Goal: Task Accomplishment & Management: Use online tool/utility

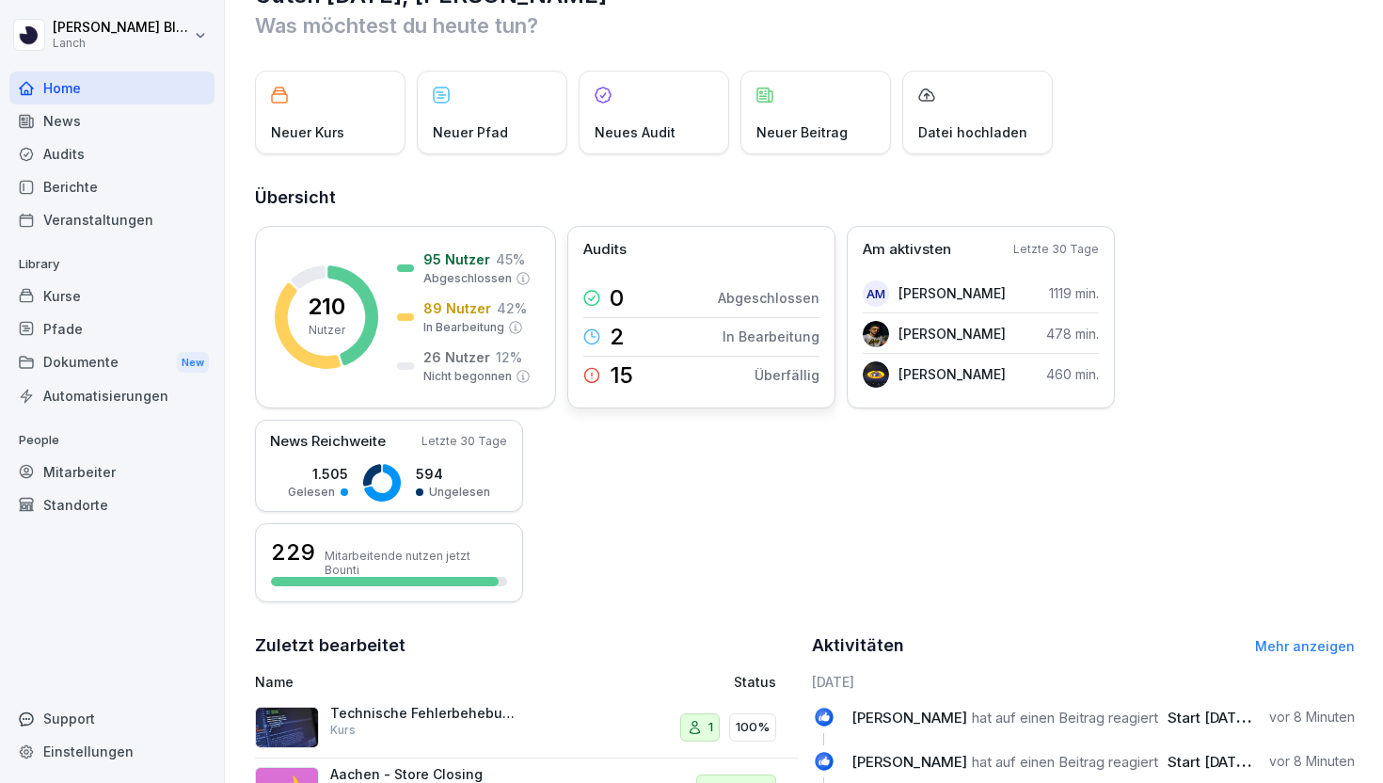
scroll to position [67, 0]
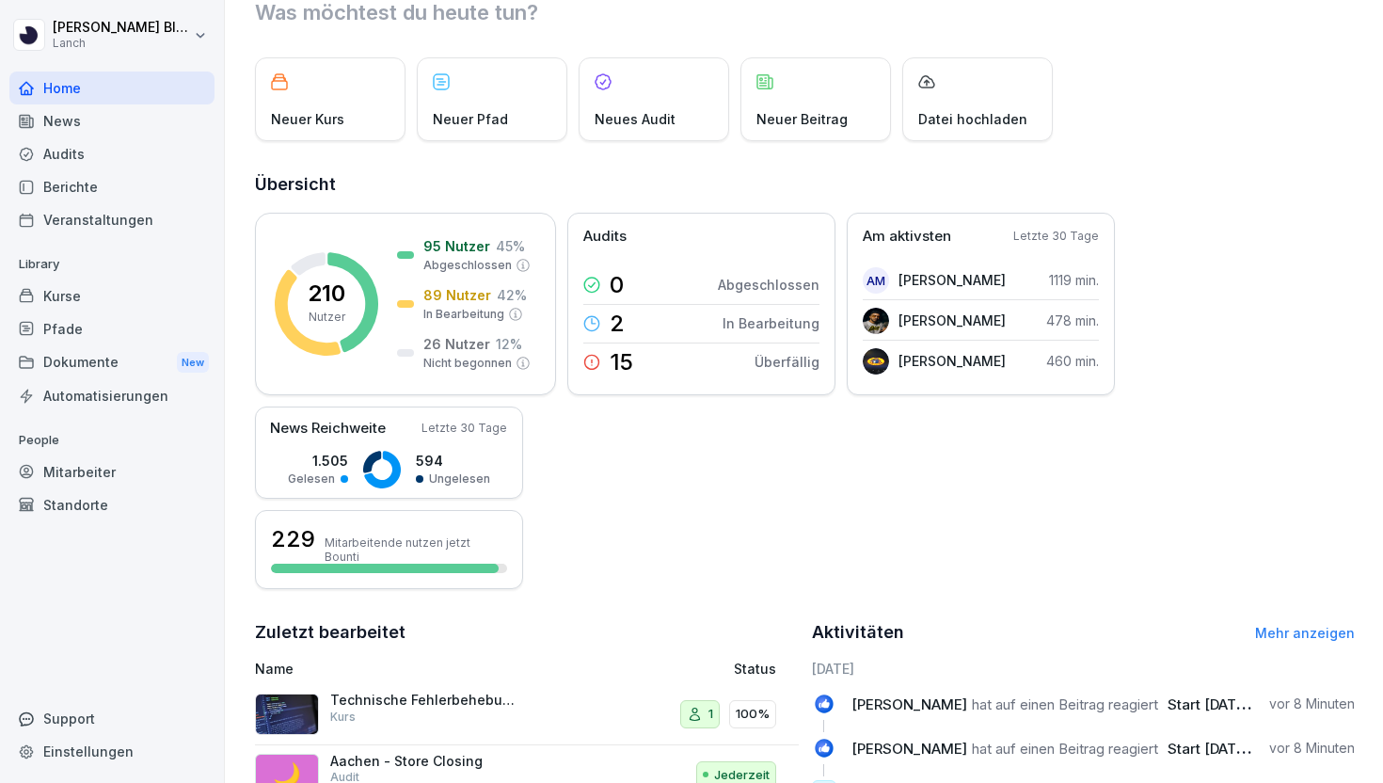
click at [100, 182] on div "Berichte" at bounding box center [111, 186] width 205 height 33
click at [102, 151] on div "Audits" at bounding box center [111, 153] width 205 height 33
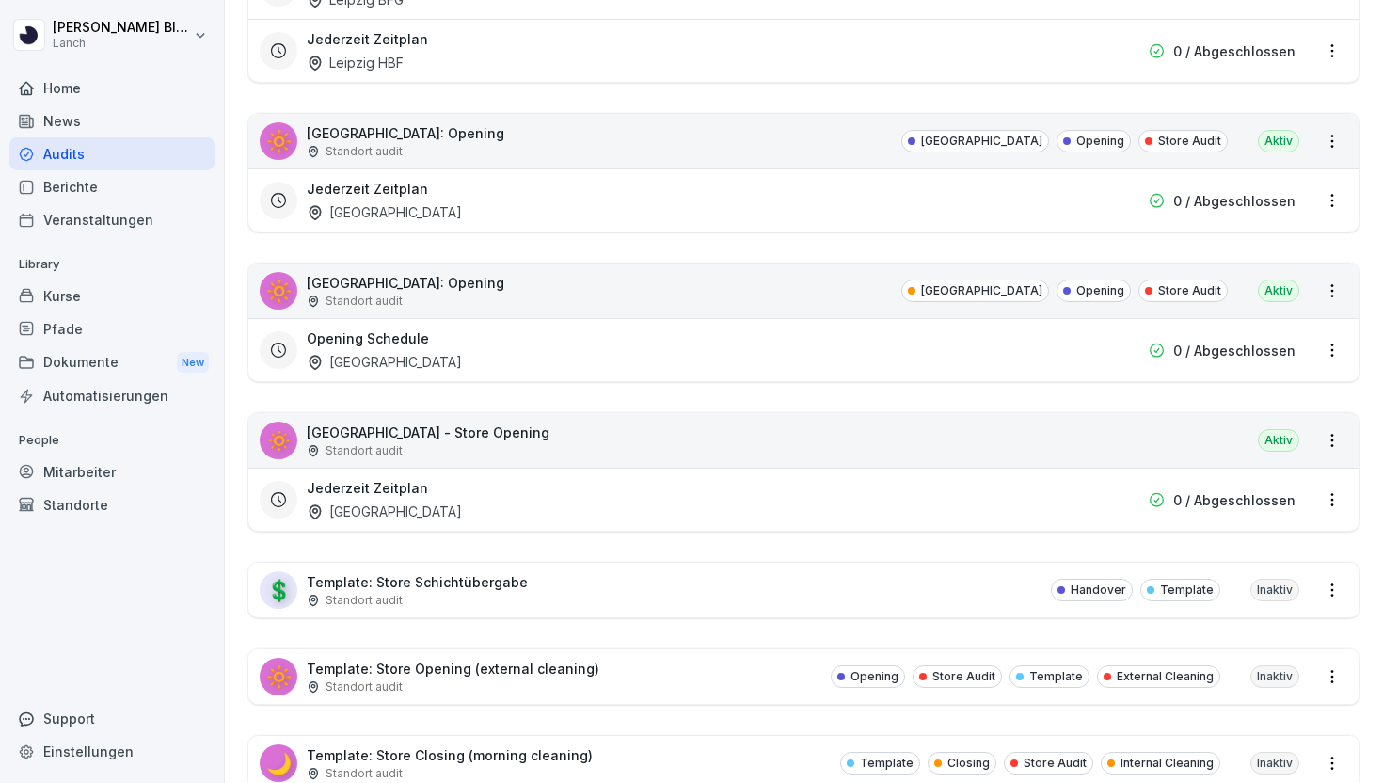
scroll to position [4743, 0]
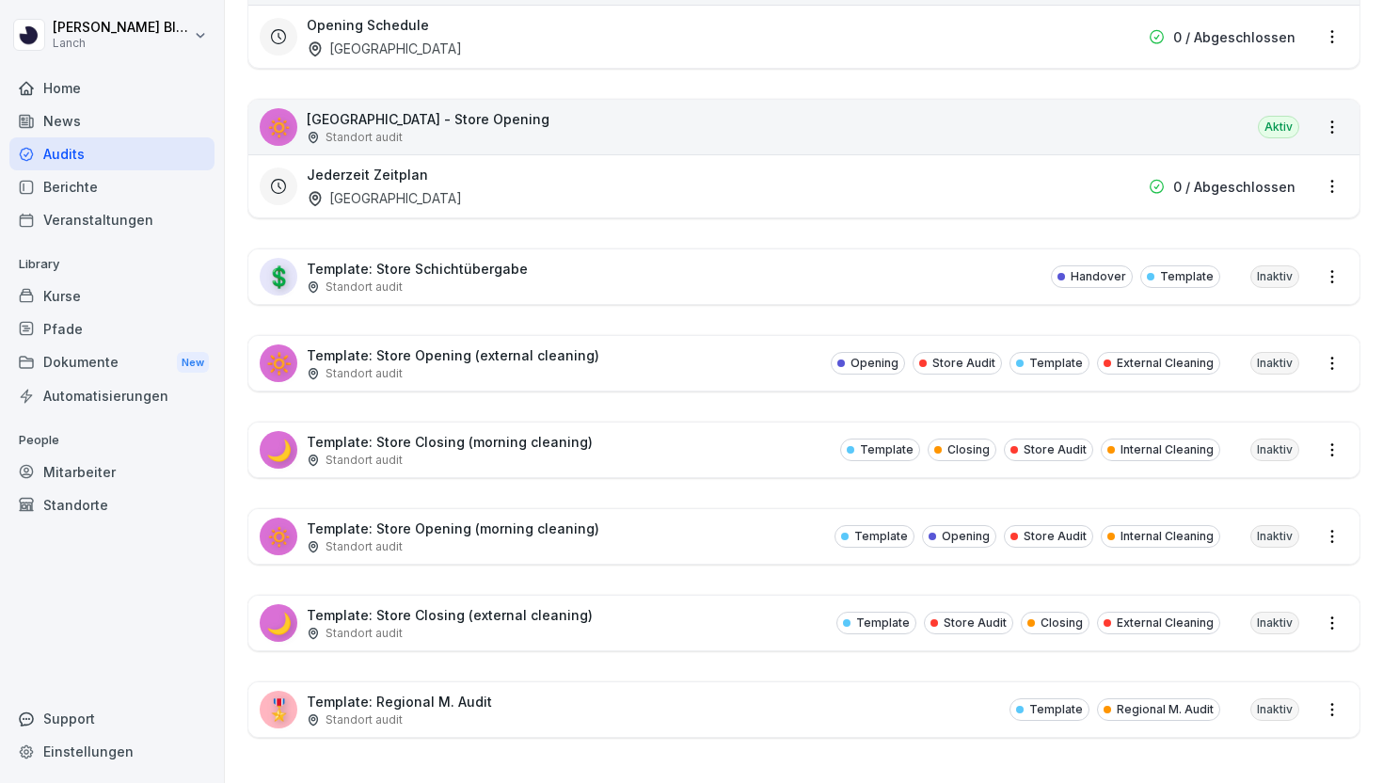
click at [480, 443] on p "Template: Store Closing (morning cleaning)" at bounding box center [450, 442] width 286 height 20
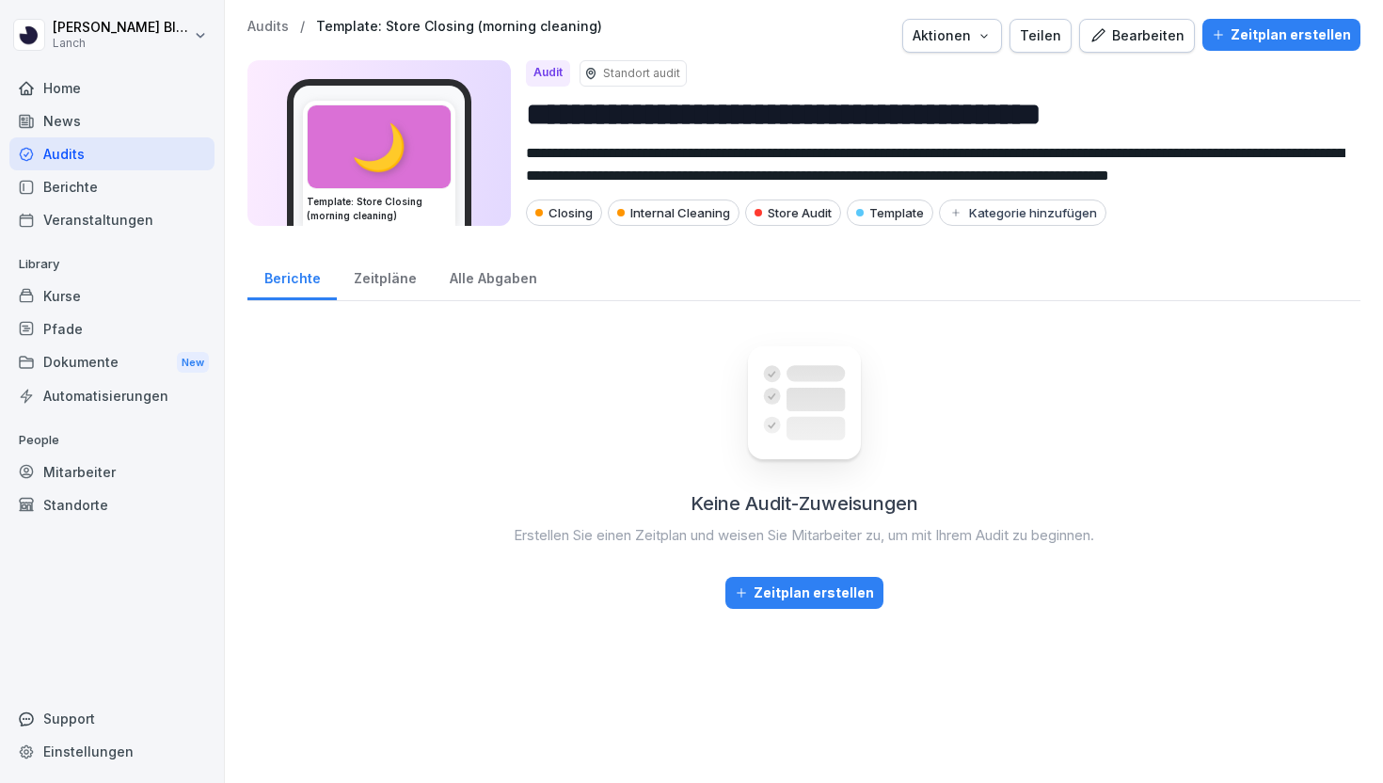
click at [395, 272] on div "Zeitpläne" at bounding box center [385, 276] width 96 height 48
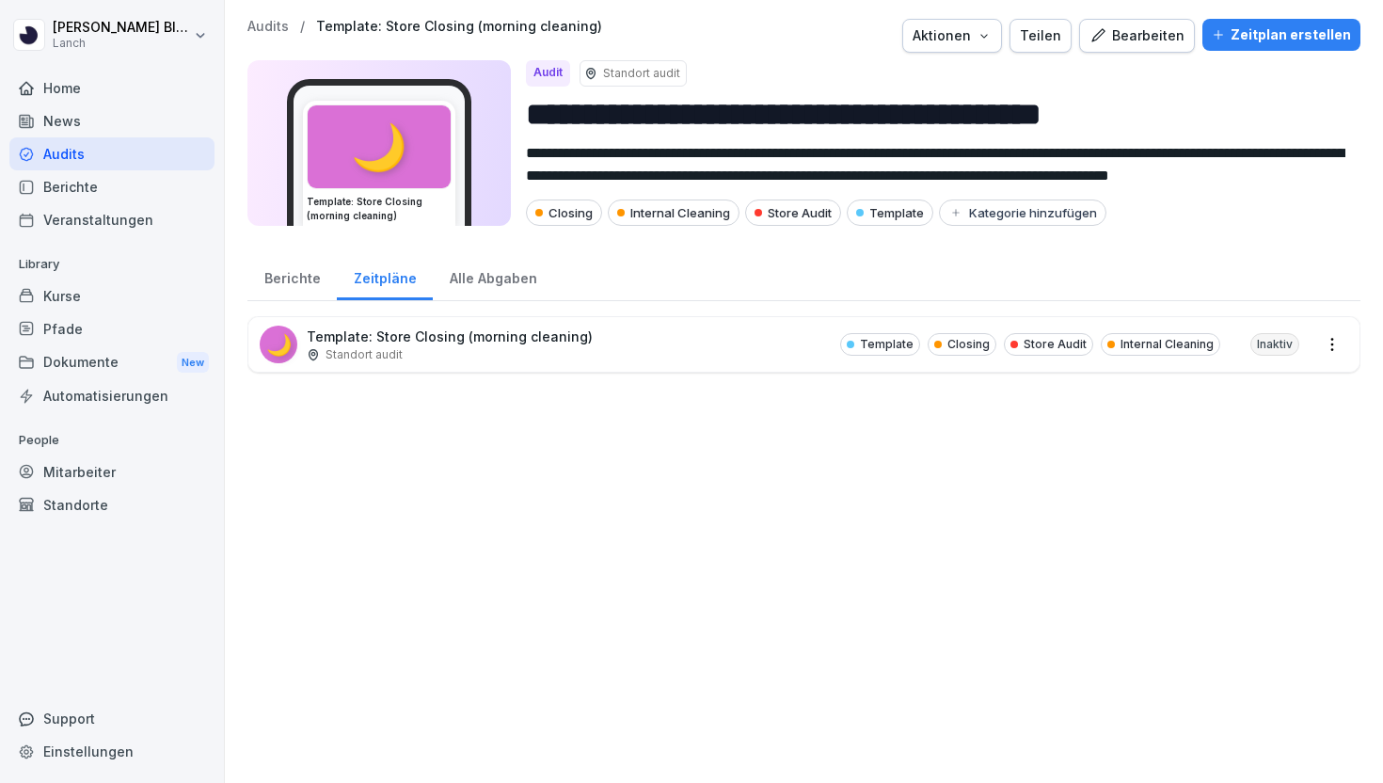
click at [300, 276] on div "Berichte" at bounding box center [291, 276] width 89 height 48
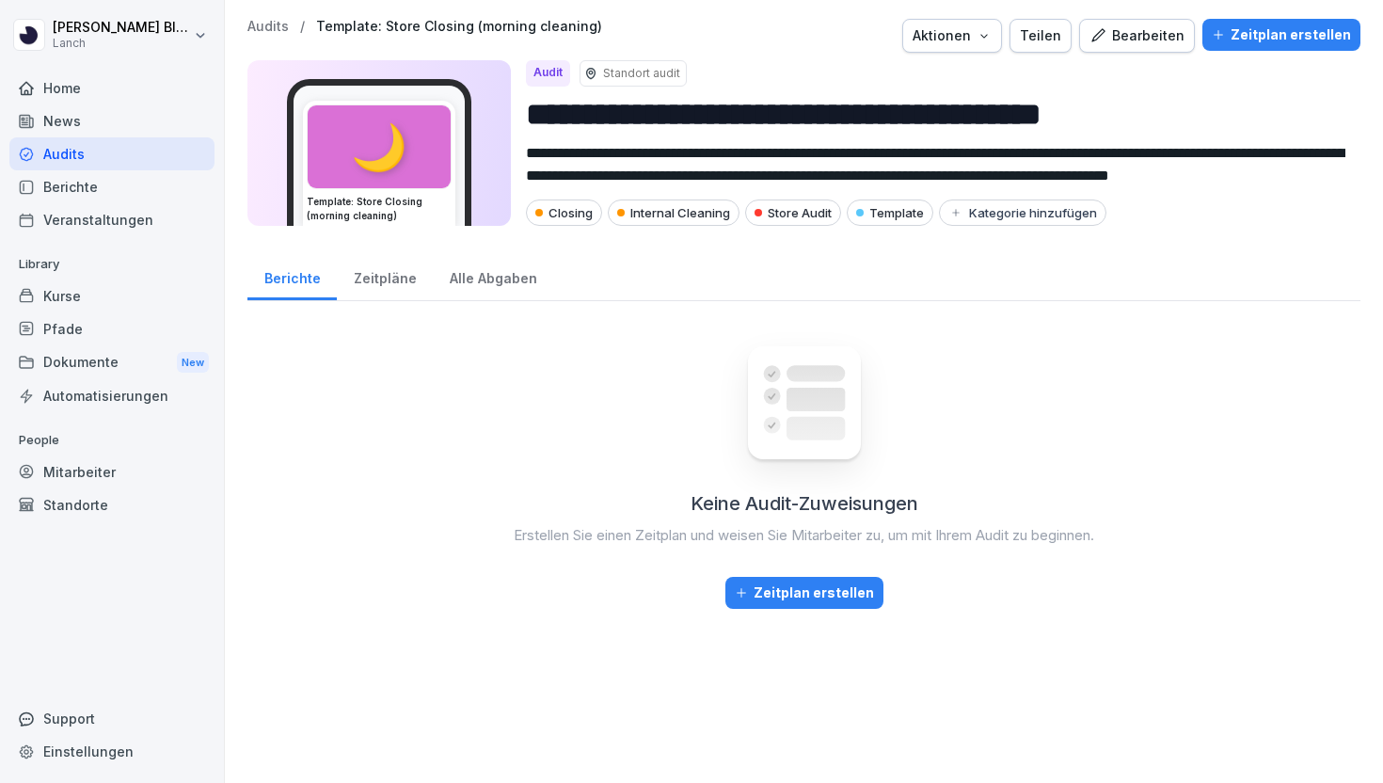
click at [331, 273] on div "Berichte" at bounding box center [291, 276] width 89 height 48
click at [380, 262] on div "Zeitpläne" at bounding box center [385, 276] width 96 height 48
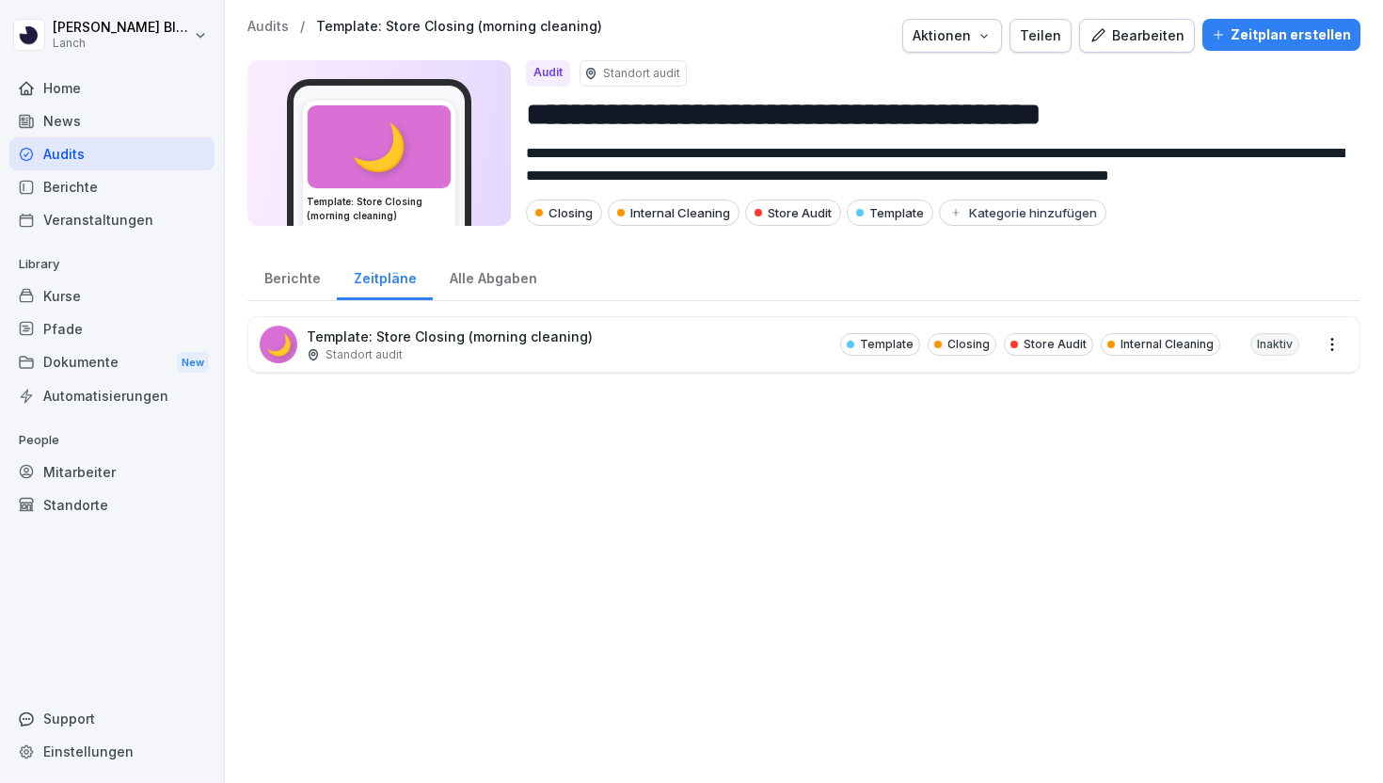
click at [420, 355] on div "Standort audit" at bounding box center [450, 354] width 286 height 17
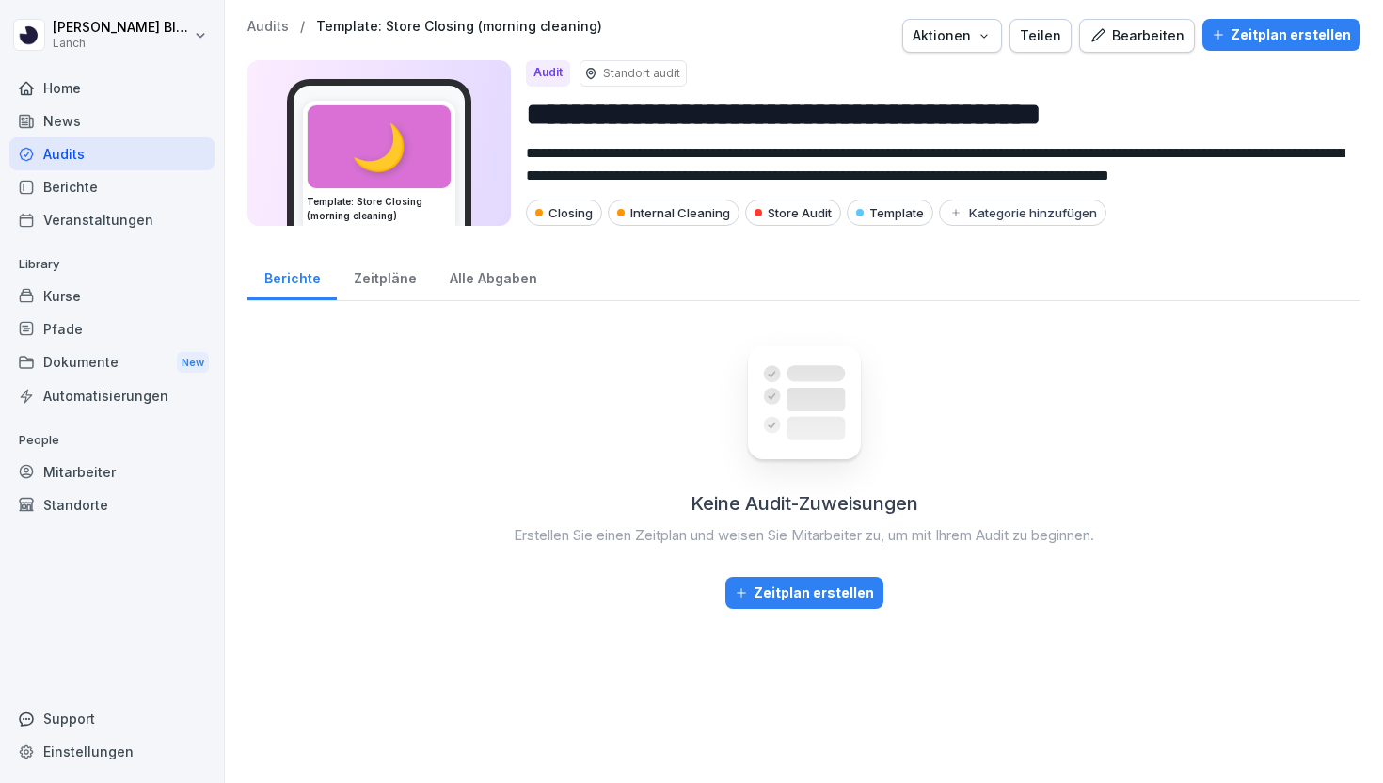
click at [337, 278] on div "Zeitpläne" at bounding box center [385, 276] width 96 height 48
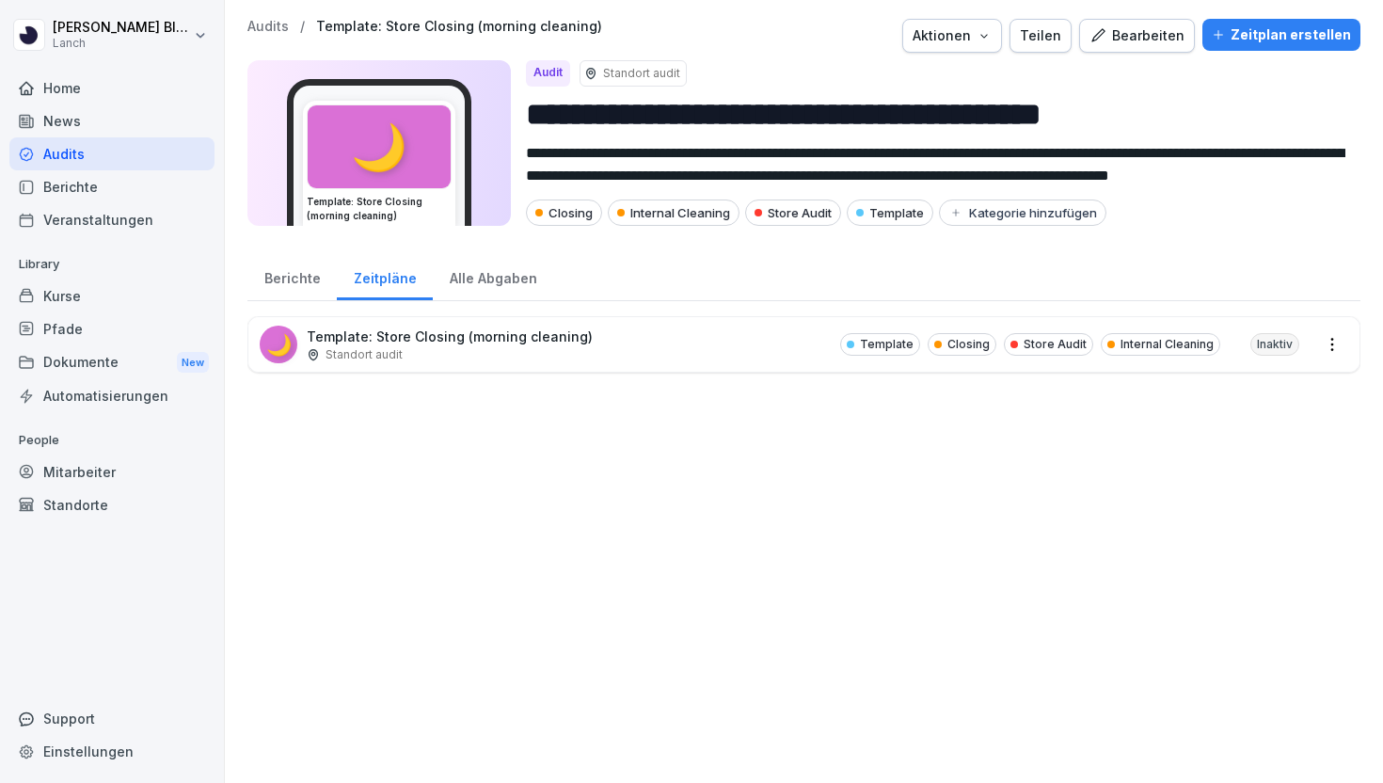
click at [450, 275] on div "Alle Abgaben" at bounding box center [493, 276] width 120 height 48
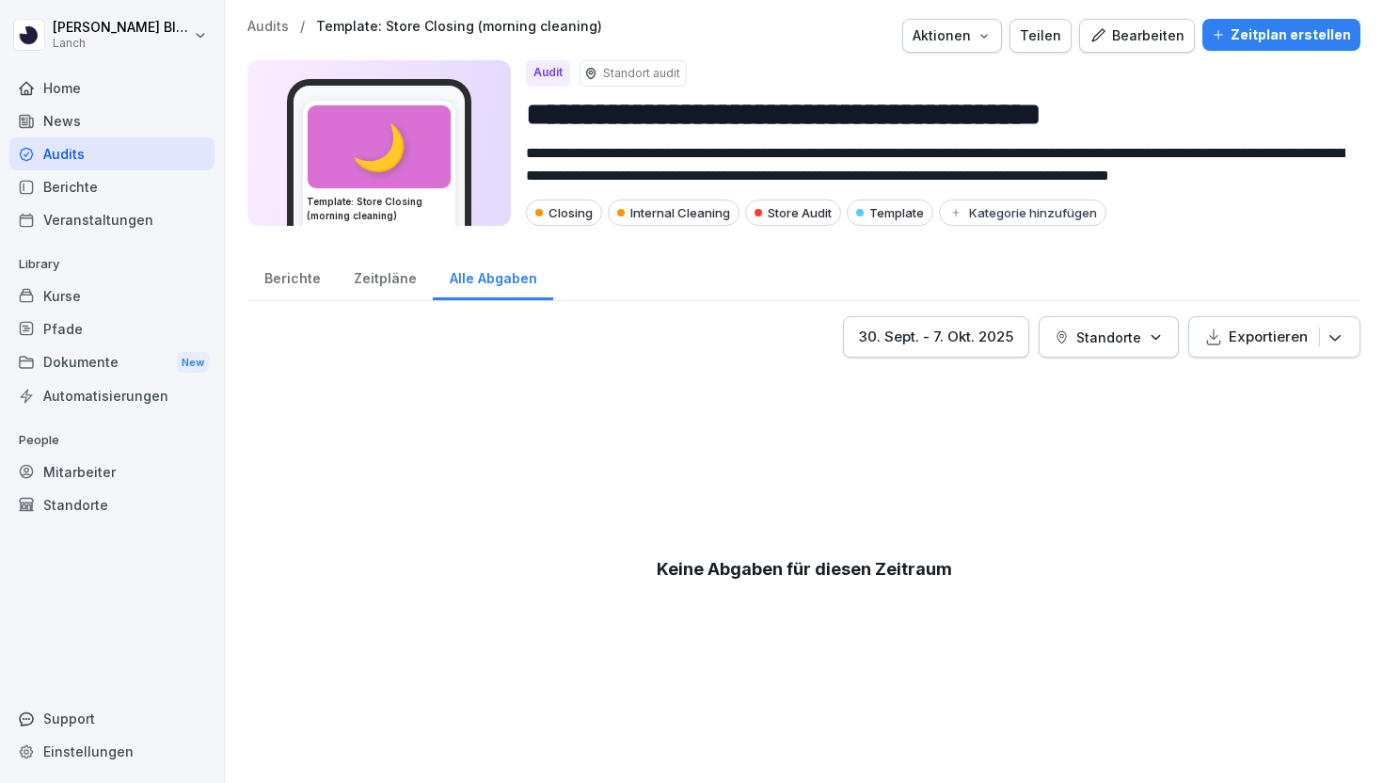
click at [392, 271] on div "Zeitpläne" at bounding box center [385, 276] width 96 height 48
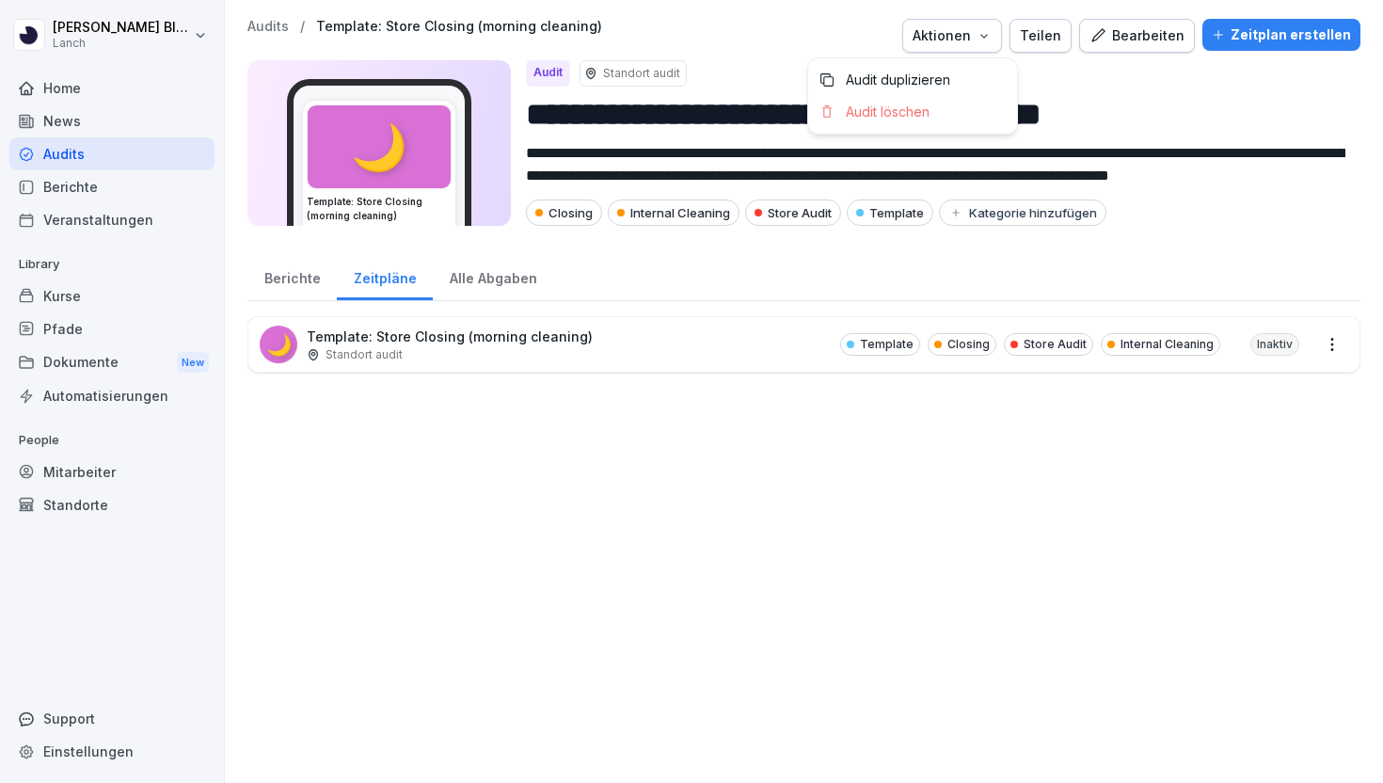
click at [978, 23] on button "Aktionen" at bounding box center [952, 36] width 100 height 34
click at [978, 35] on div "Aktionen" at bounding box center [951, 35] width 79 height 21
click at [1333, 357] on html "**********" at bounding box center [691, 391] width 1383 height 783
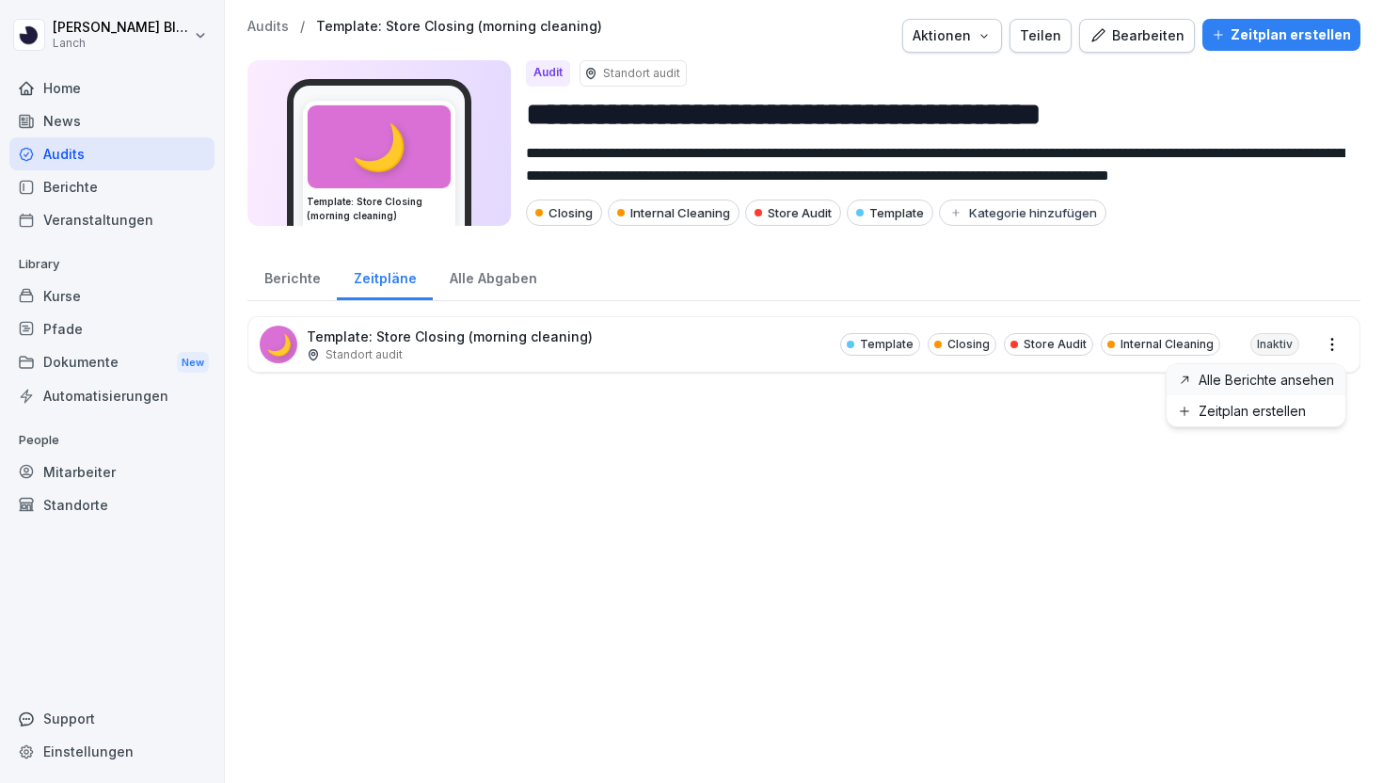
click at [0, 0] on link "Alle Berichte ansehen" at bounding box center [0, 0] width 0 height 0
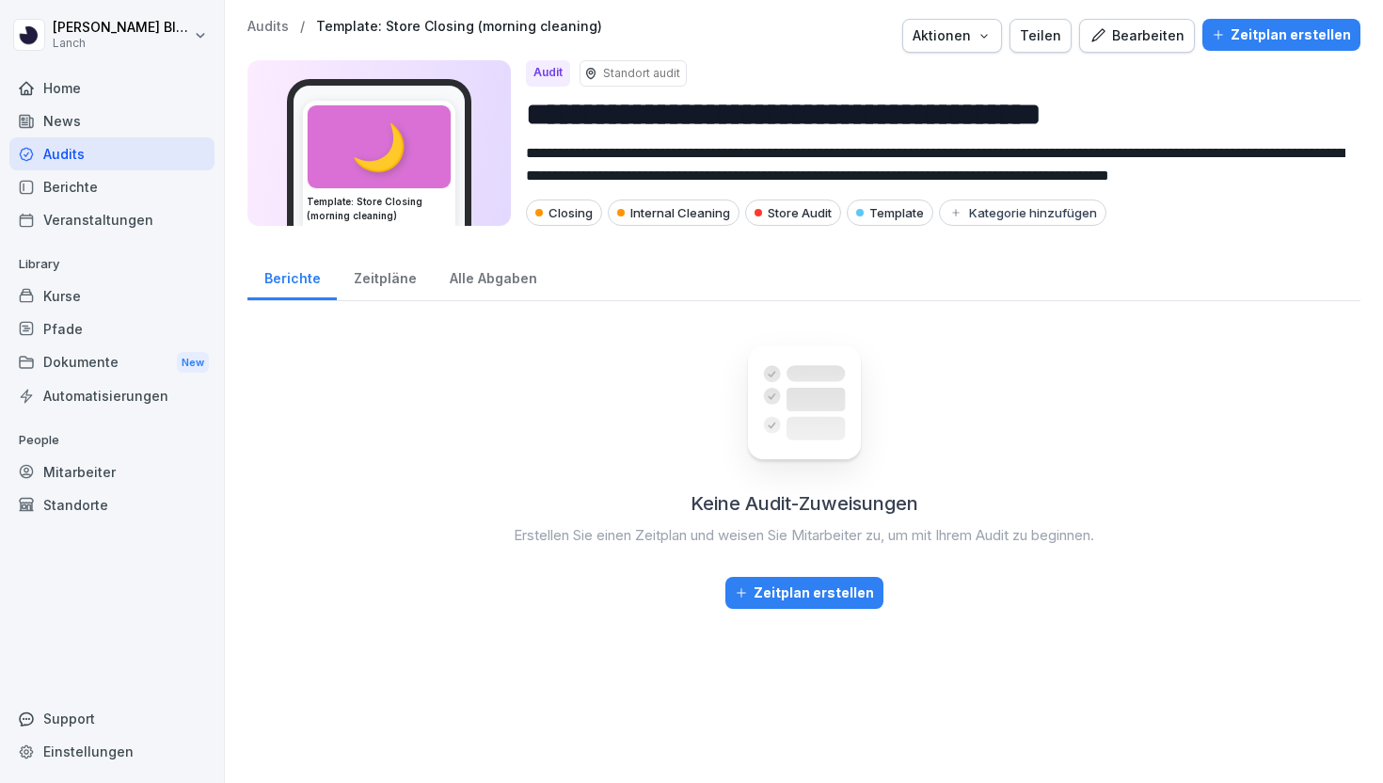
click at [68, 188] on div "Berichte" at bounding box center [111, 186] width 205 height 33
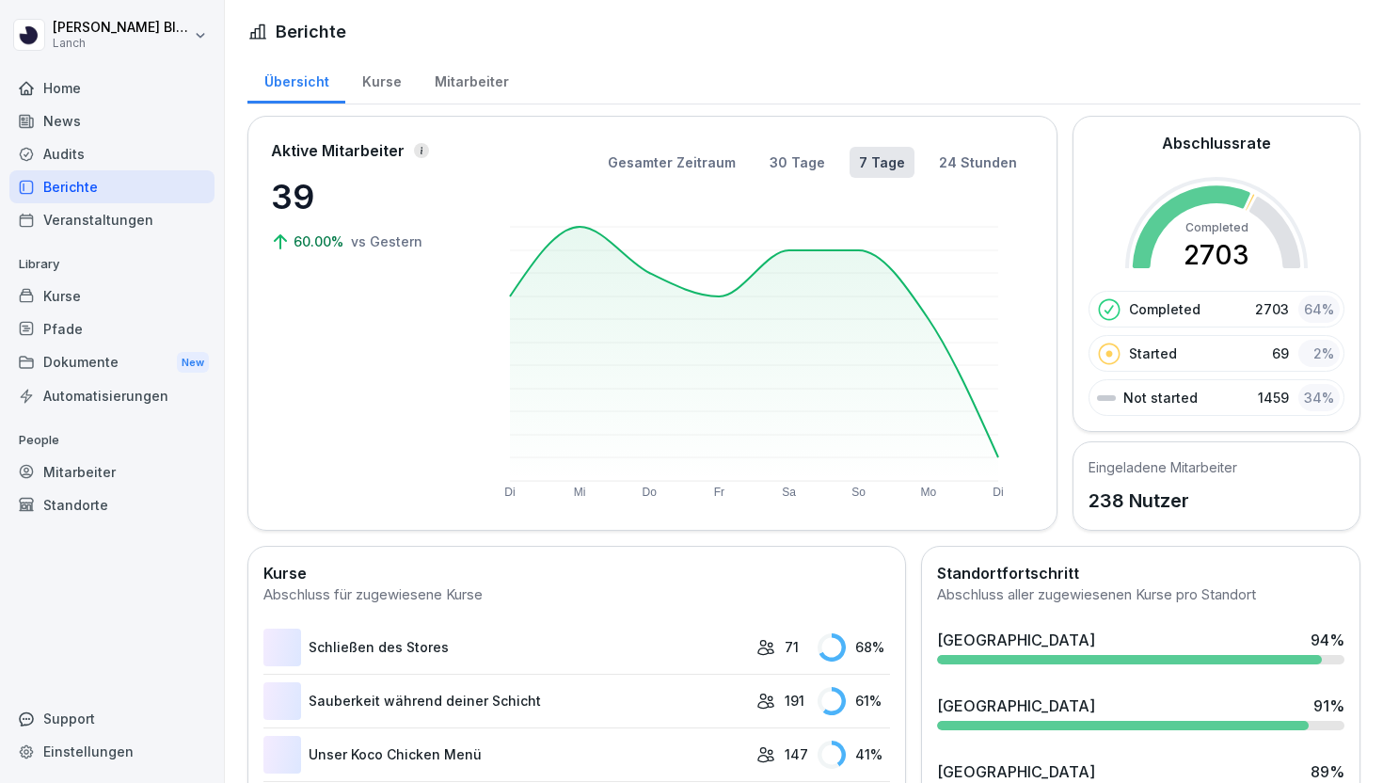
click at [82, 157] on div "Audits" at bounding box center [111, 153] width 205 height 33
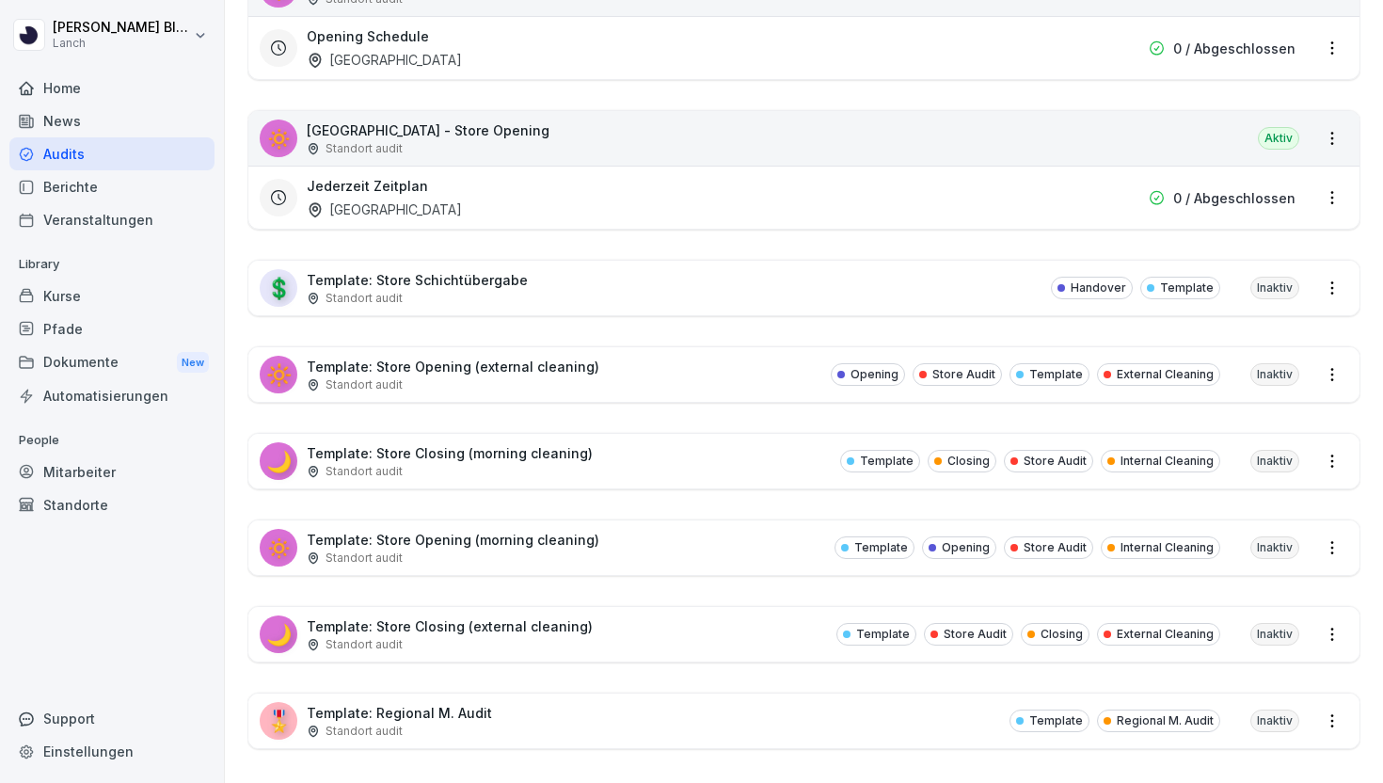
scroll to position [4728, 0]
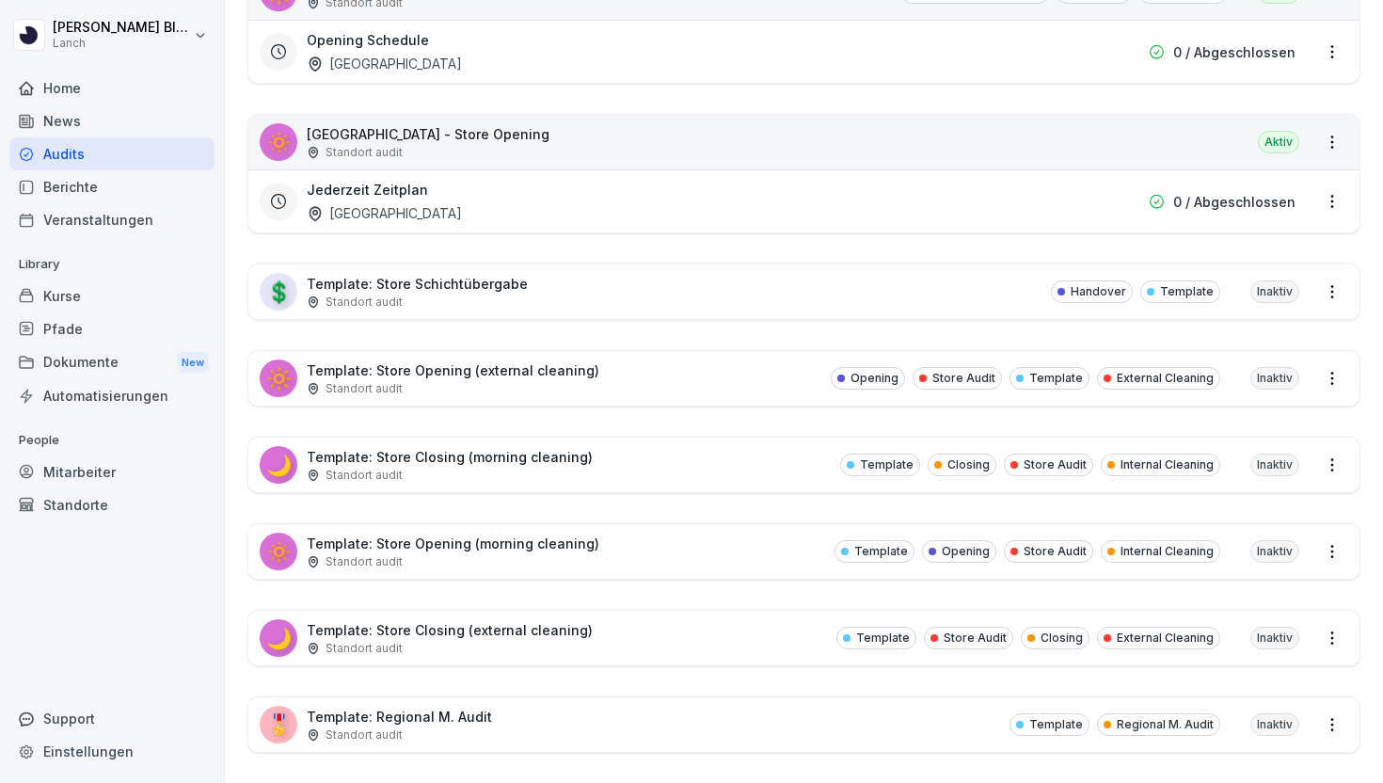
click at [450, 535] on p "Template: Store Opening (morning cleaning)" at bounding box center [453, 543] width 293 height 20
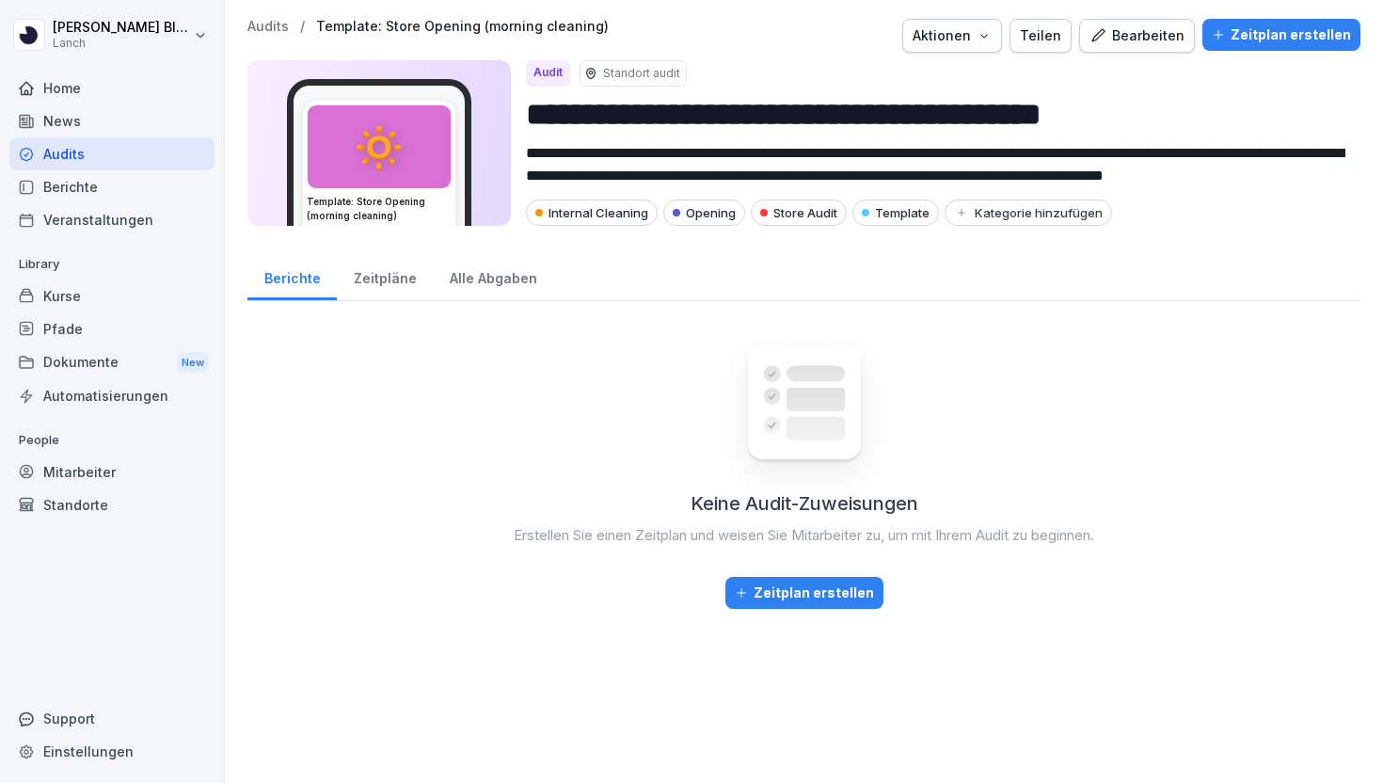
click at [349, 260] on div "Zeitpläne" at bounding box center [385, 276] width 96 height 48
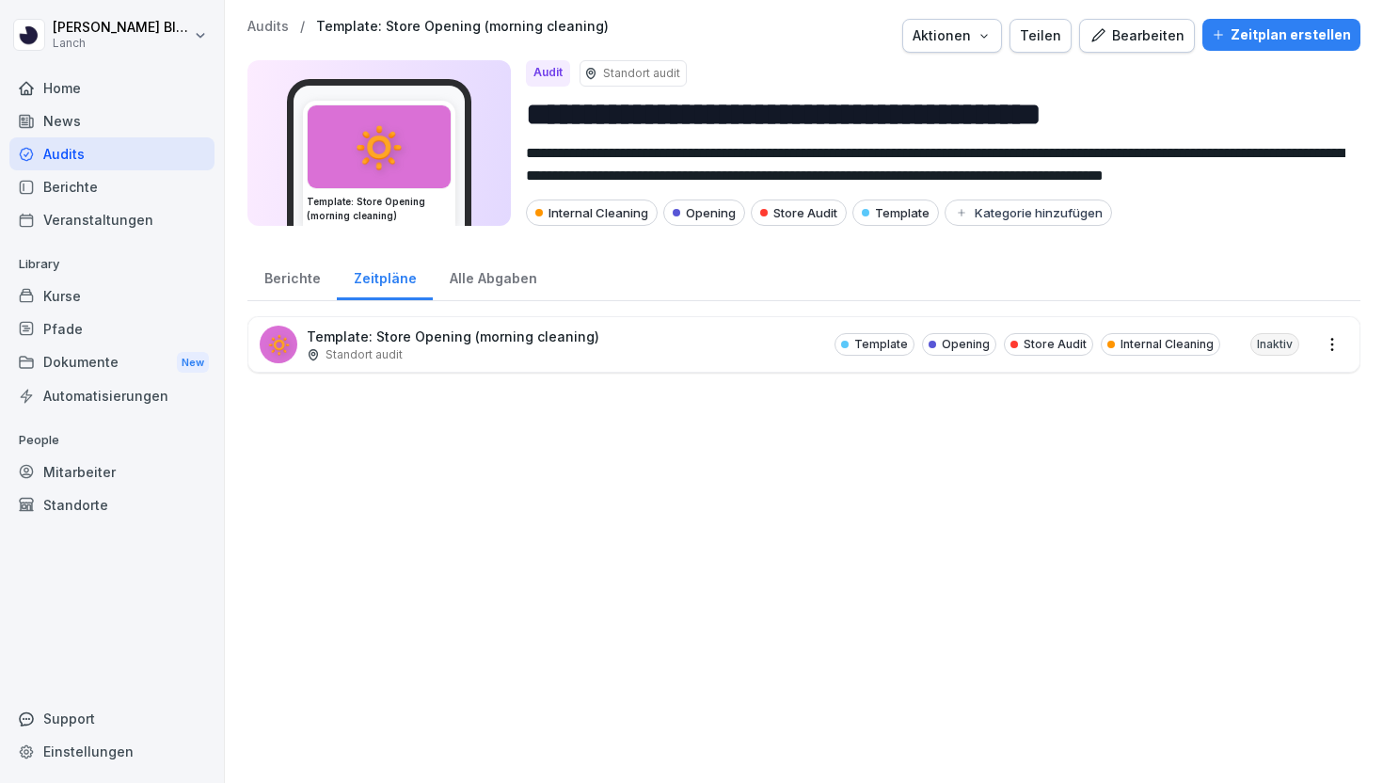
click at [744, 320] on div "🔅 Template: Store Opening (morning cleaning) Standort audit Template Opening St…" at bounding box center [803, 344] width 1111 height 55
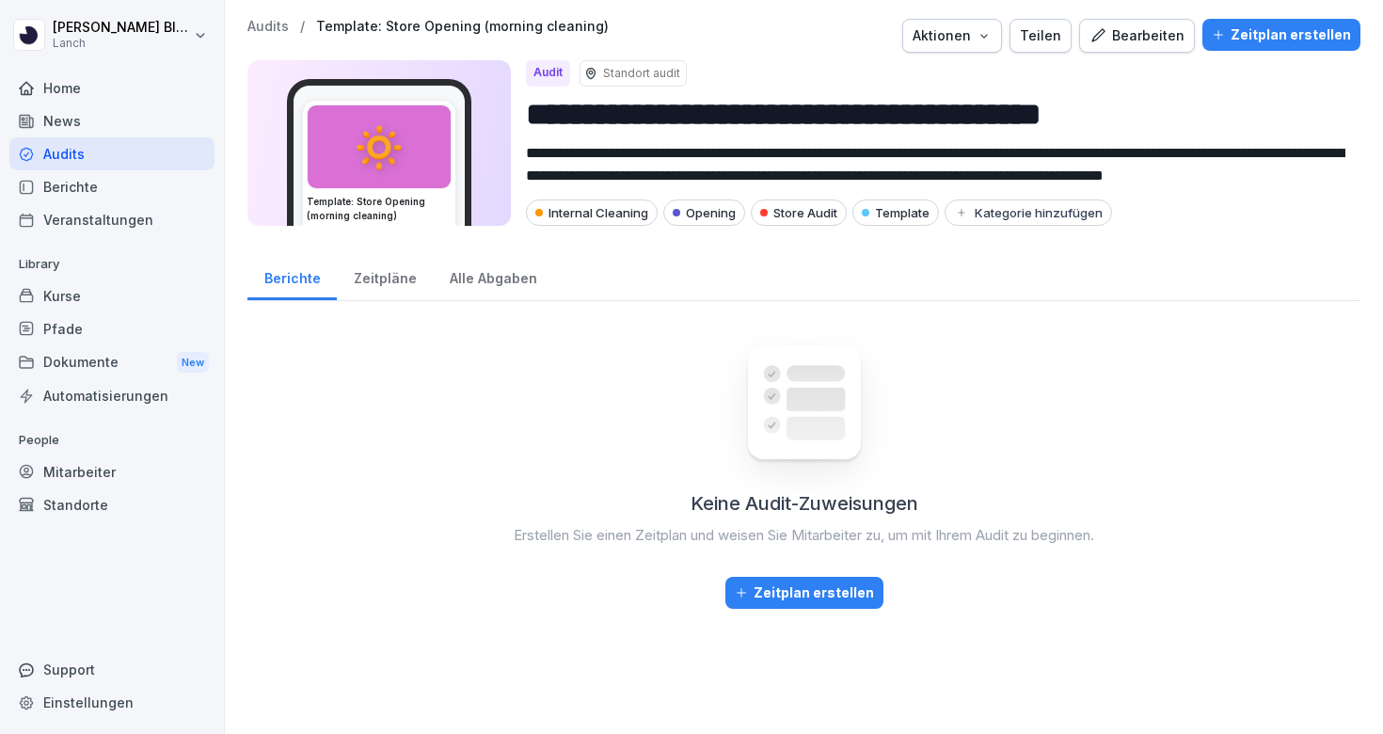
click at [264, 33] on p "Audits" at bounding box center [267, 27] width 41 height 16
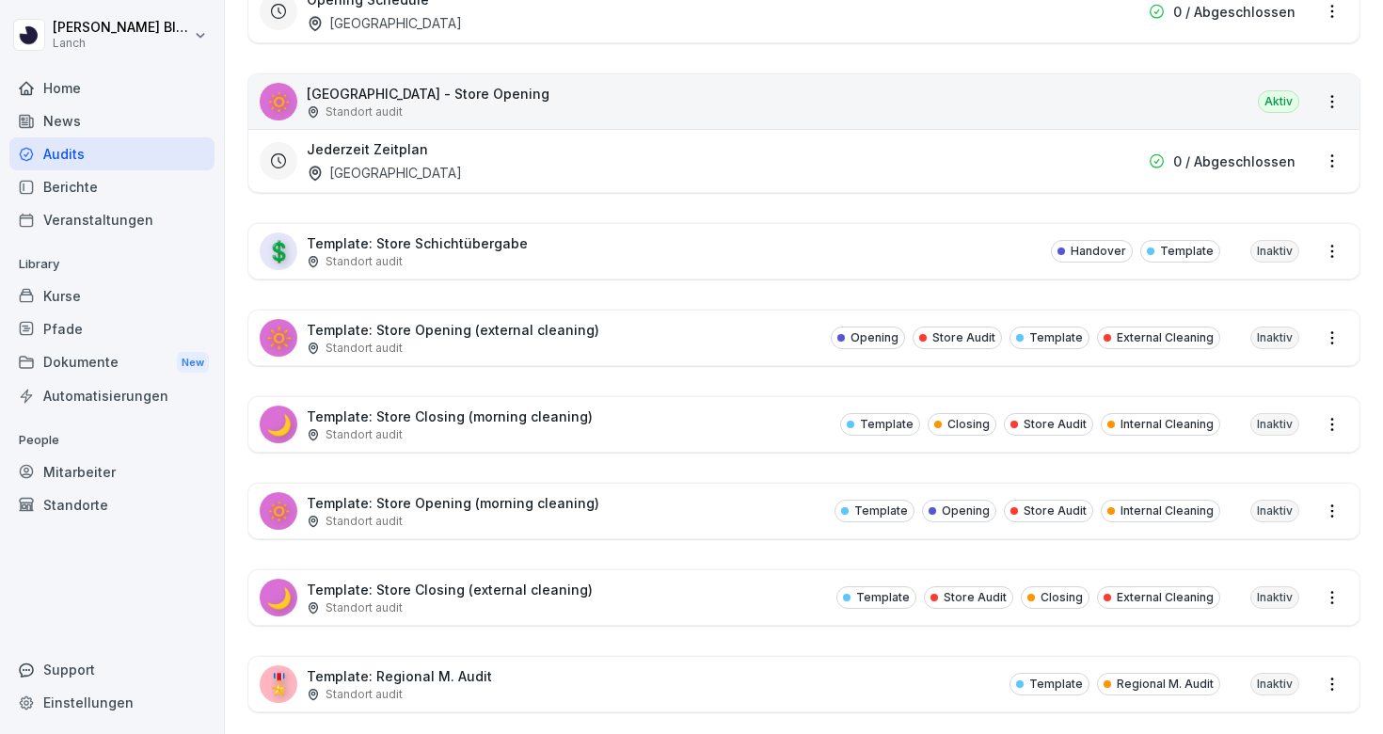
scroll to position [4762, 0]
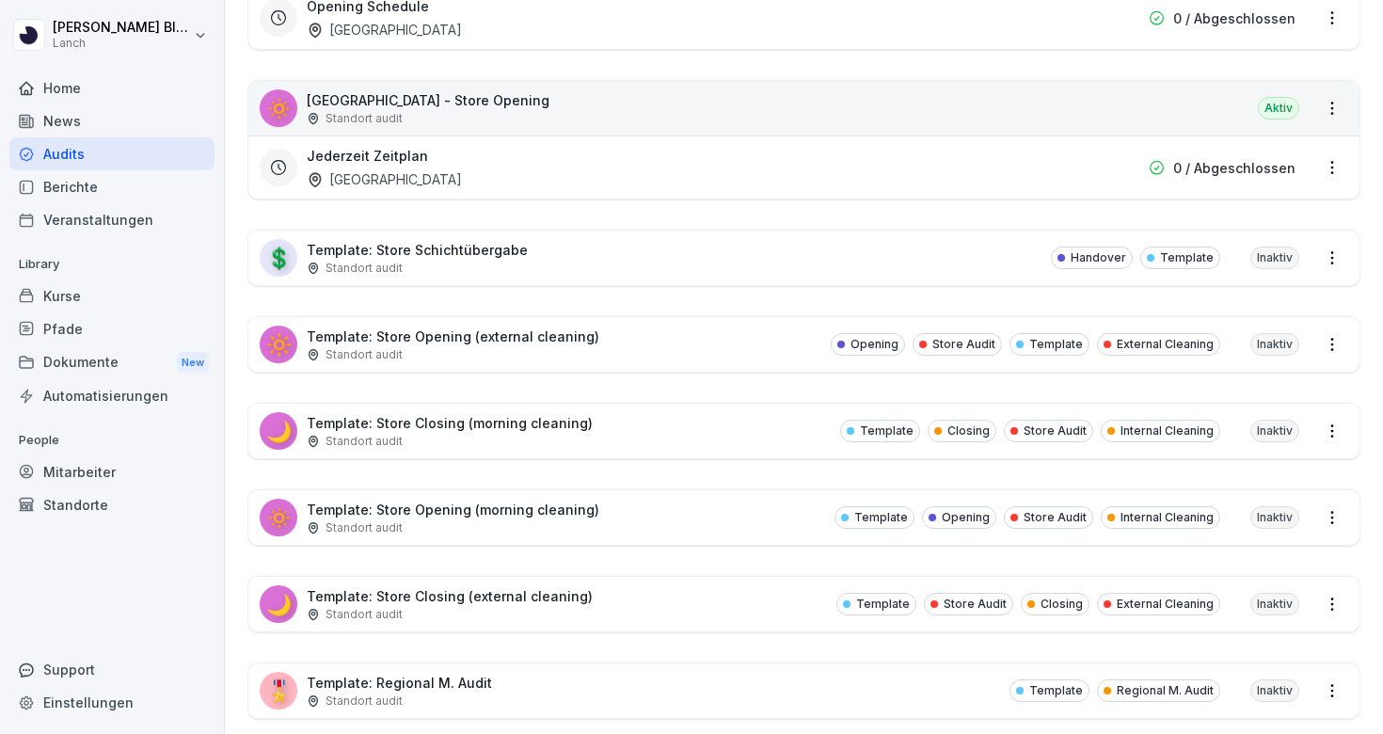
click at [482, 429] on p "Template: Store Closing (morning cleaning)" at bounding box center [450, 423] width 286 height 20
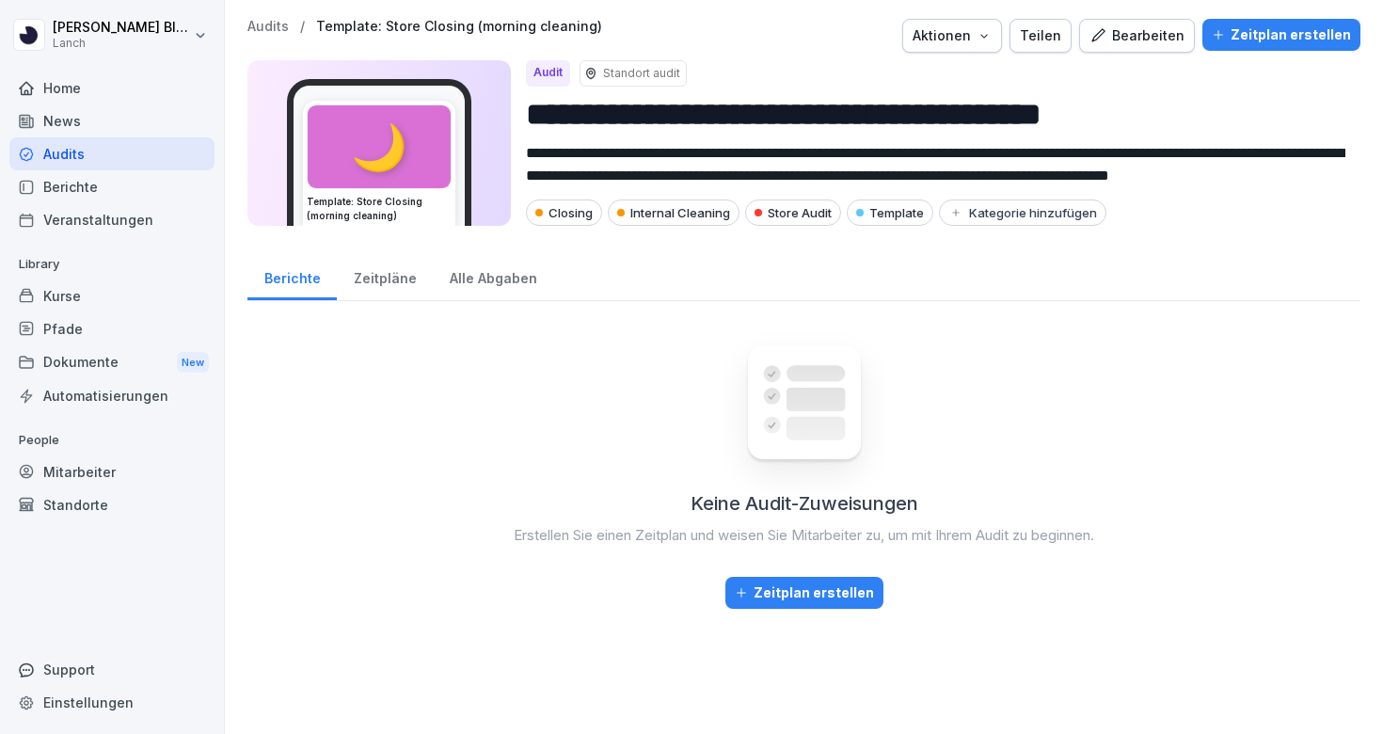
click at [389, 266] on div "Zeitpläne" at bounding box center [385, 276] width 96 height 48
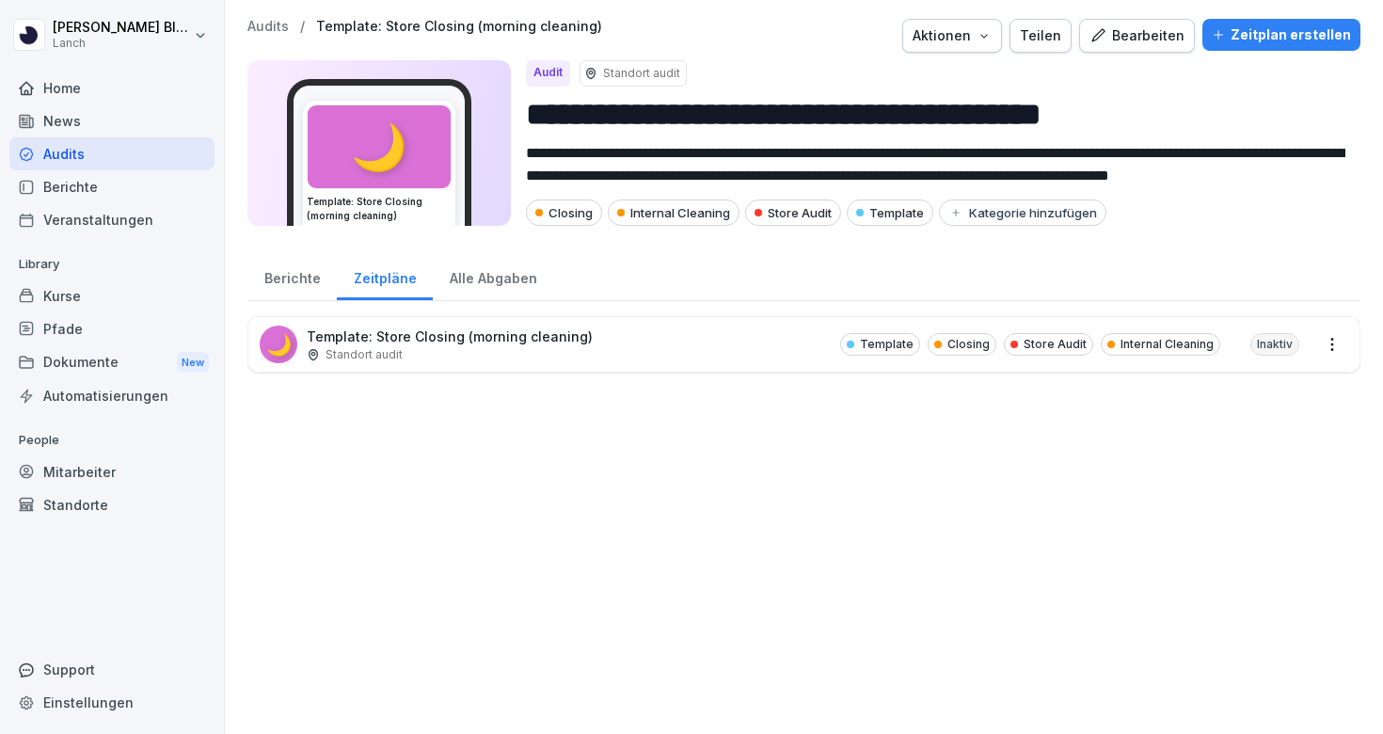
click at [397, 340] on p "Template: Store Closing (morning cleaning)" at bounding box center [450, 336] width 286 height 20
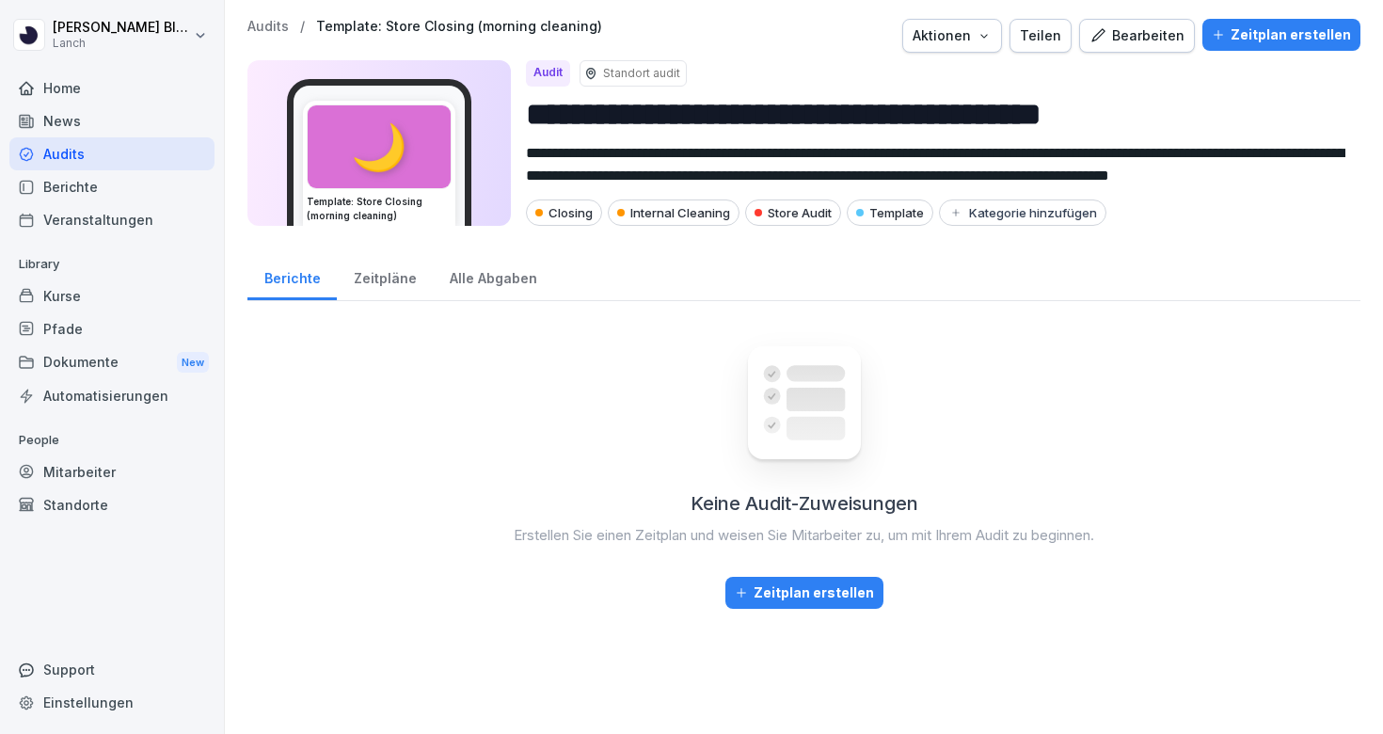
click at [374, 275] on div "Zeitpläne" at bounding box center [385, 276] width 96 height 48
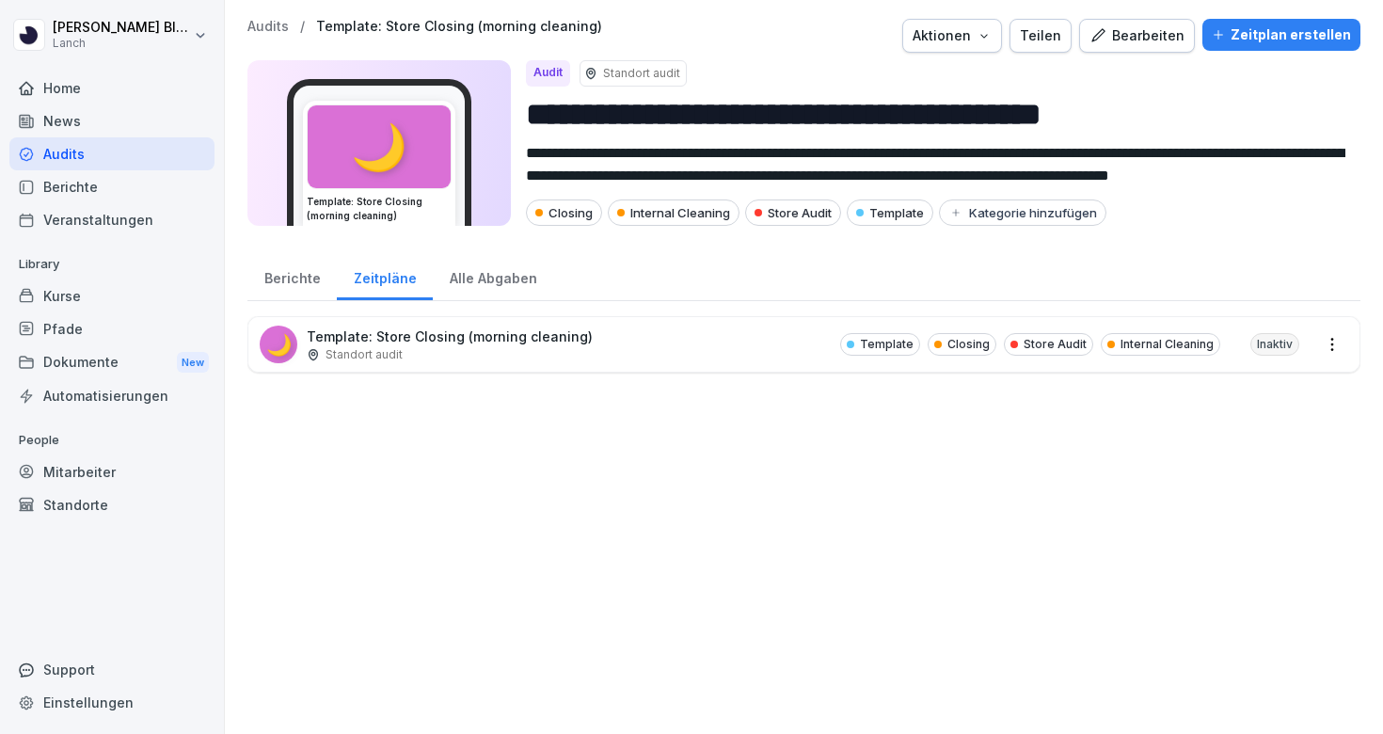
click at [1154, 47] on button "Bearbeiten" at bounding box center [1137, 36] width 116 height 34
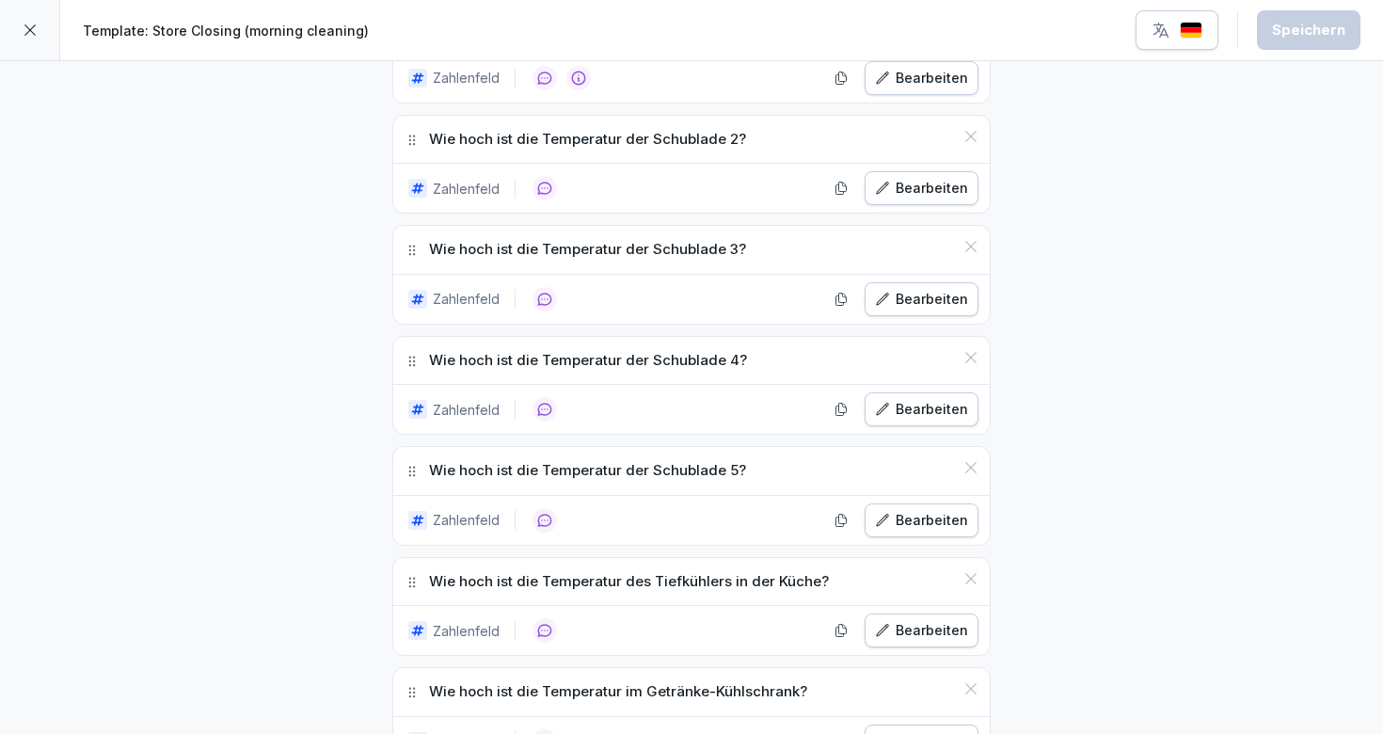
scroll to position [755, 0]
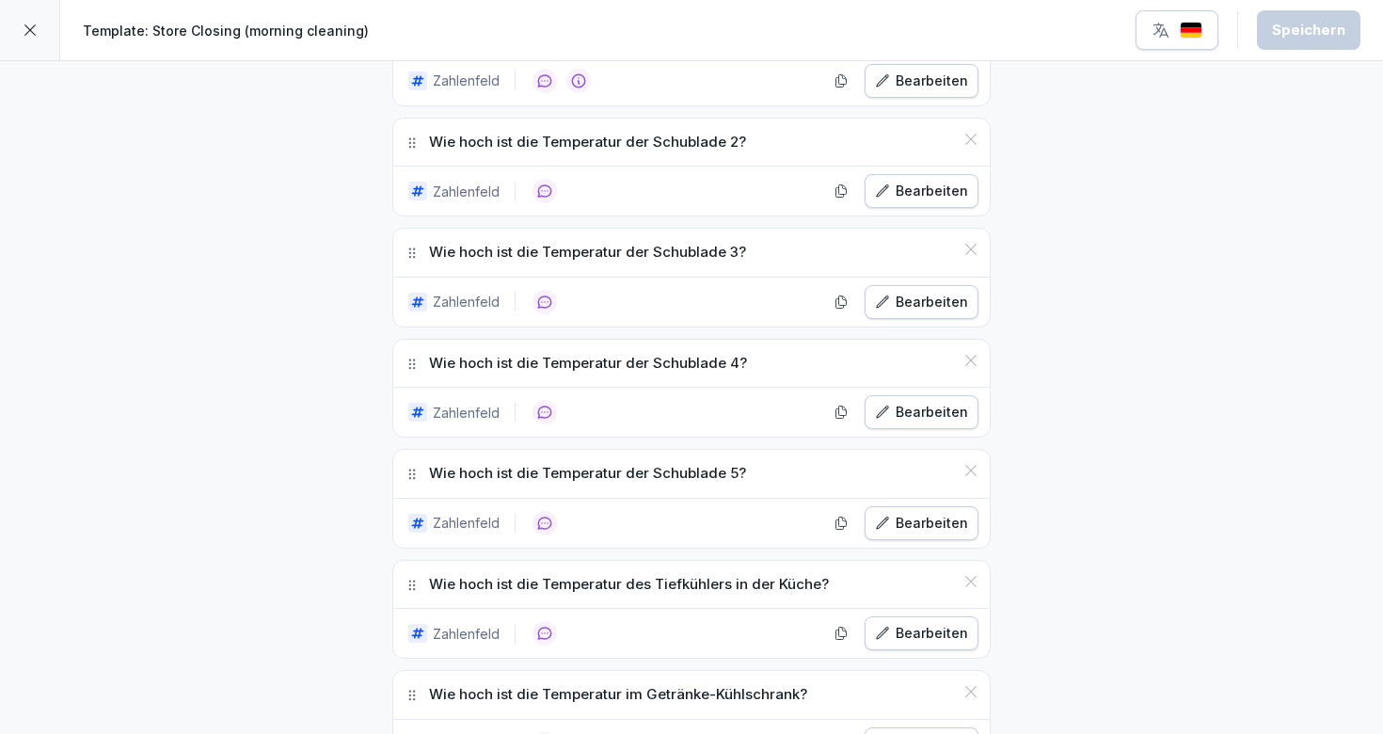
click at [26, 35] on icon at bounding box center [30, 30] width 15 height 15
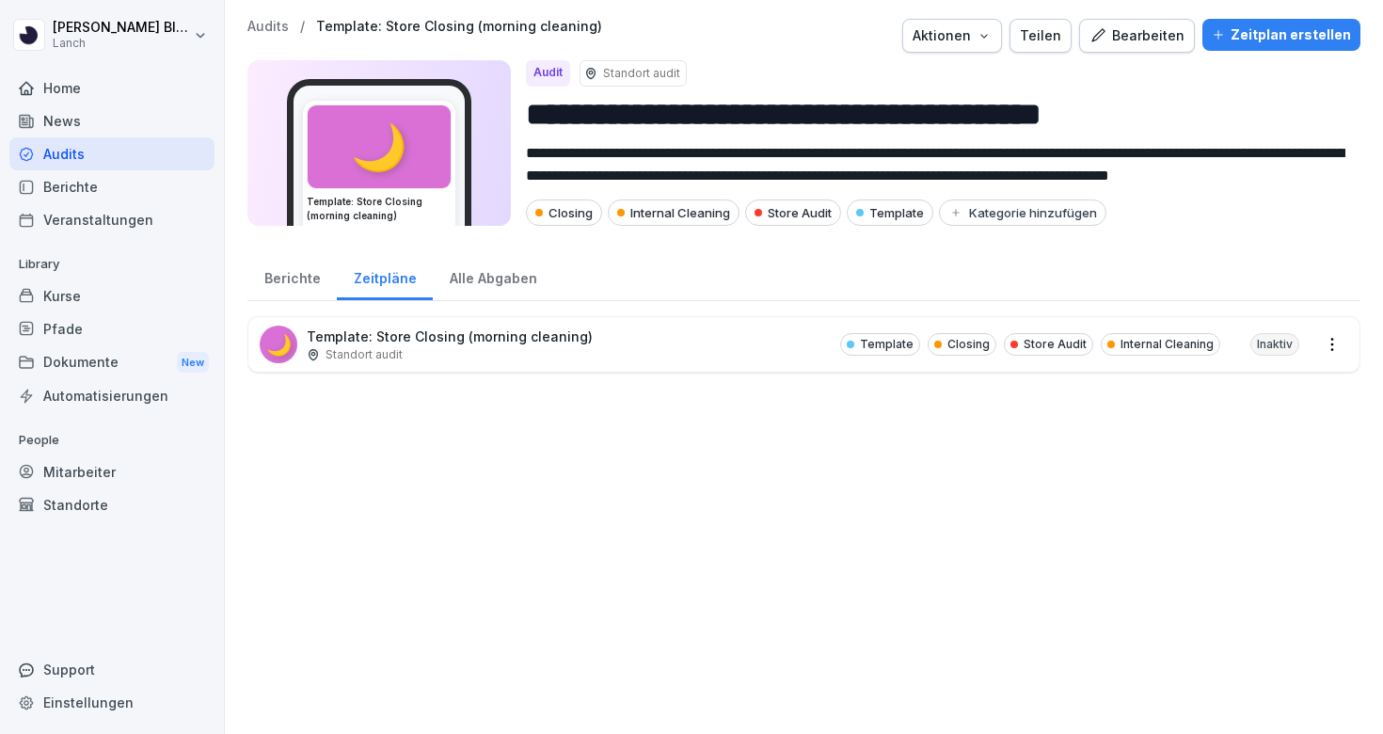
click at [1334, 342] on html "**********" at bounding box center [691, 367] width 1383 height 734
click at [1080, 490] on html "**********" at bounding box center [691, 367] width 1383 height 734
click at [1134, 45] on button "Bearbeiten" at bounding box center [1137, 36] width 116 height 34
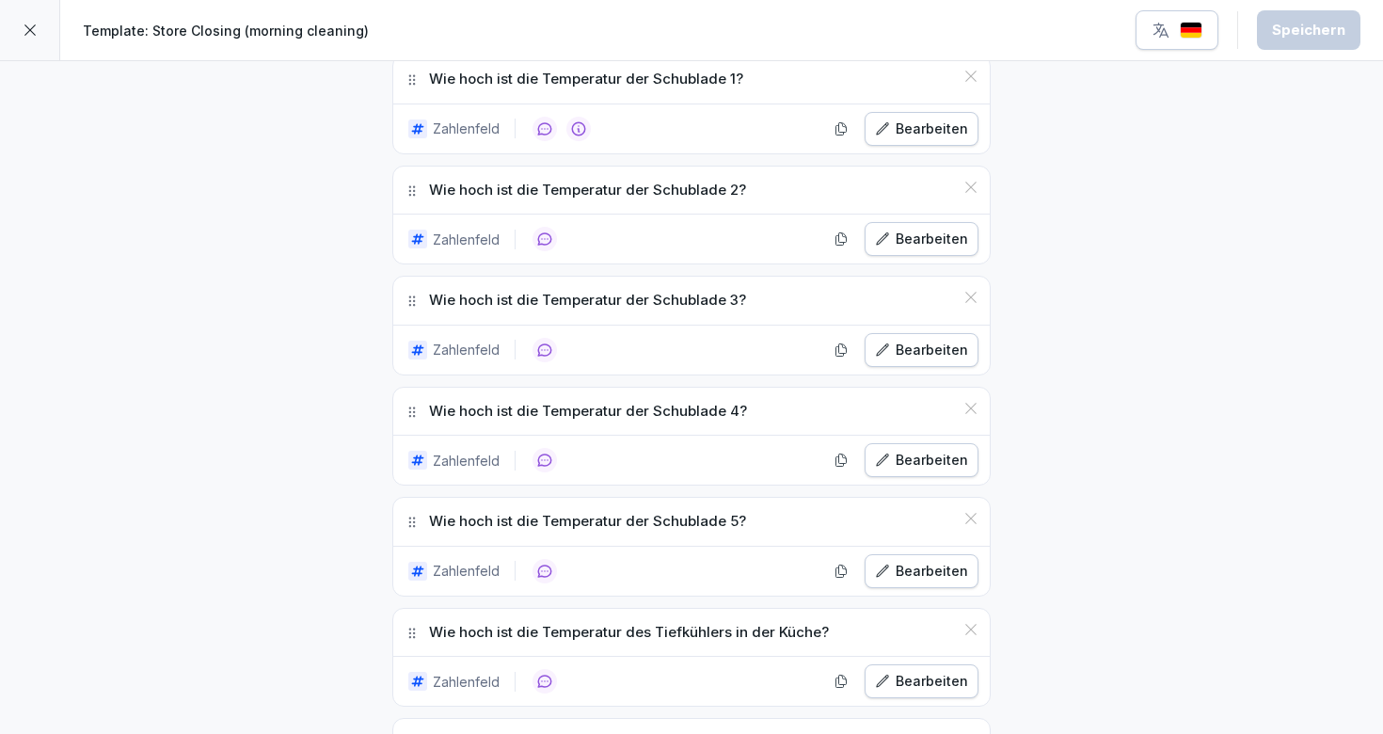
scroll to position [625, 0]
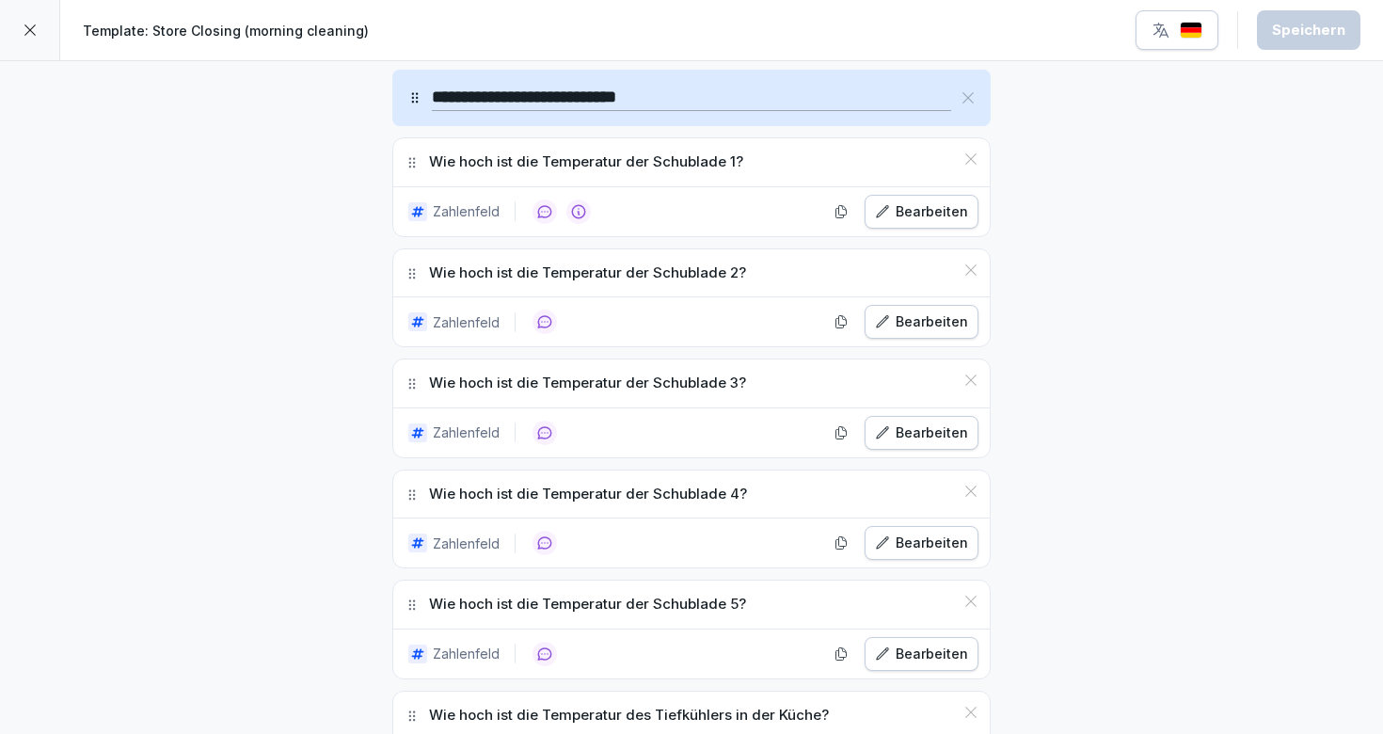
click at [32, 24] on icon at bounding box center [30, 30] width 15 height 15
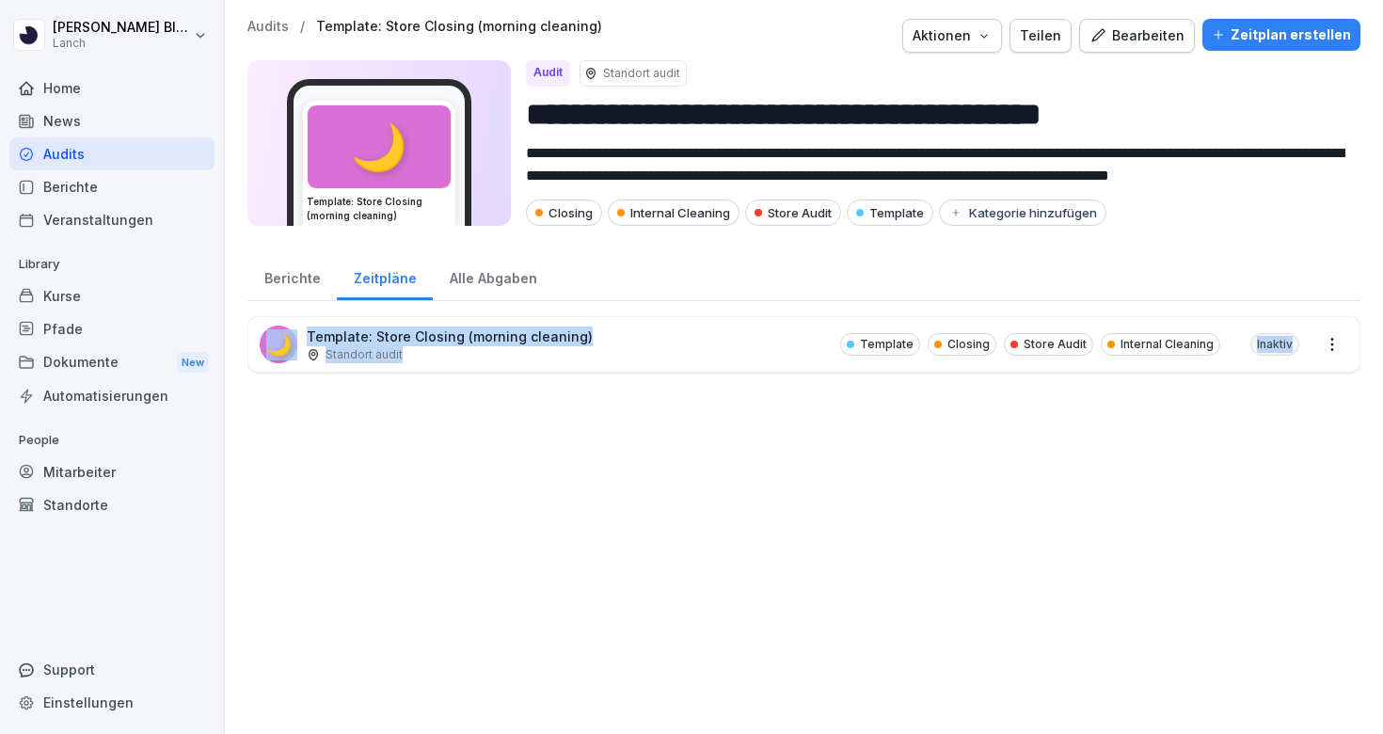
click at [1342, 347] on html "**********" at bounding box center [691, 367] width 1383 height 734
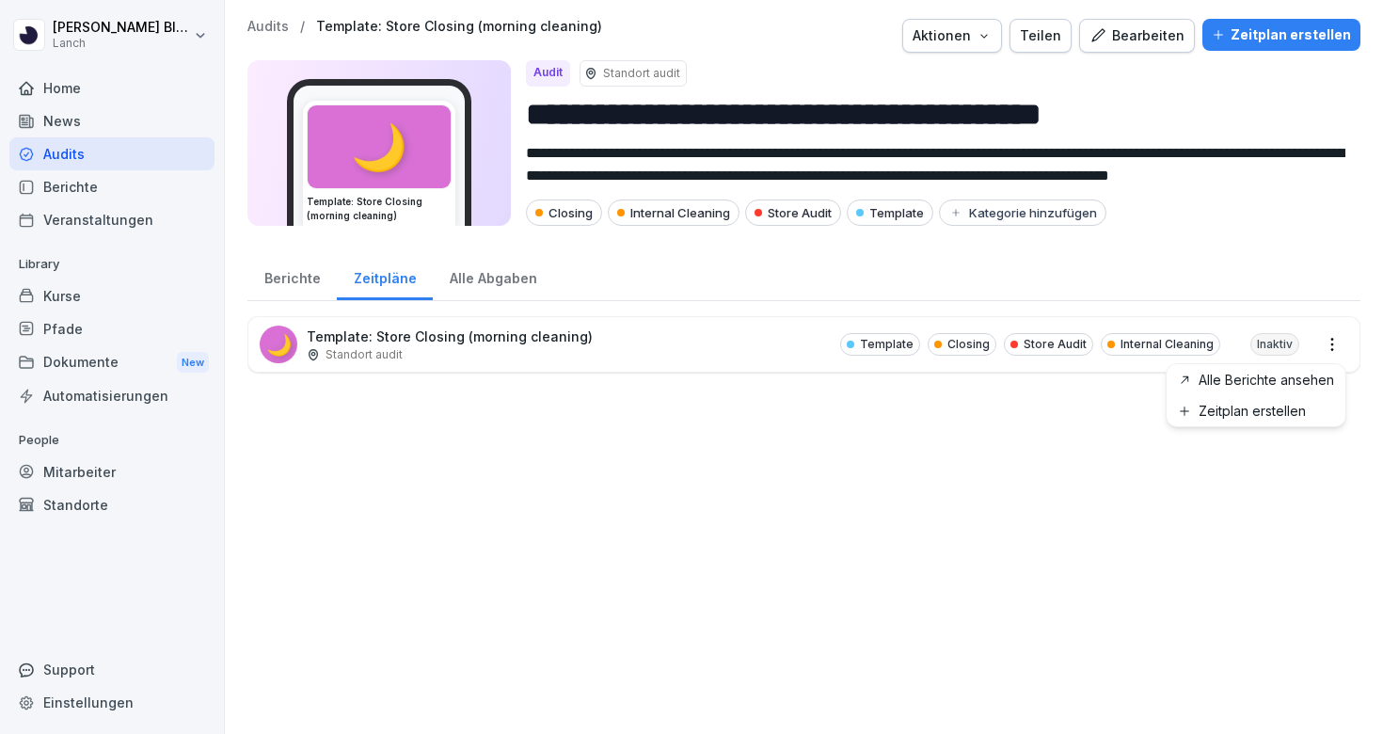
click at [1041, 476] on html "**********" at bounding box center [691, 367] width 1383 height 734
click at [272, 31] on p "Audits" at bounding box center [267, 27] width 41 height 16
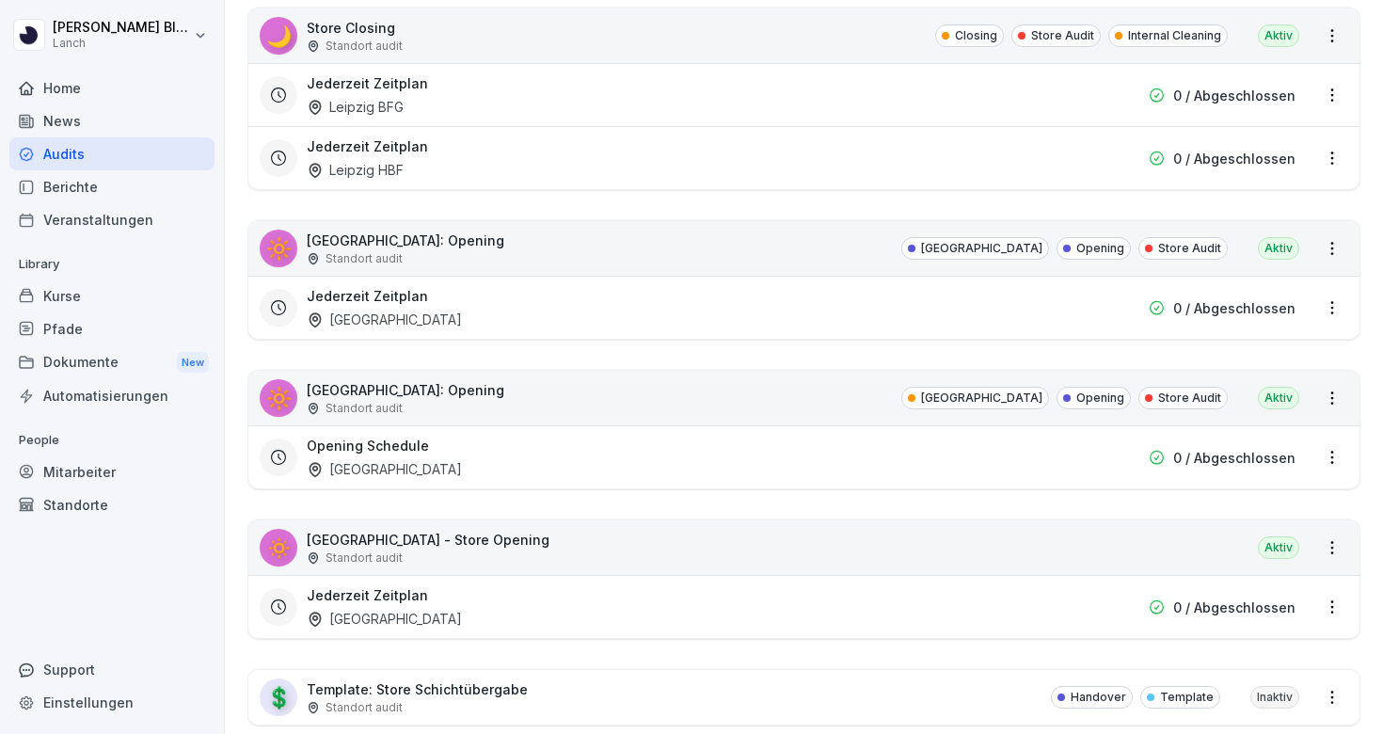
scroll to position [4792, 0]
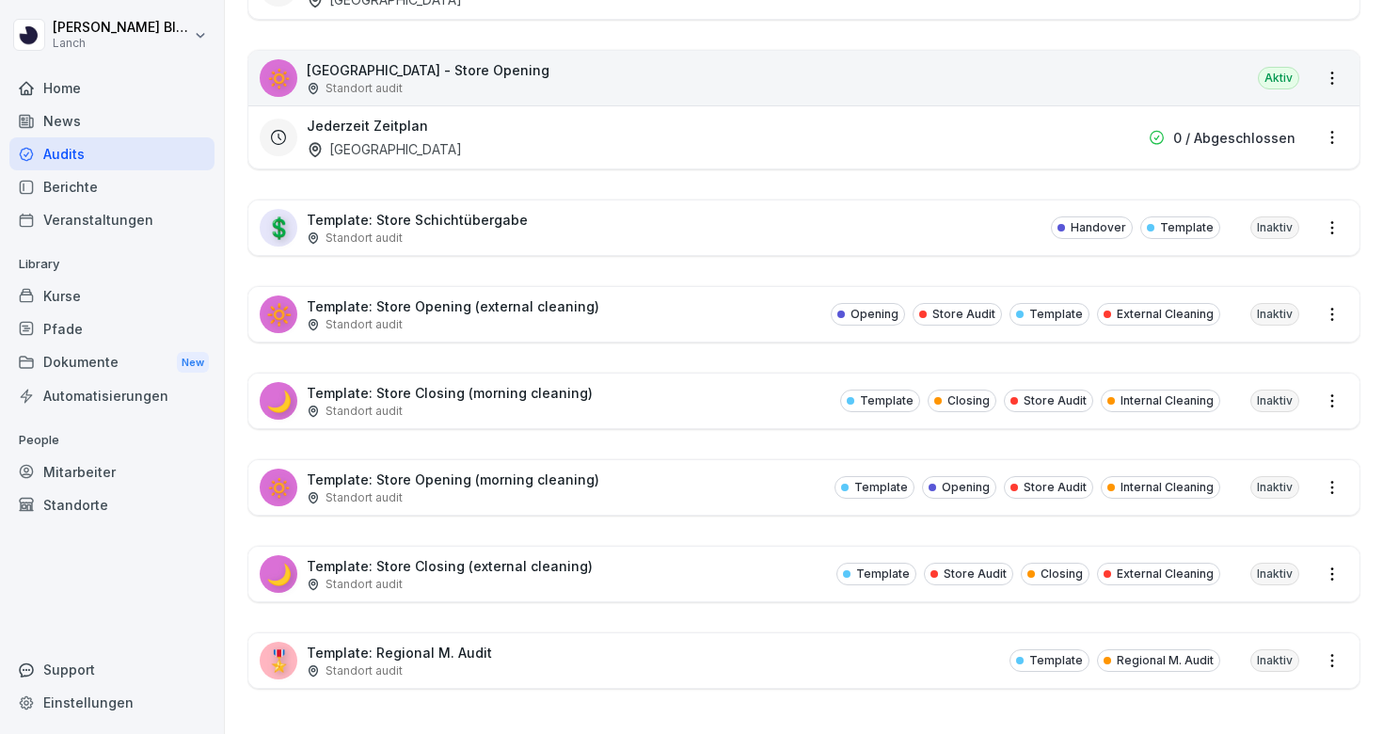
click at [1332, 406] on html "[PERSON_NAME] Lanch Home News Audits Berichte Veranstaltungen Library Kurse Pfa…" at bounding box center [691, 367] width 1383 height 734
click at [727, 423] on html "[PERSON_NAME] Lanch Home News Audits Berichte Veranstaltungen Library Kurse Pfa…" at bounding box center [691, 367] width 1383 height 734
click at [690, 424] on div "🌙 Template: Store Closing (morning cleaning) Standort audit Template Closing St…" at bounding box center [803, 400] width 1111 height 55
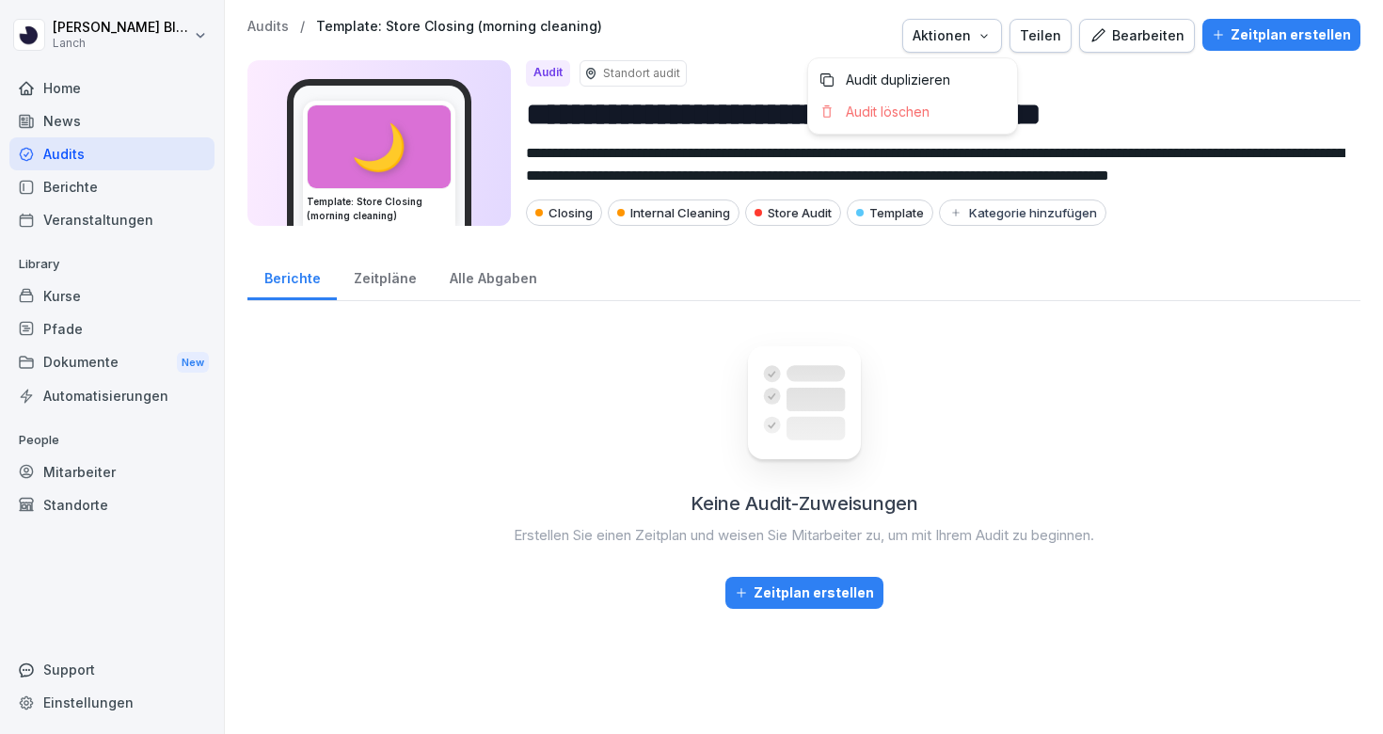
click at [992, 43] on div "Aktionen" at bounding box center [951, 35] width 79 height 21
click at [904, 79] on p "Audit duplizieren" at bounding box center [898, 79] width 104 height 17
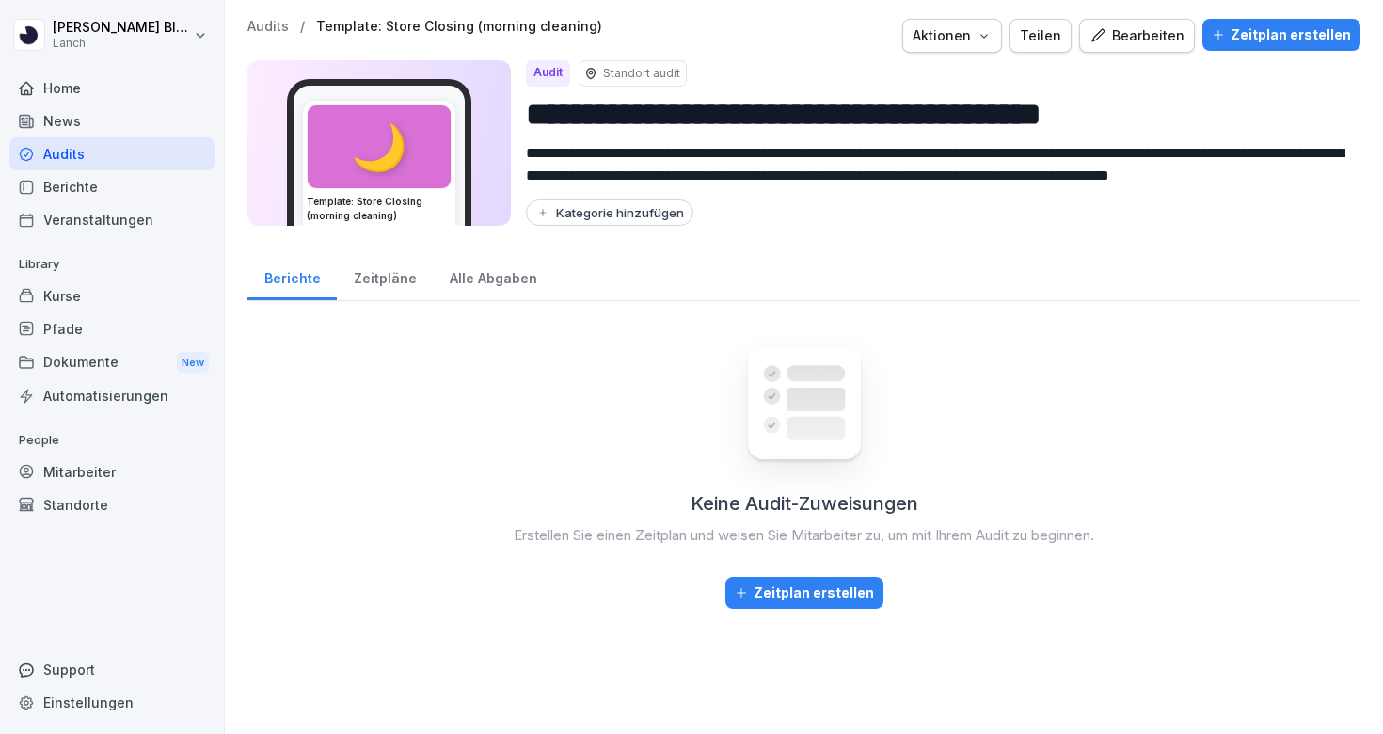
click at [643, 129] on input "**********" at bounding box center [935, 114] width 819 height 48
click at [385, 272] on div "Zeitpläne" at bounding box center [385, 276] width 96 height 48
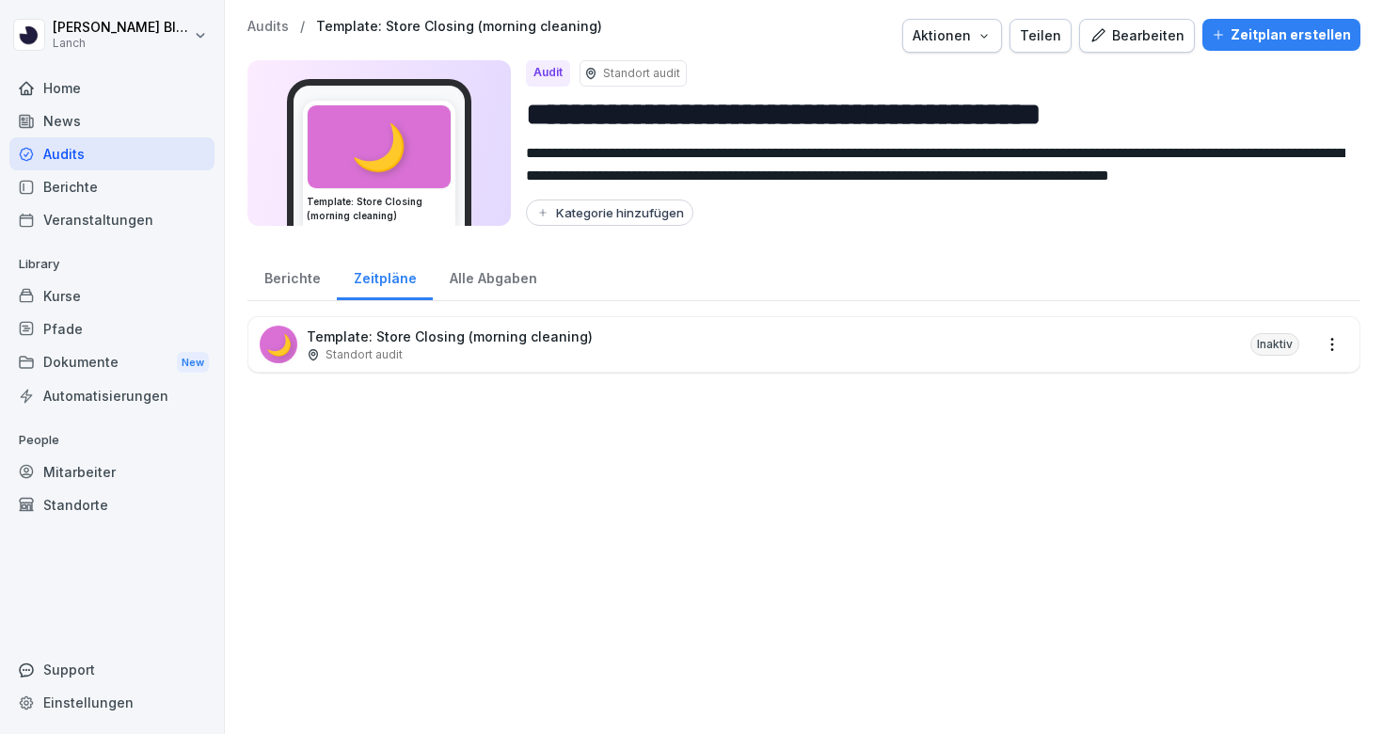
click at [790, 103] on input "**********" at bounding box center [935, 114] width 819 height 48
click at [1209, 107] on input "**********" at bounding box center [935, 114] width 819 height 48
type input "**********"
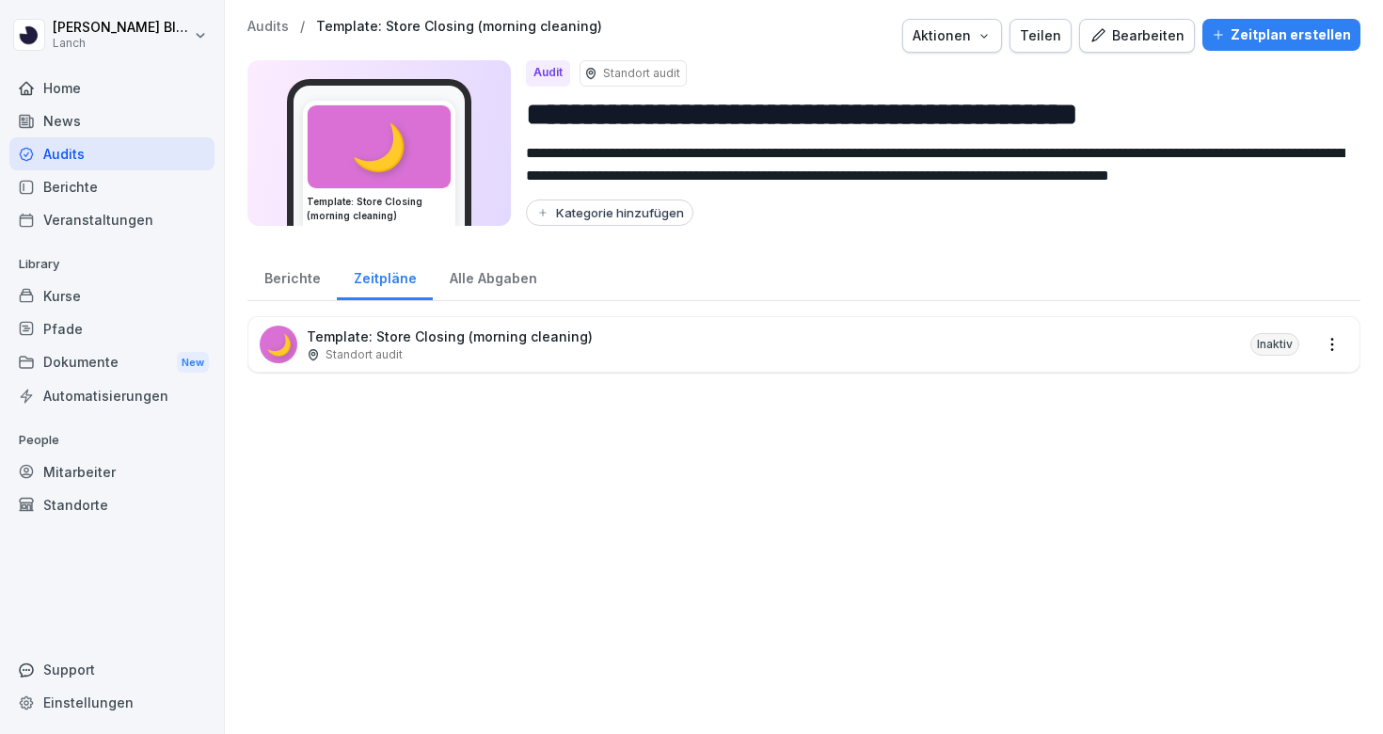
click at [503, 363] on div "🌙 Template: Store Closing (morning cleaning) Standort audit Inaktiv" at bounding box center [803, 344] width 1111 height 55
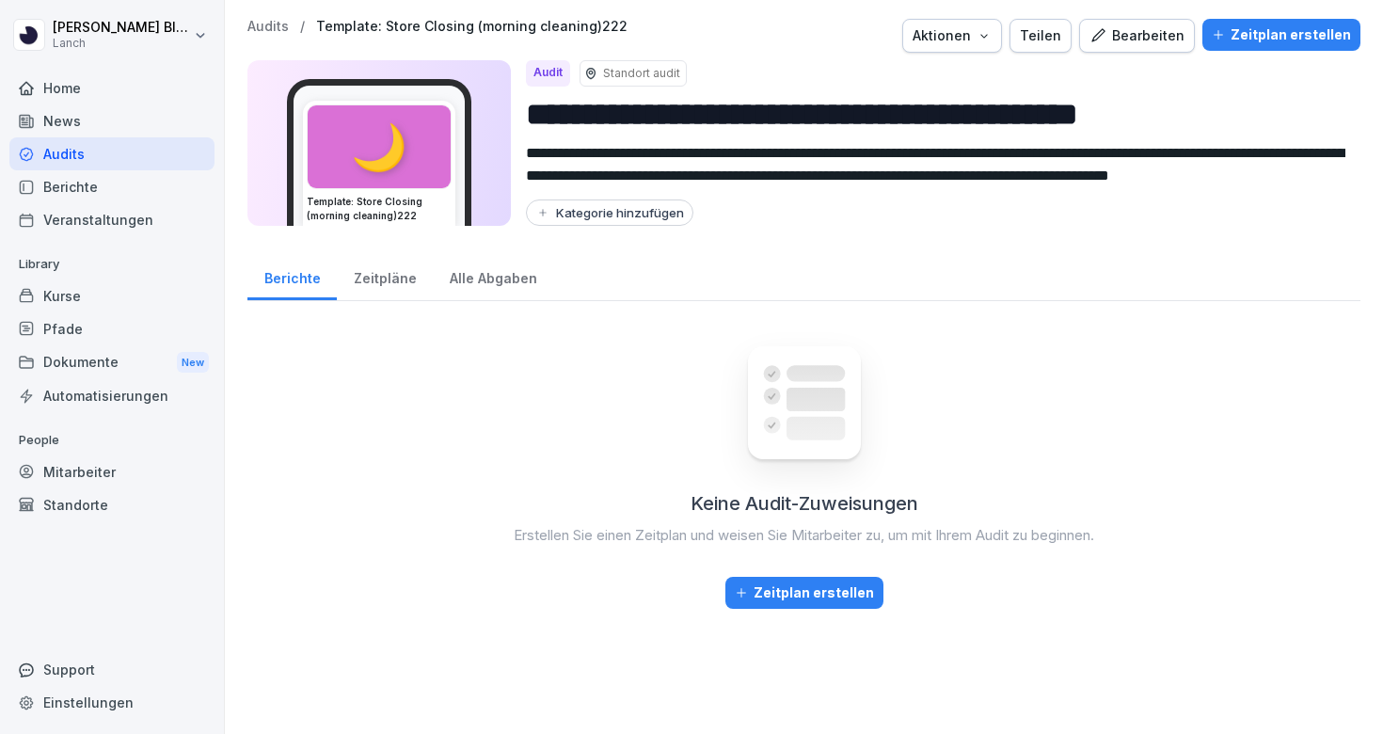
click at [397, 282] on div "Zeitpläne" at bounding box center [385, 276] width 96 height 48
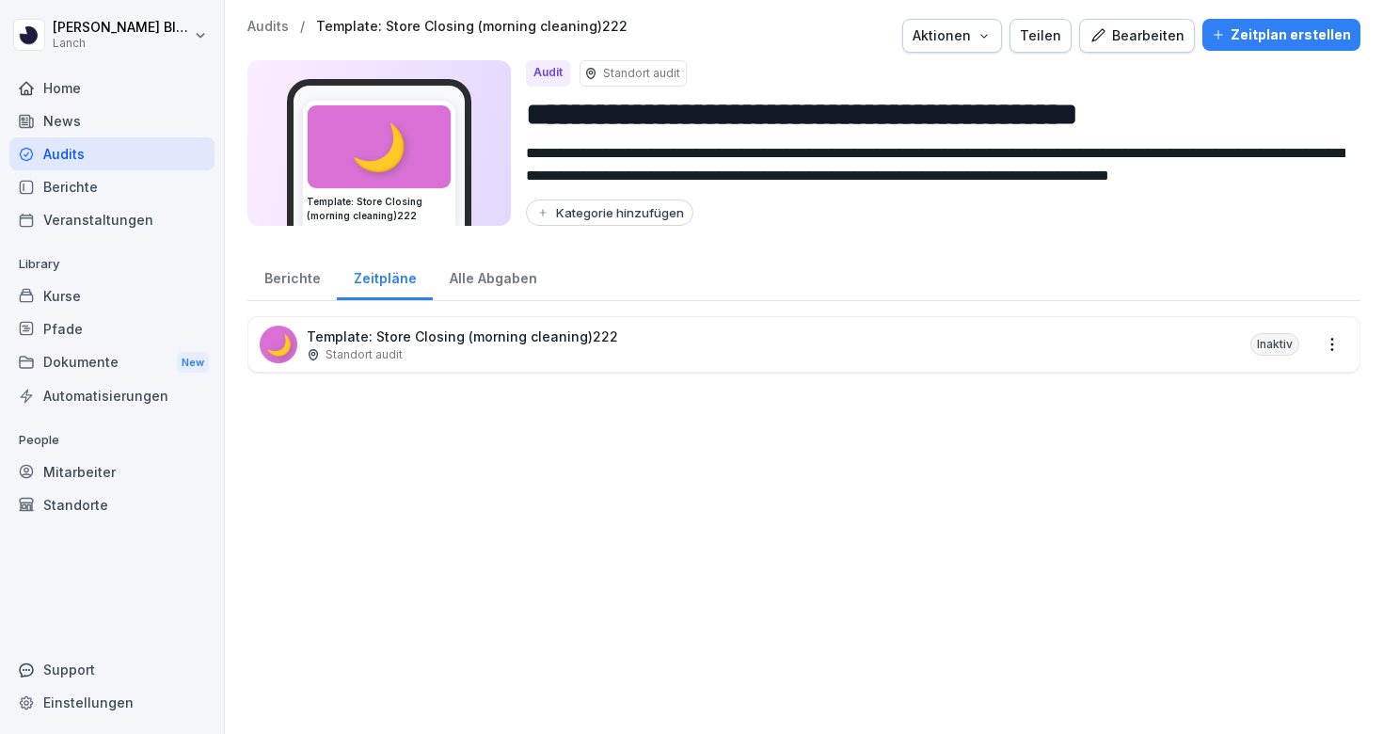
click at [1151, 36] on div "Bearbeiten" at bounding box center [1136, 35] width 95 height 21
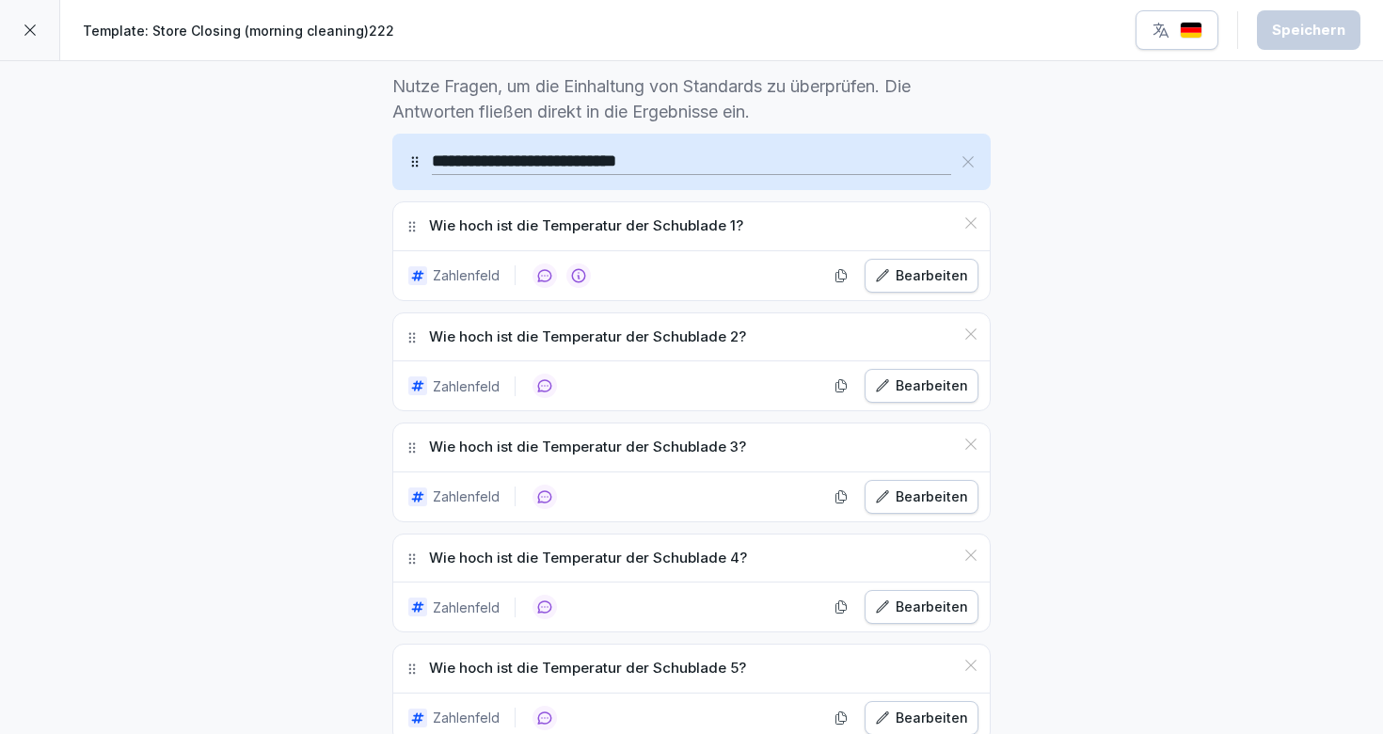
scroll to position [567, 0]
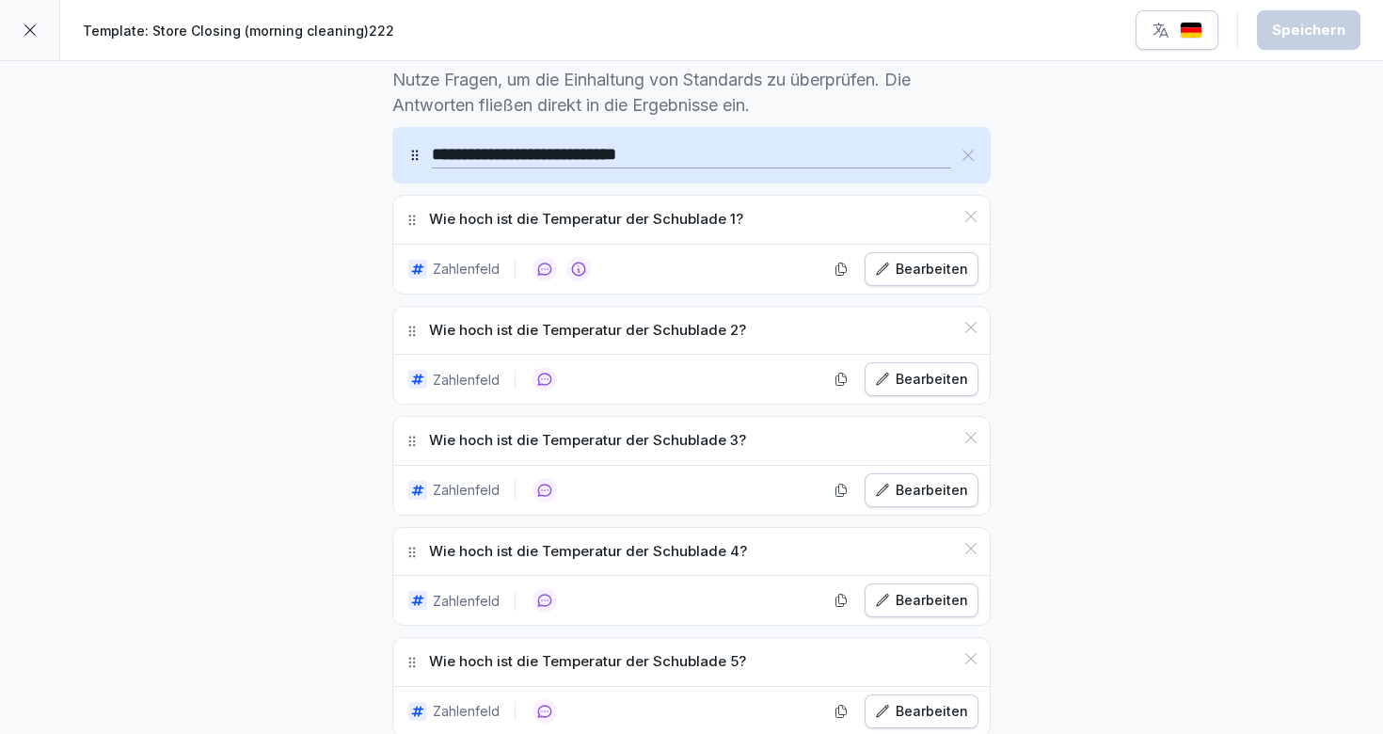
click at [971, 157] on icon at bounding box center [967, 155] width 11 height 11
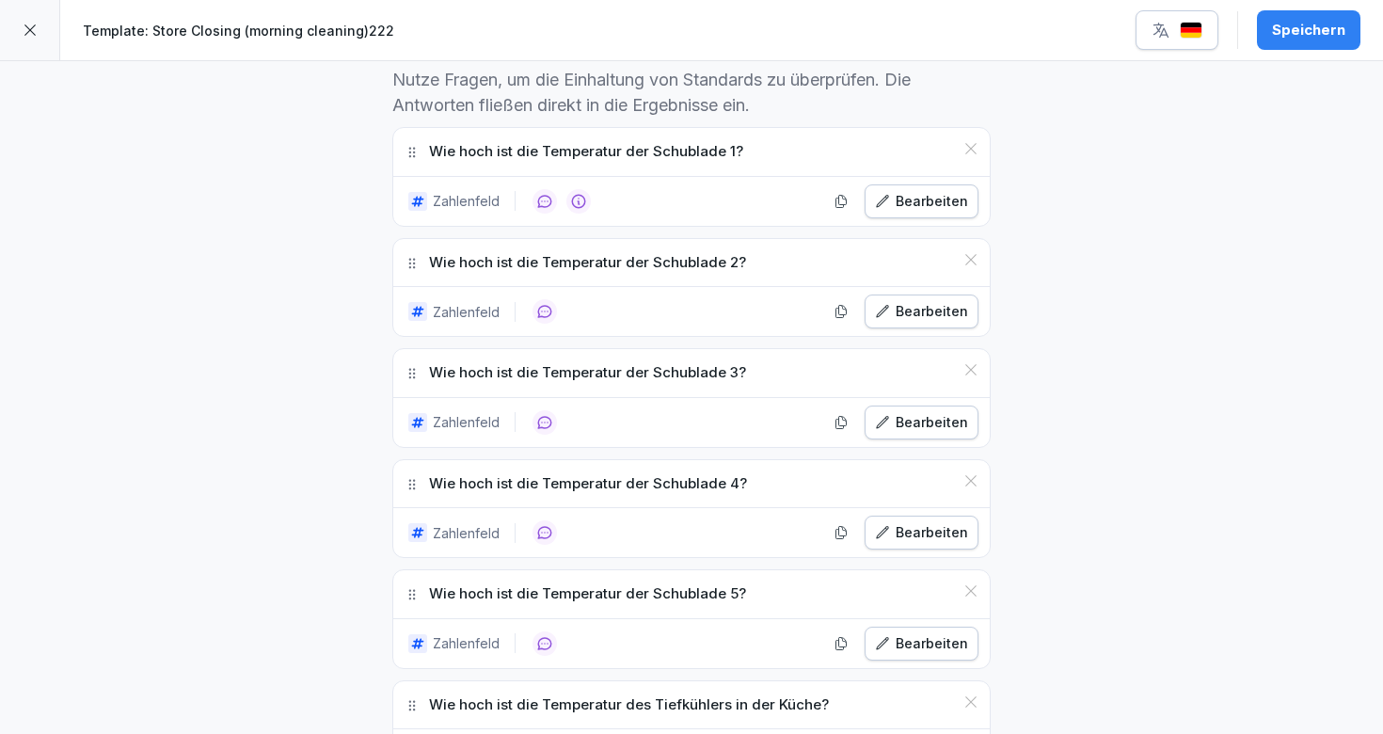
click at [971, 157] on div "Wie hoch ist die Temperatur der Schublade 1?" at bounding box center [691, 152] width 596 height 48
click at [971, 147] on icon at bounding box center [970, 148] width 15 height 15
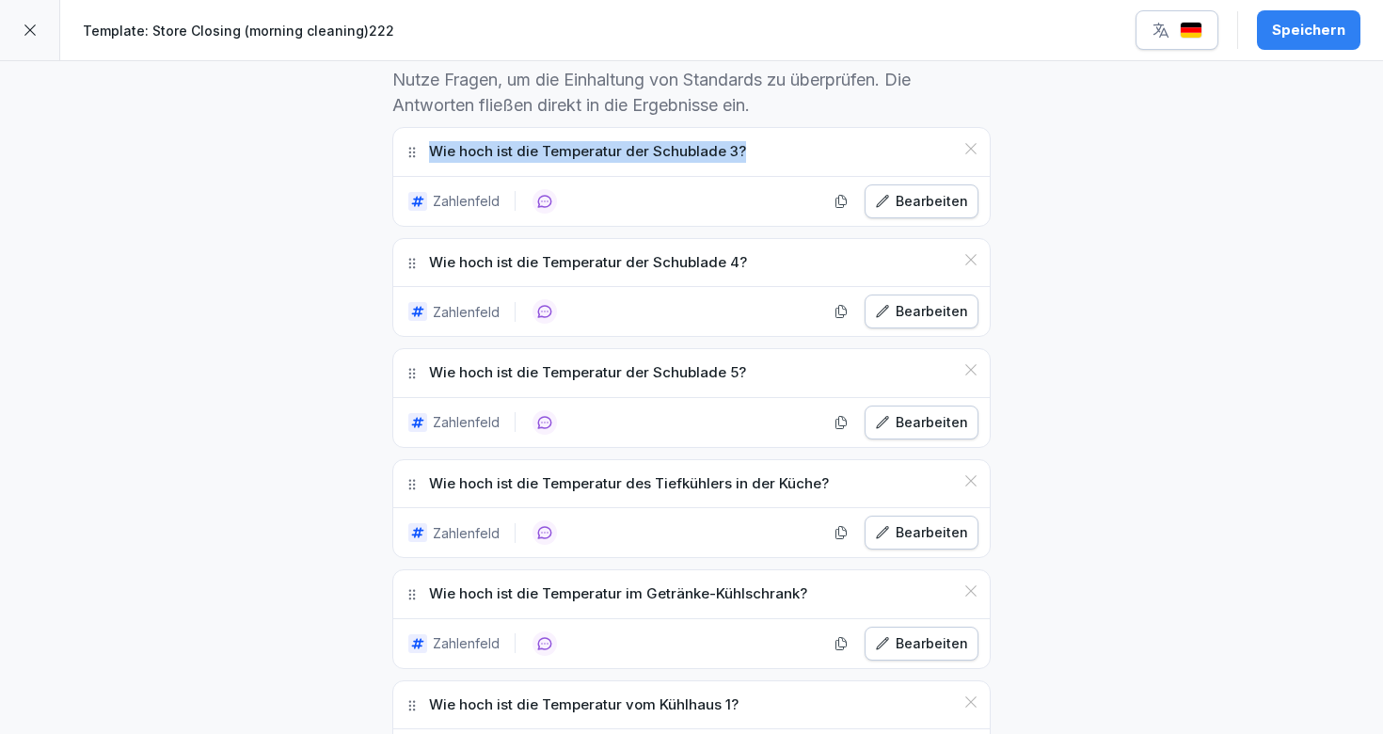
click at [971, 147] on icon at bounding box center [970, 148] width 15 height 15
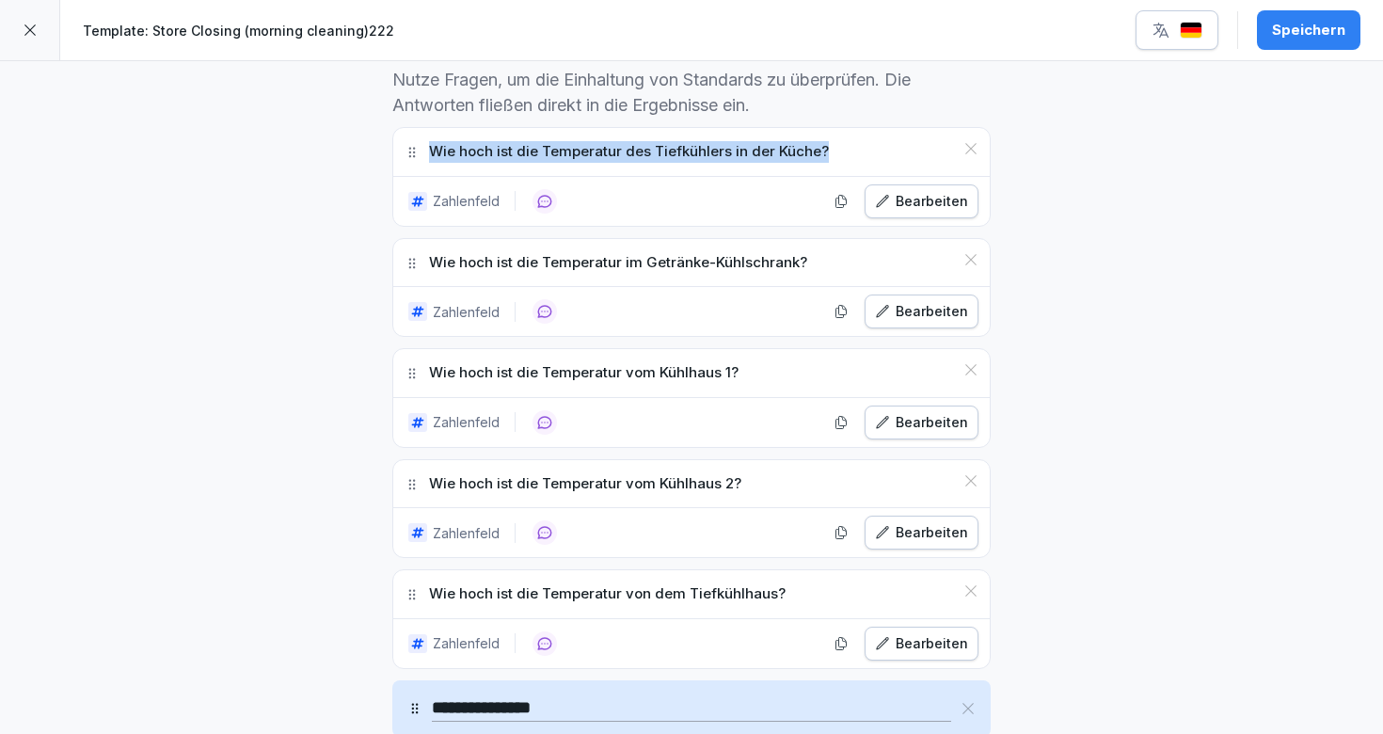
click at [971, 147] on icon at bounding box center [970, 148] width 15 height 15
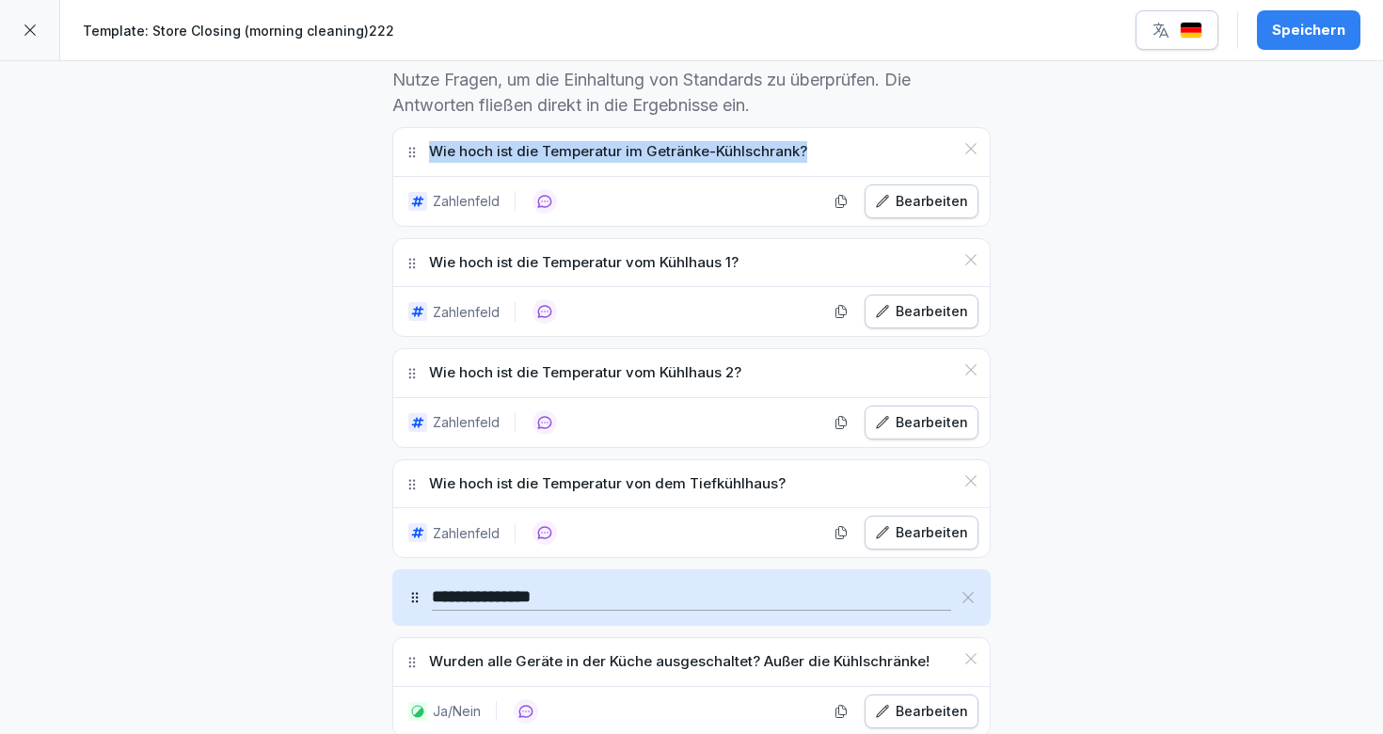
click at [971, 147] on icon at bounding box center [970, 148] width 15 height 15
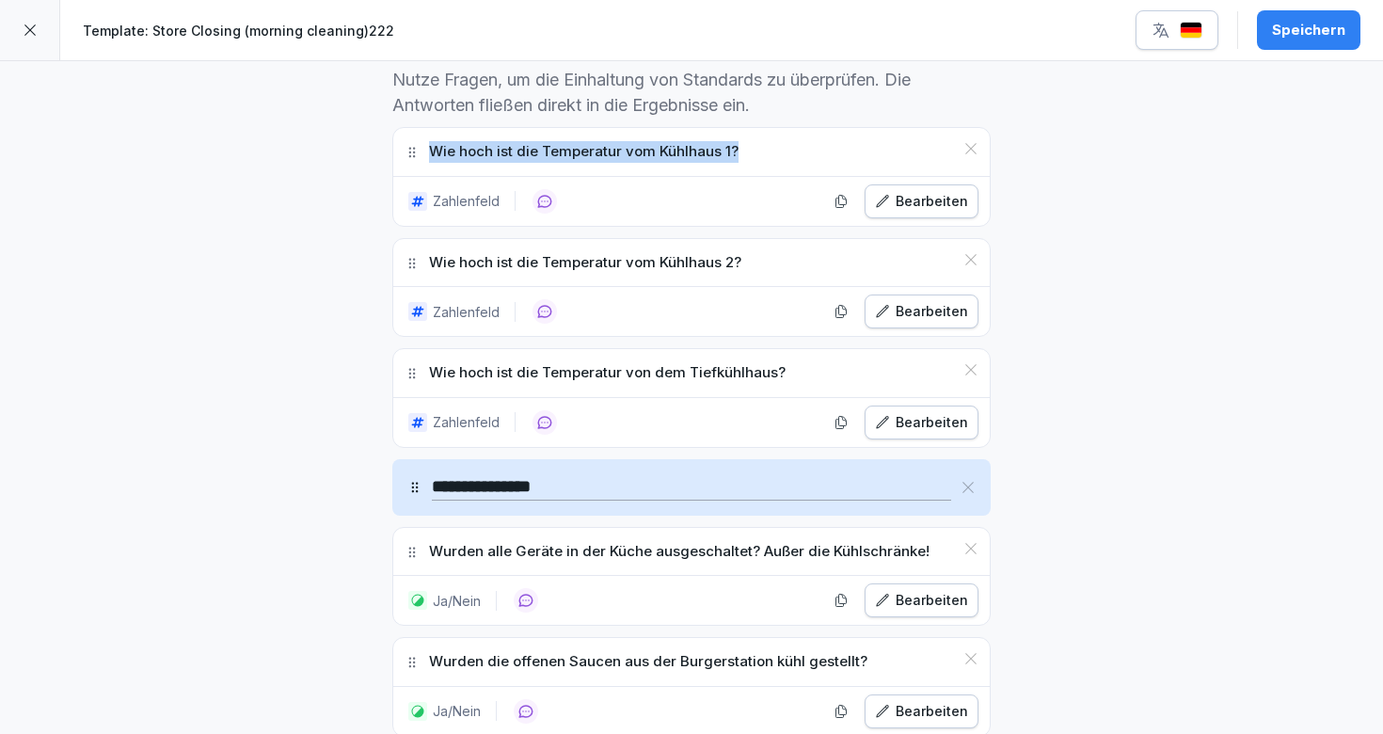
click at [971, 147] on icon at bounding box center [970, 148] width 15 height 15
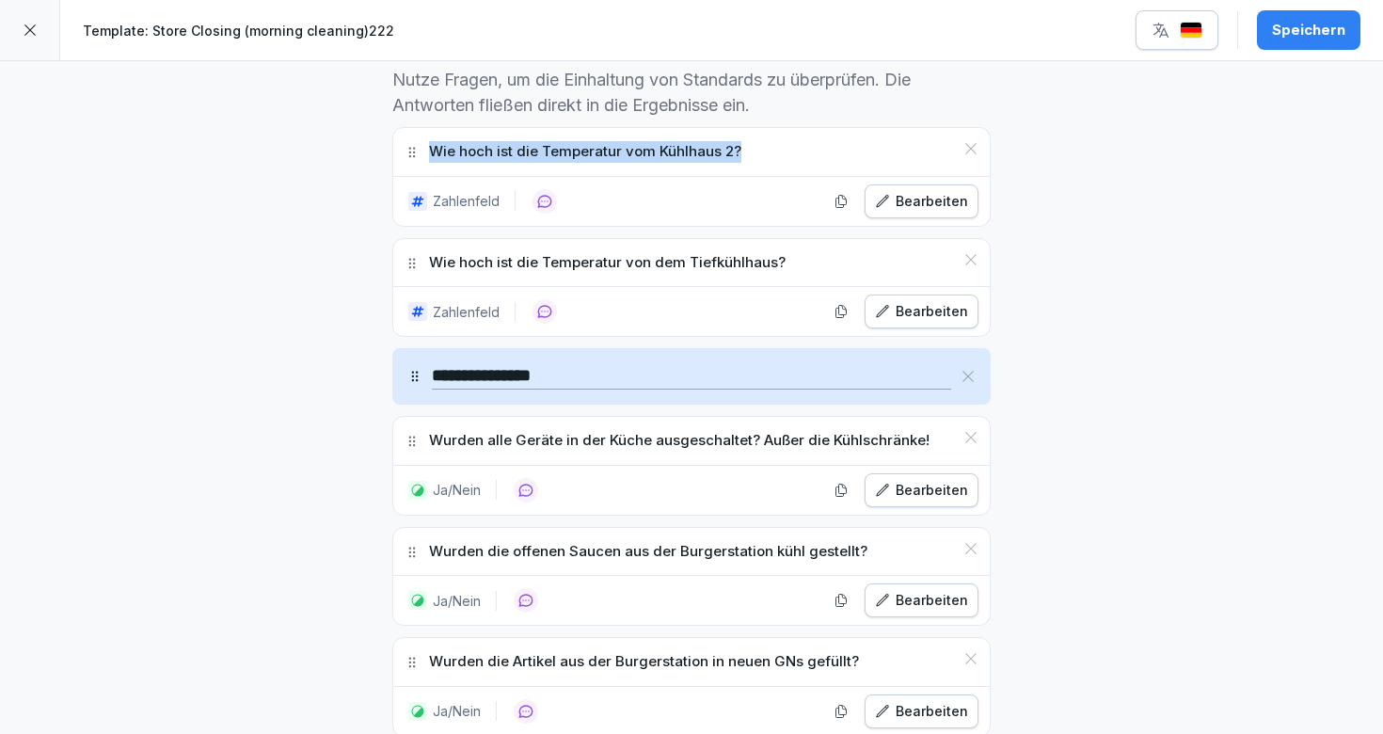
click at [971, 147] on icon at bounding box center [970, 148] width 15 height 15
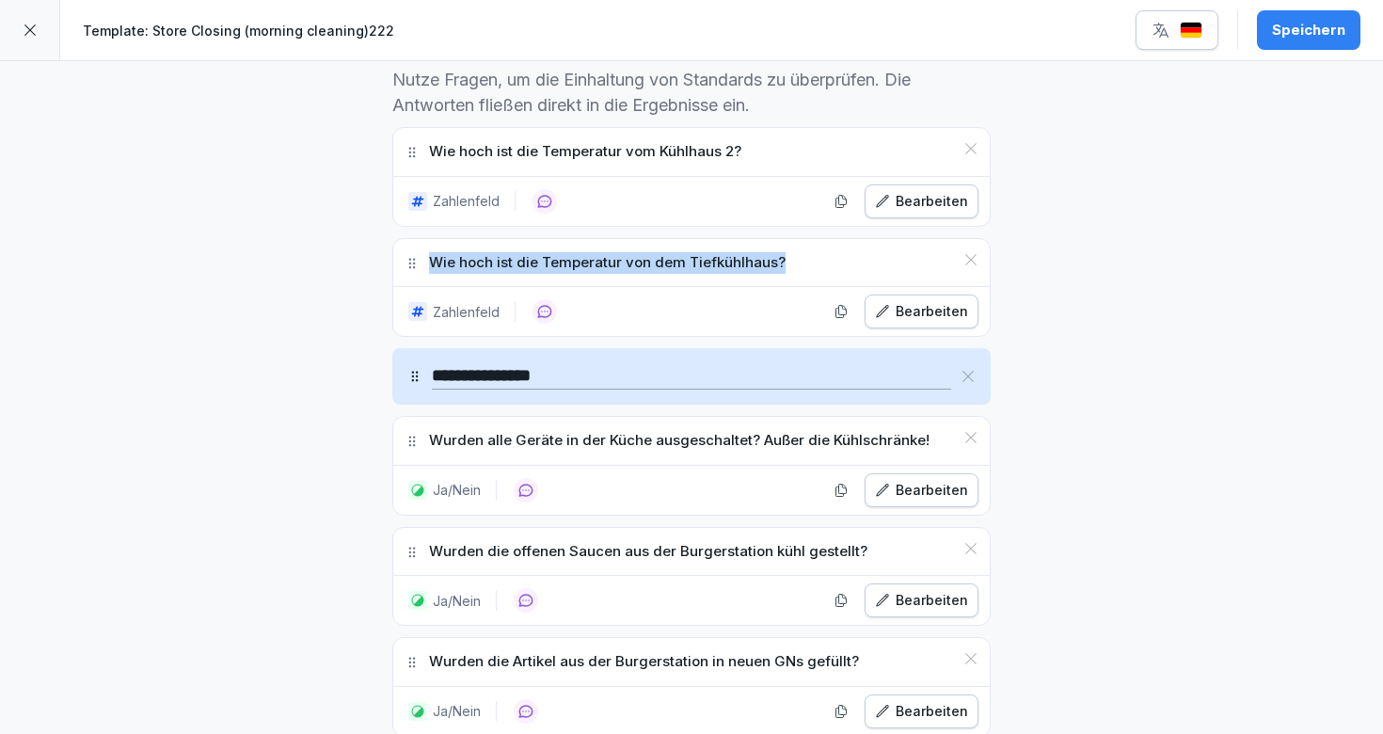
click at [971, 252] on icon at bounding box center [970, 259] width 15 height 15
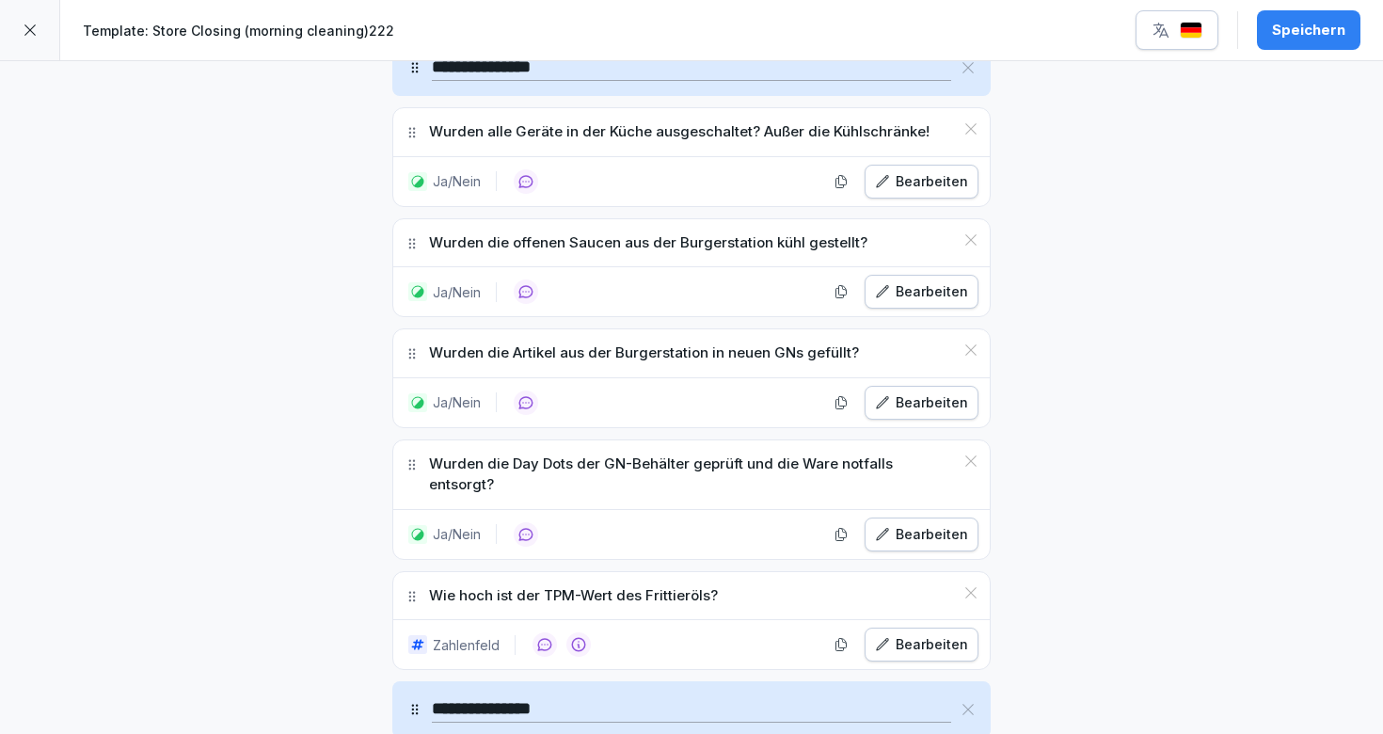
scroll to position [657, 0]
click at [981, 117] on div "Wurden alle Geräte in der Küche ausgeschaltet? Außer die Kühlschränke!" at bounding box center [691, 130] width 596 height 48
click at [971, 119] on icon at bounding box center [970, 126] width 15 height 15
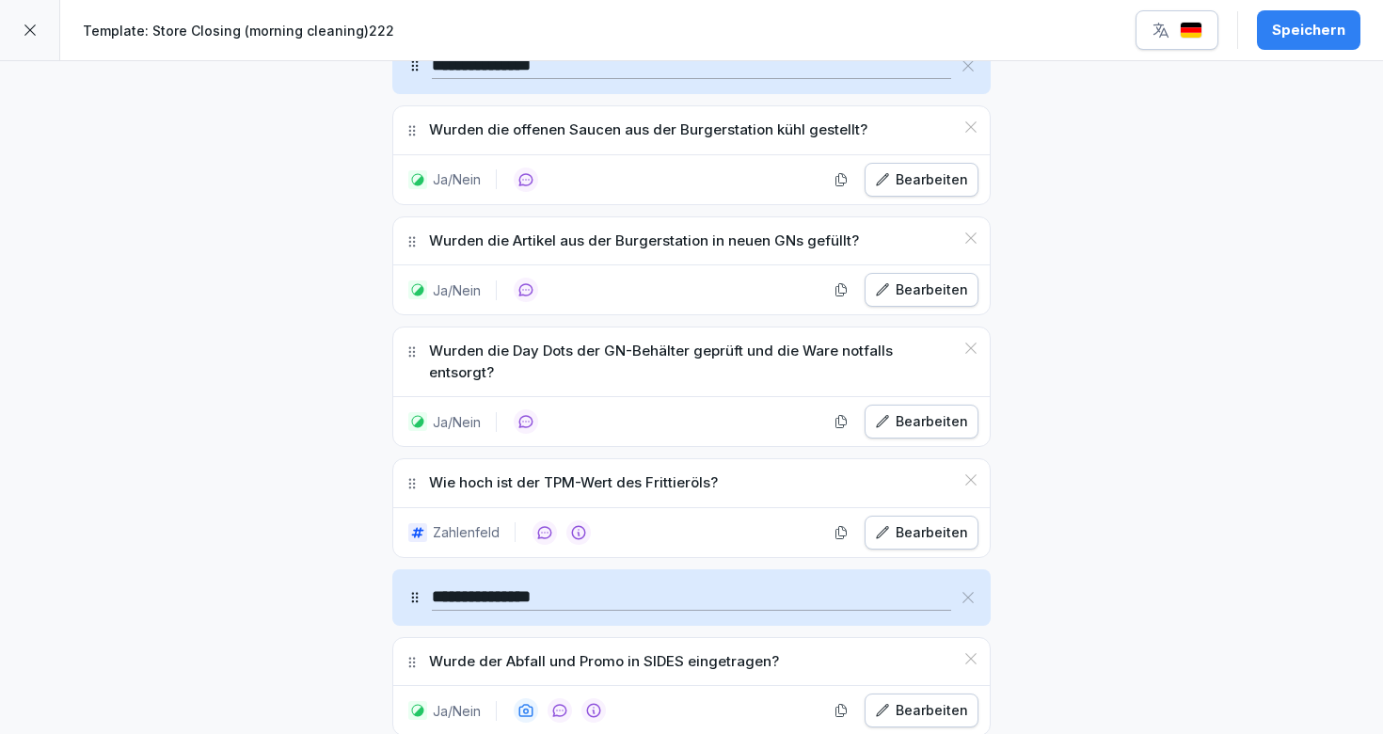
click at [966, 65] on icon at bounding box center [967, 65] width 15 height 15
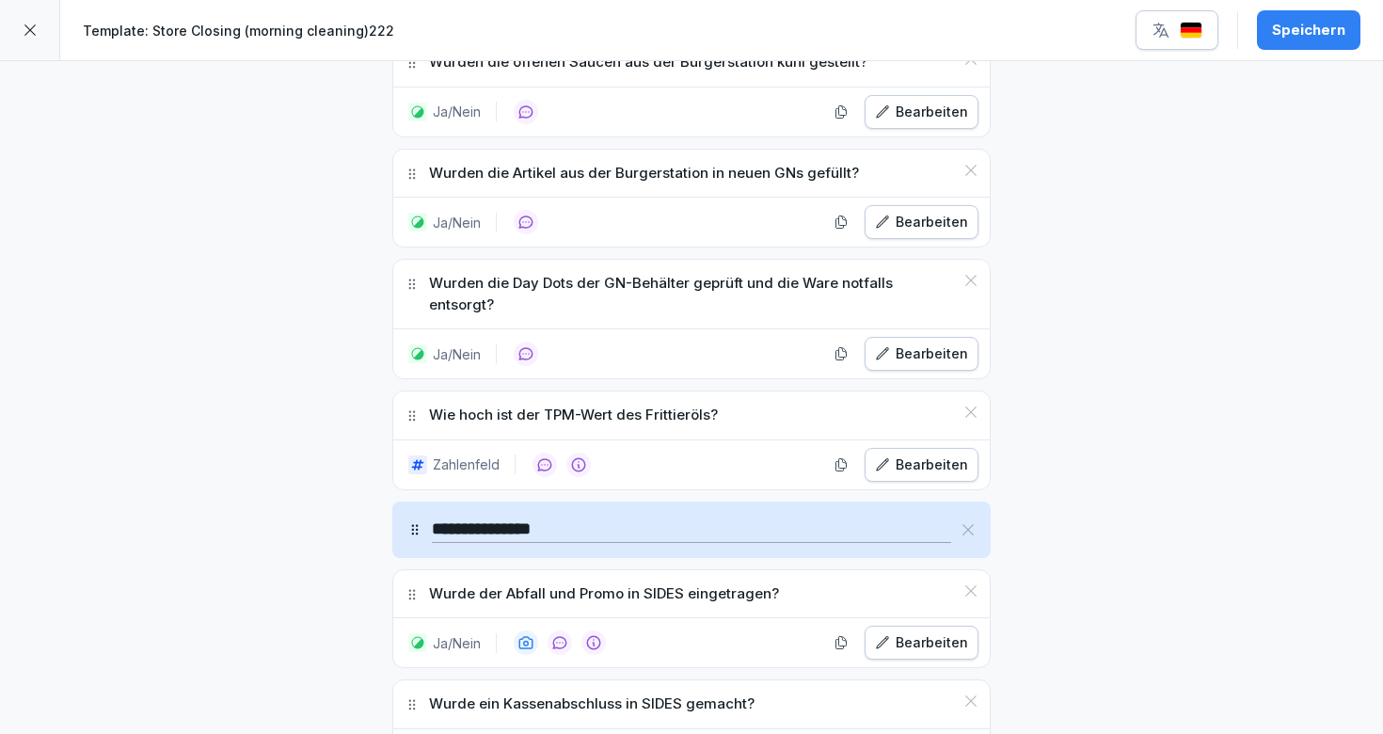
scroll to position [589, 0]
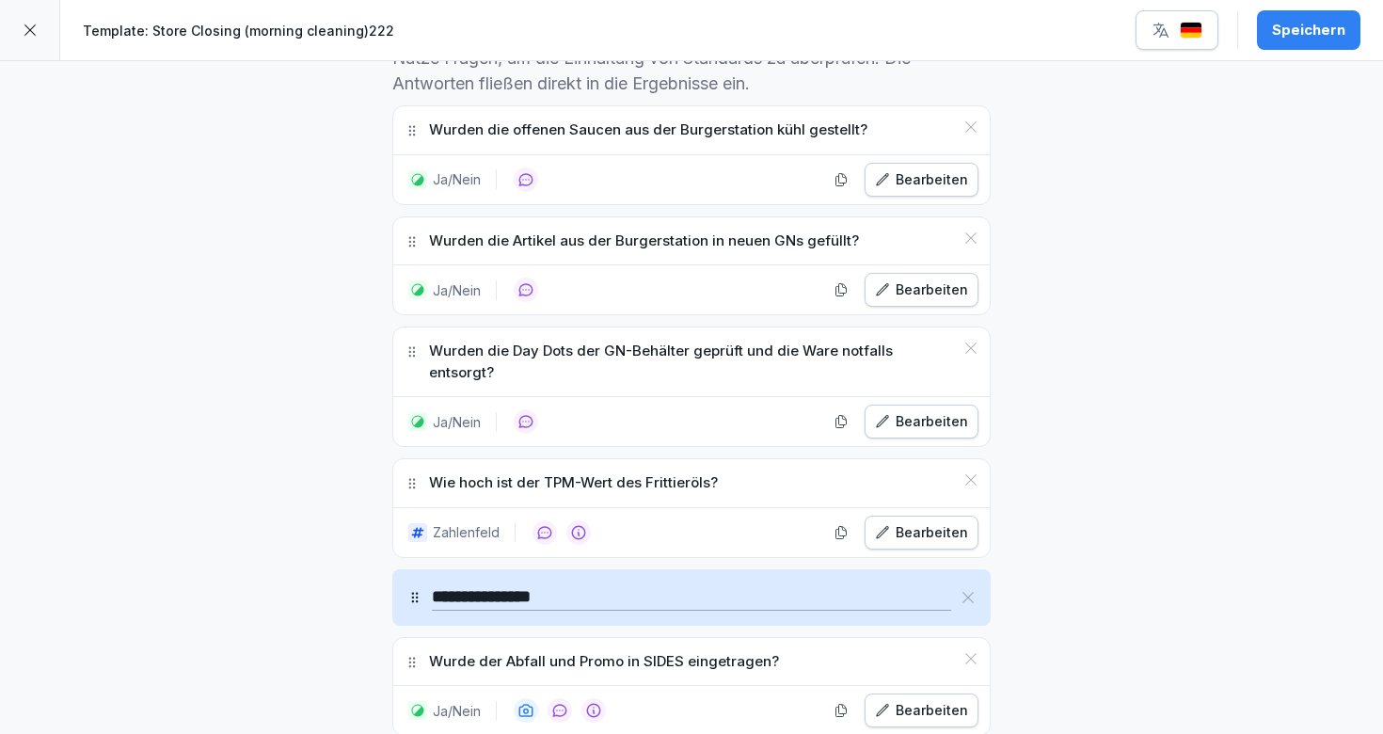
click at [971, 120] on icon at bounding box center [970, 126] width 15 height 15
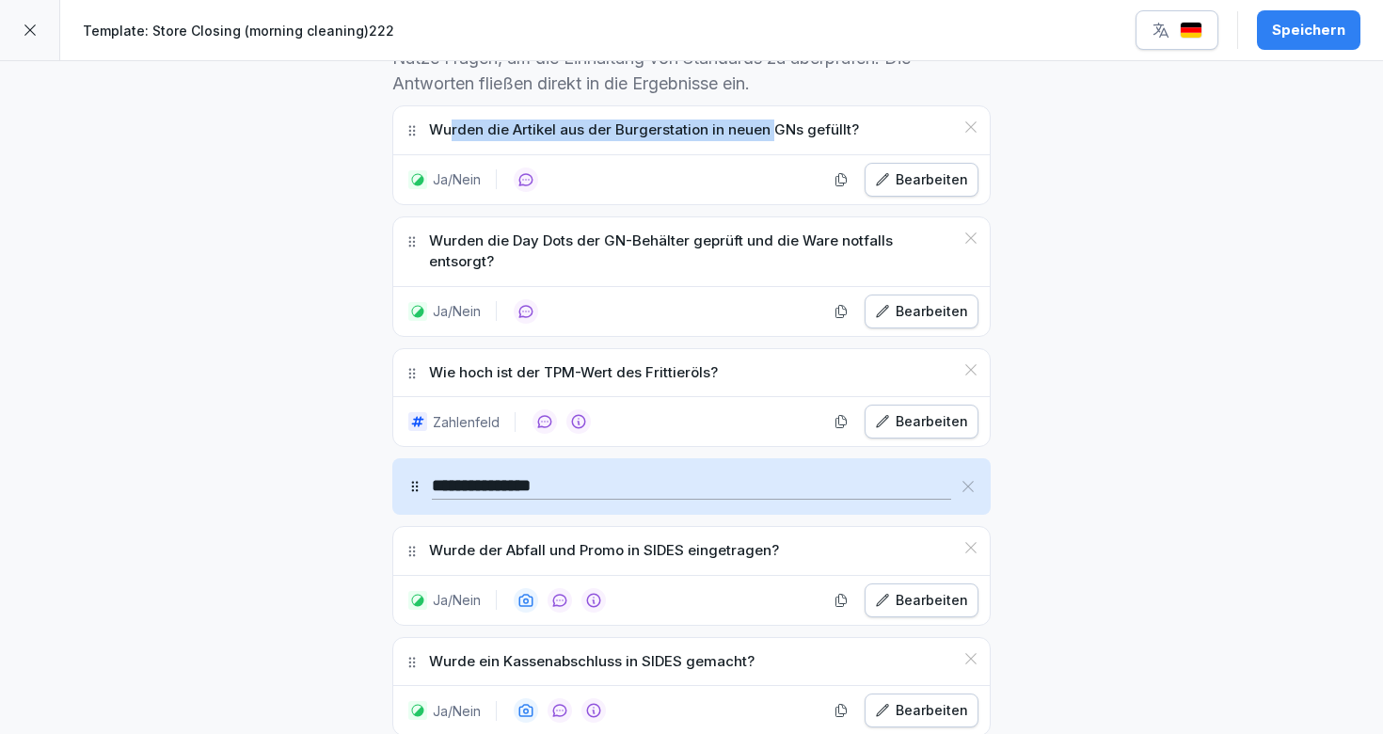
drag, startPoint x: 452, startPoint y: 133, endPoint x: 783, endPoint y: 126, distance: 330.3
click at [780, 126] on p "Wurden die Artikel aus der Burgerstation in neuen GNs gefüllt?" at bounding box center [644, 130] width 430 height 22
click at [976, 120] on icon at bounding box center [970, 126] width 15 height 15
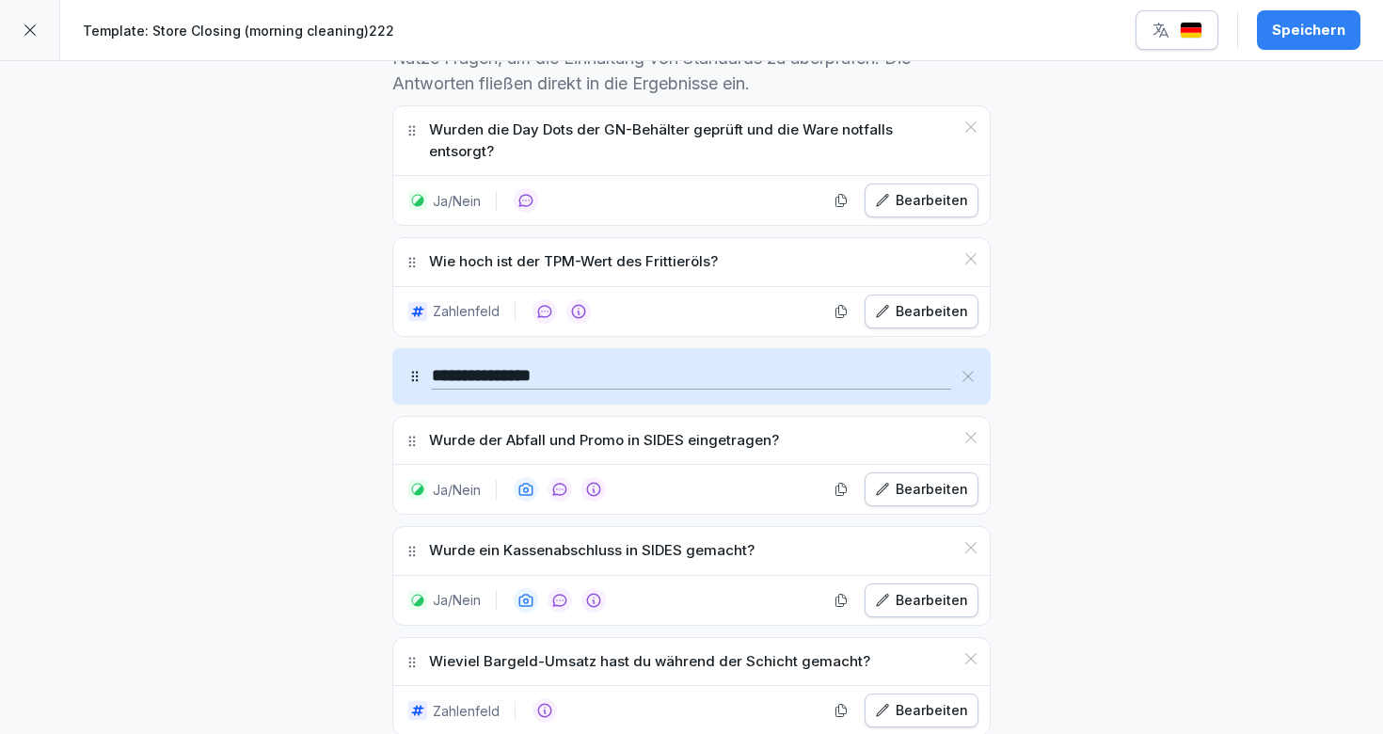
click at [966, 127] on icon at bounding box center [970, 126] width 15 height 15
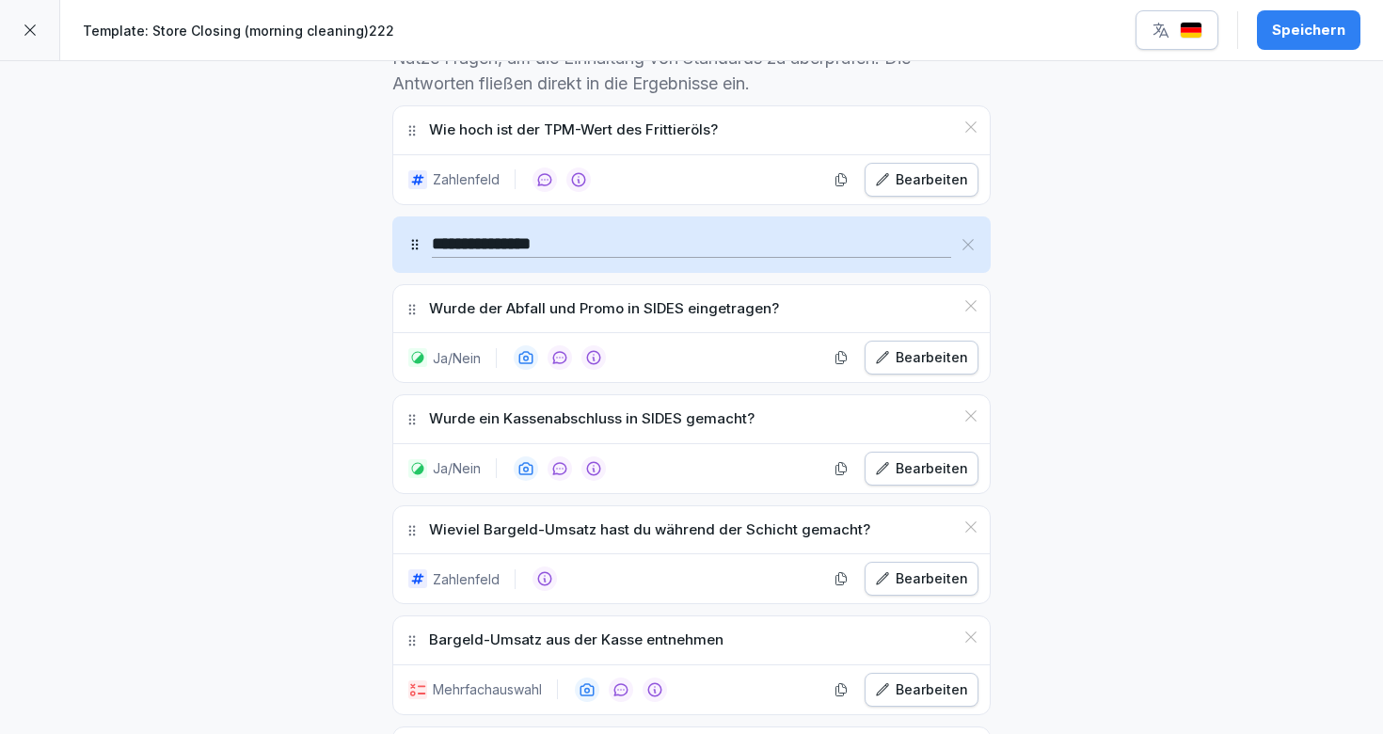
click at [967, 125] on icon at bounding box center [970, 126] width 15 height 15
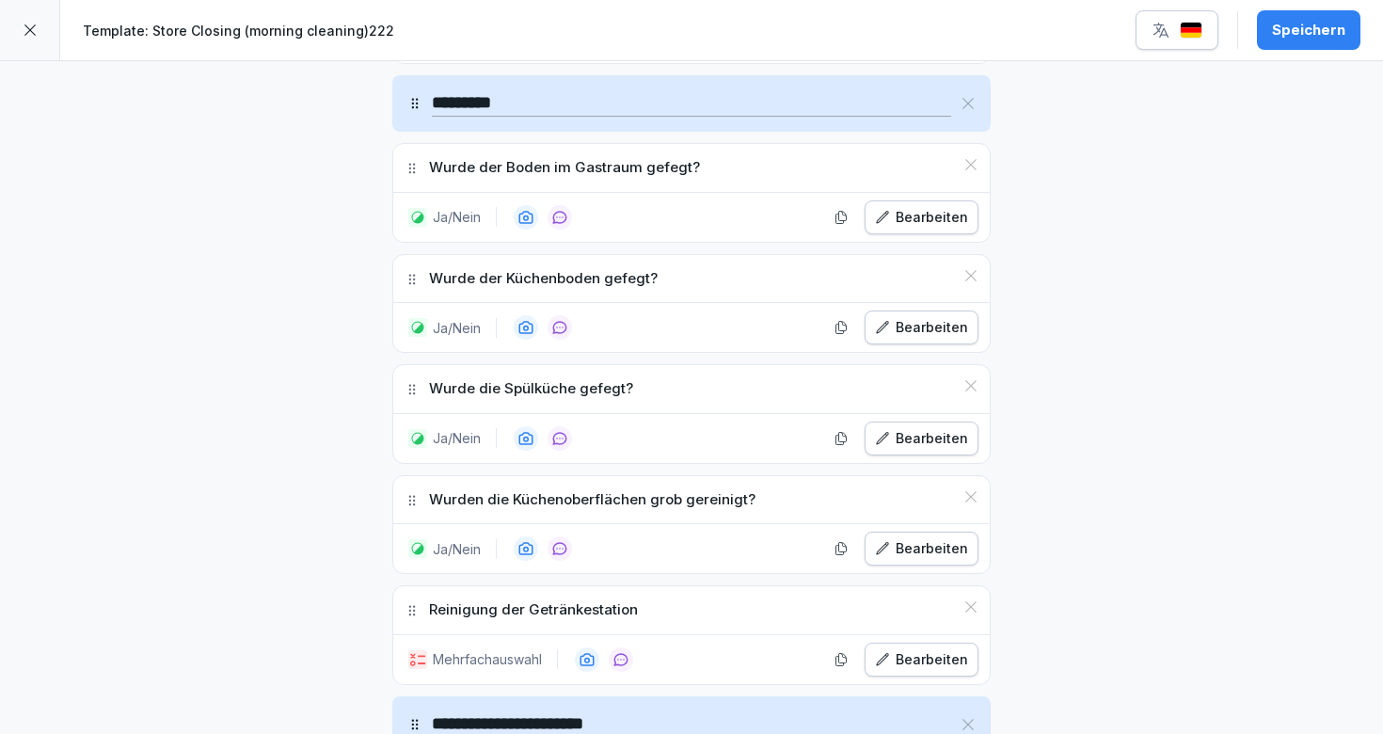
scroll to position [1358, 0]
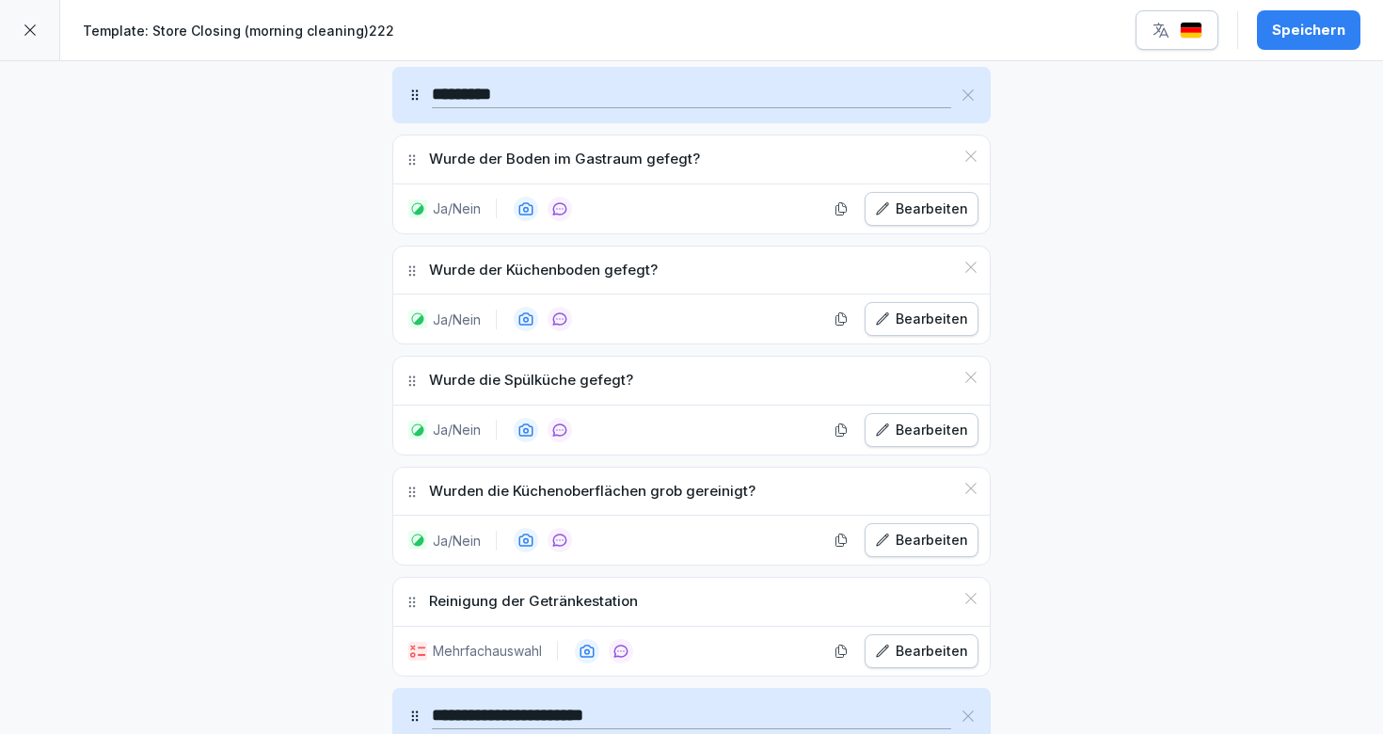
click at [523, 161] on p "Wurde der Boden im Gastraum gefegt?" at bounding box center [564, 160] width 271 height 22
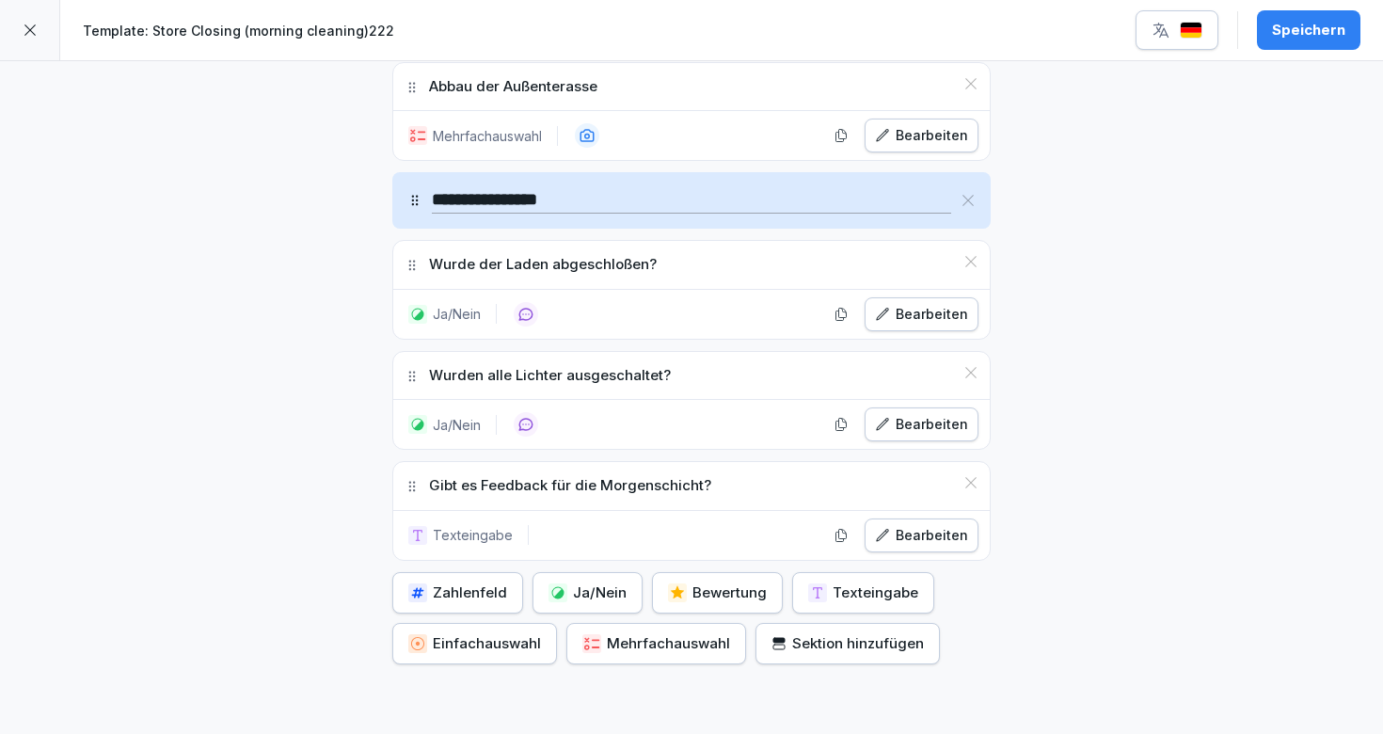
scroll to position [2343, 0]
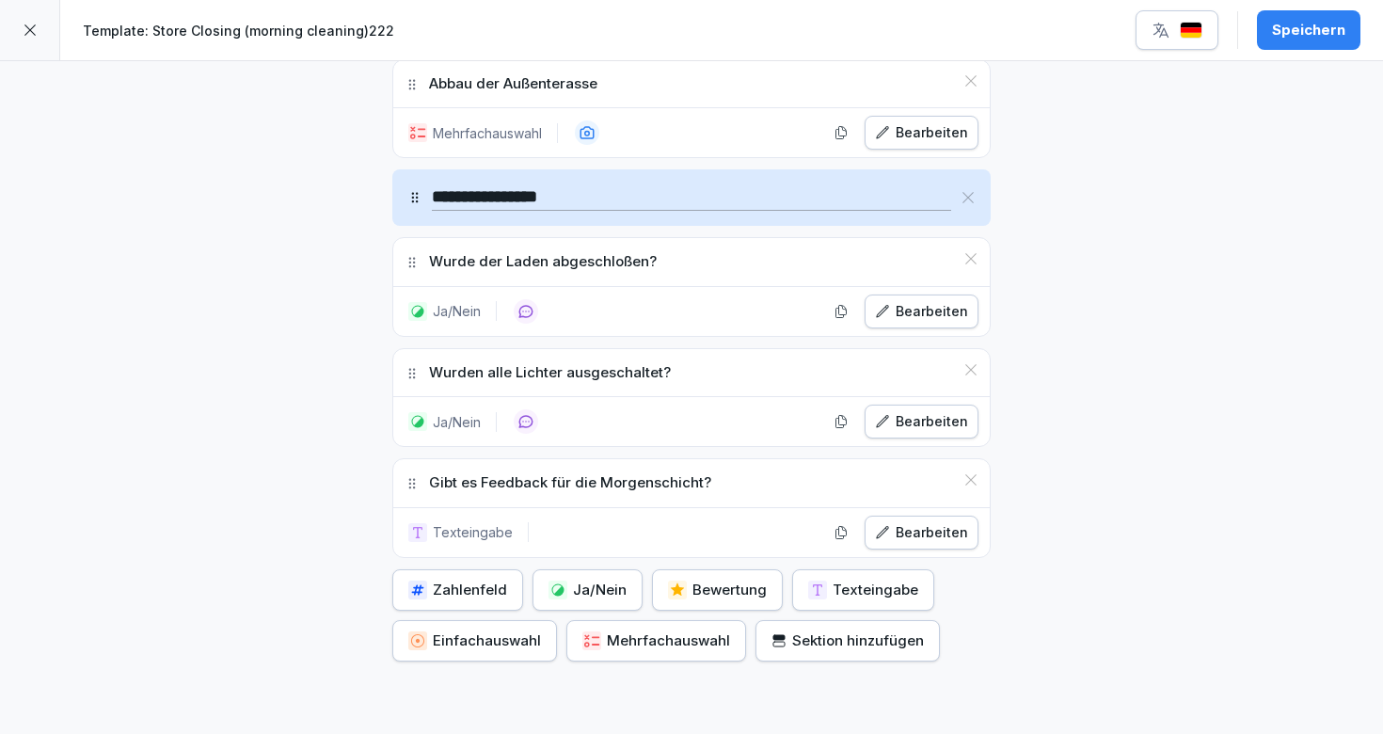
click at [967, 194] on icon at bounding box center [967, 197] width 15 height 15
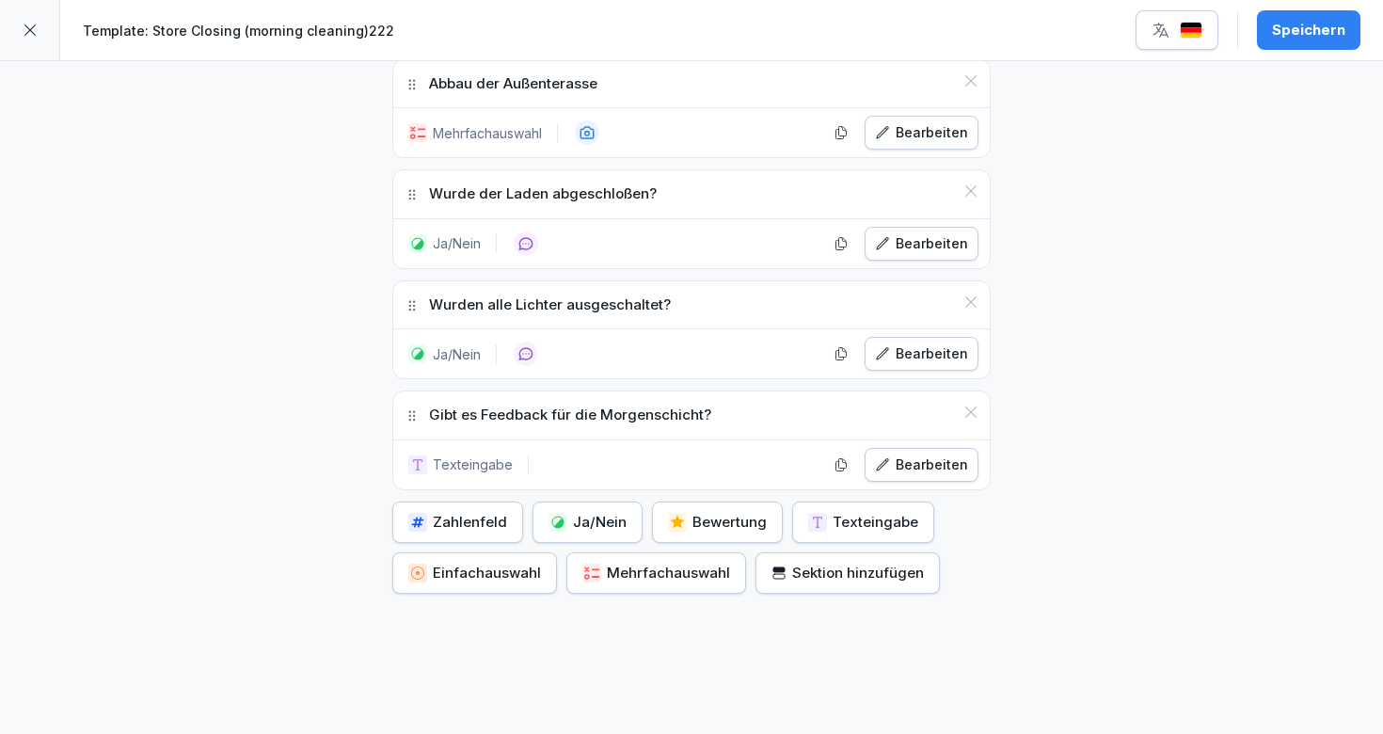
click at [968, 193] on icon at bounding box center [970, 190] width 11 height 11
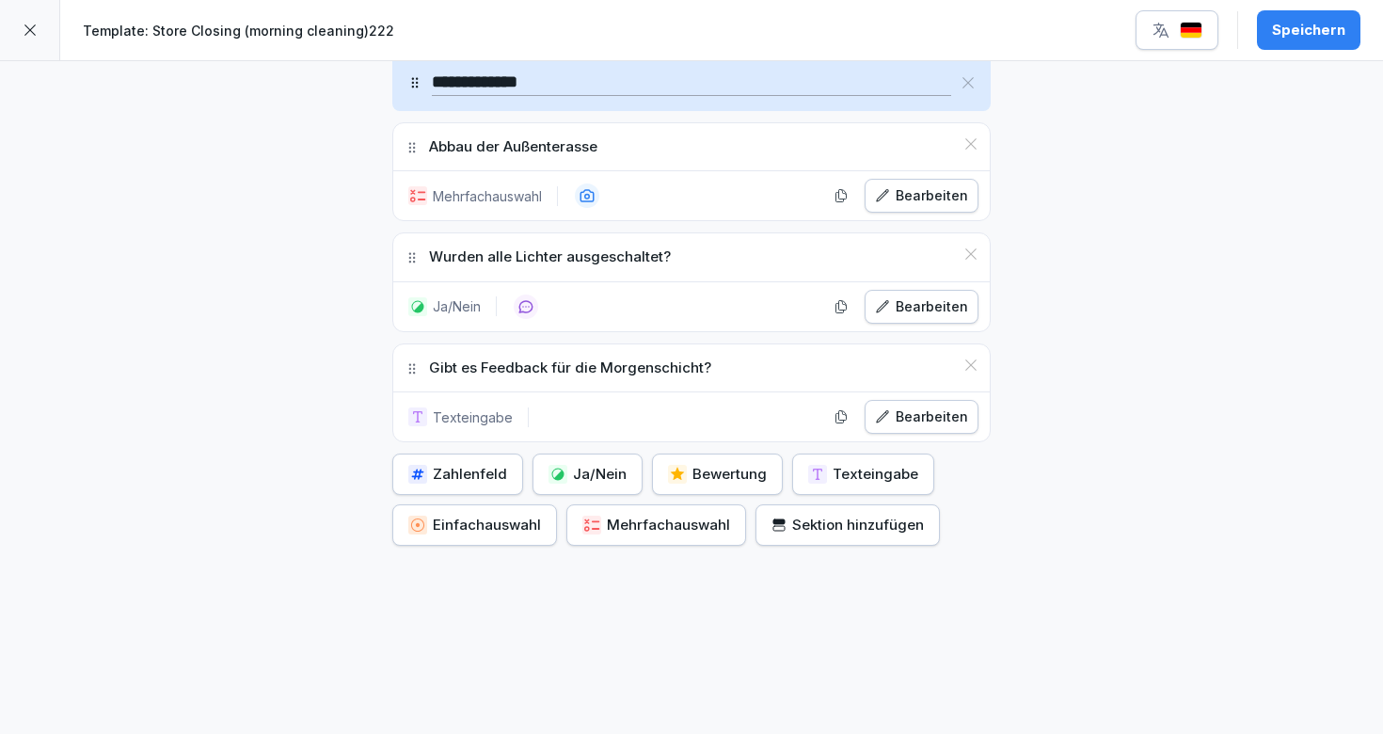
scroll to position [2280, 0]
click at [968, 193] on button "Bearbeiten" at bounding box center [922, 196] width 114 height 34
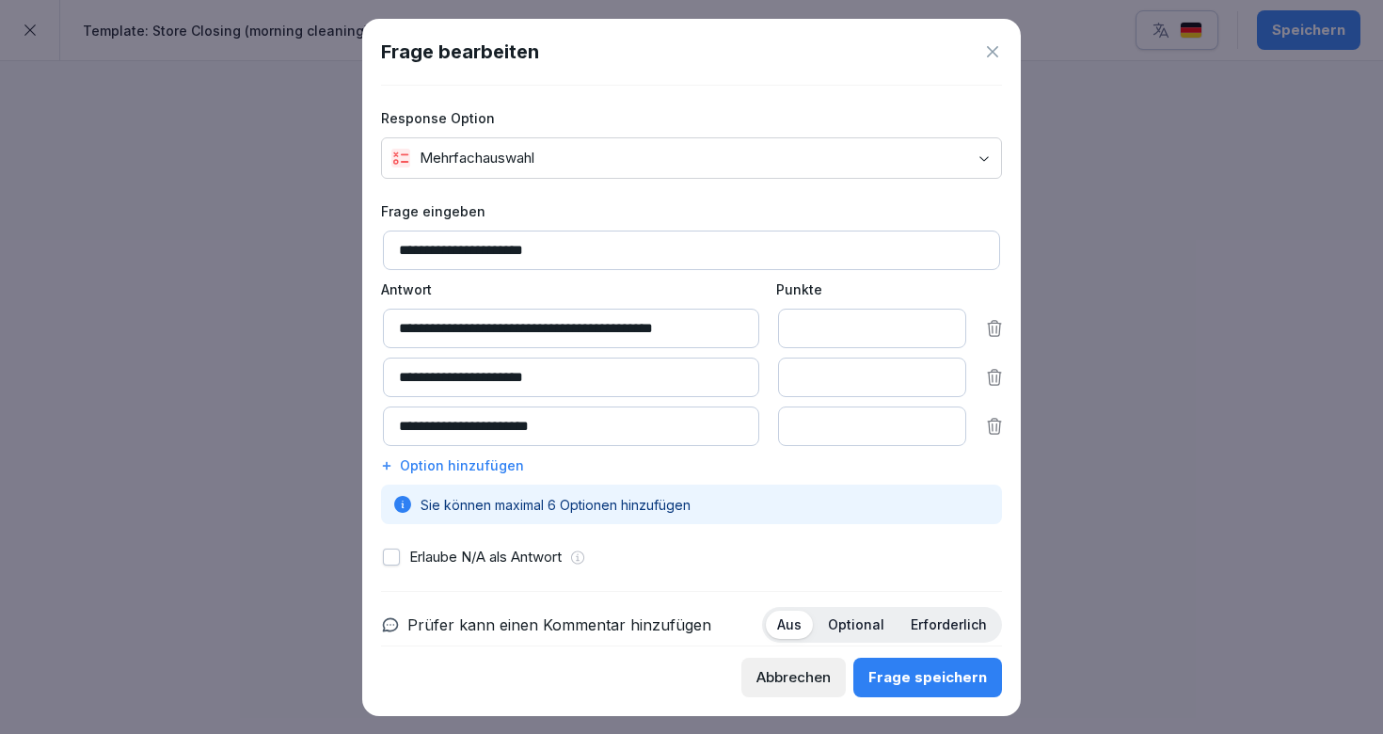
click at [998, 50] on icon at bounding box center [992, 51] width 19 height 19
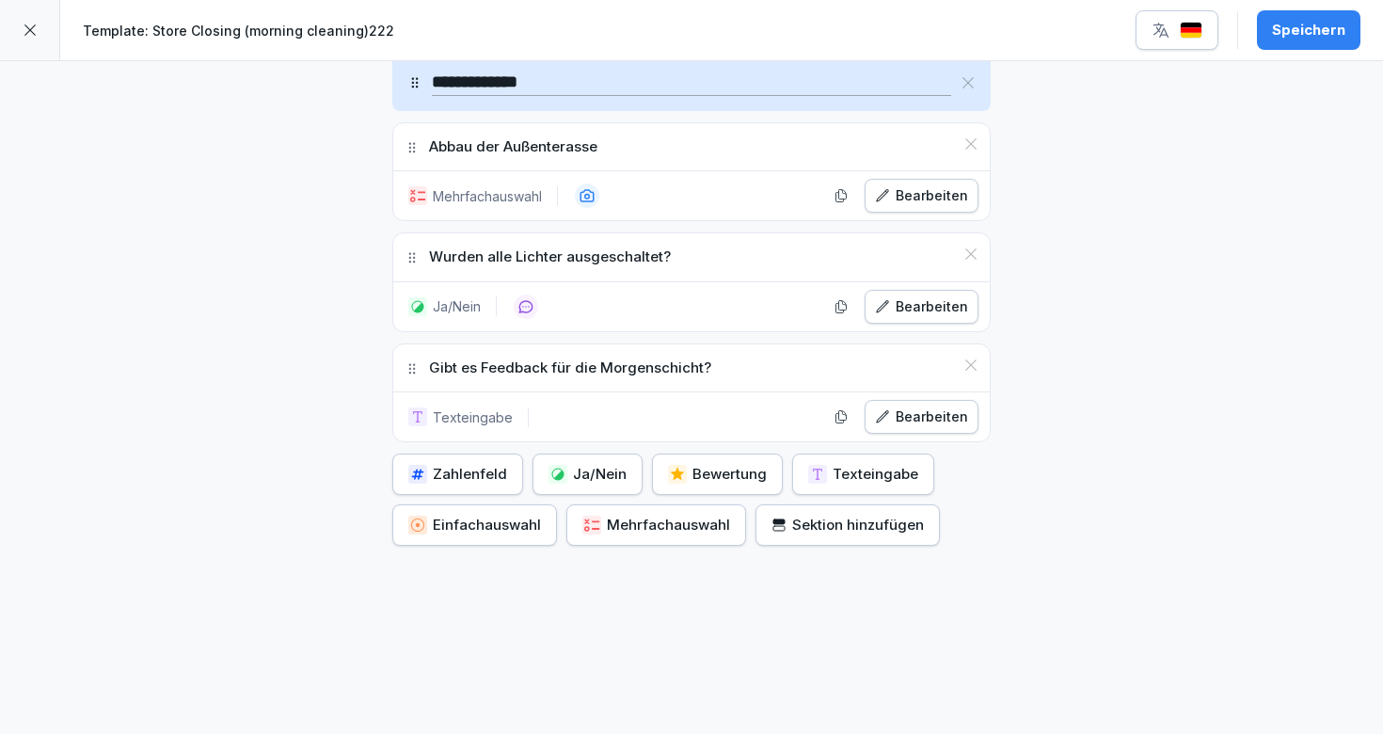
click at [972, 249] on icon at bounding box center [970, 253] width 15 height 15
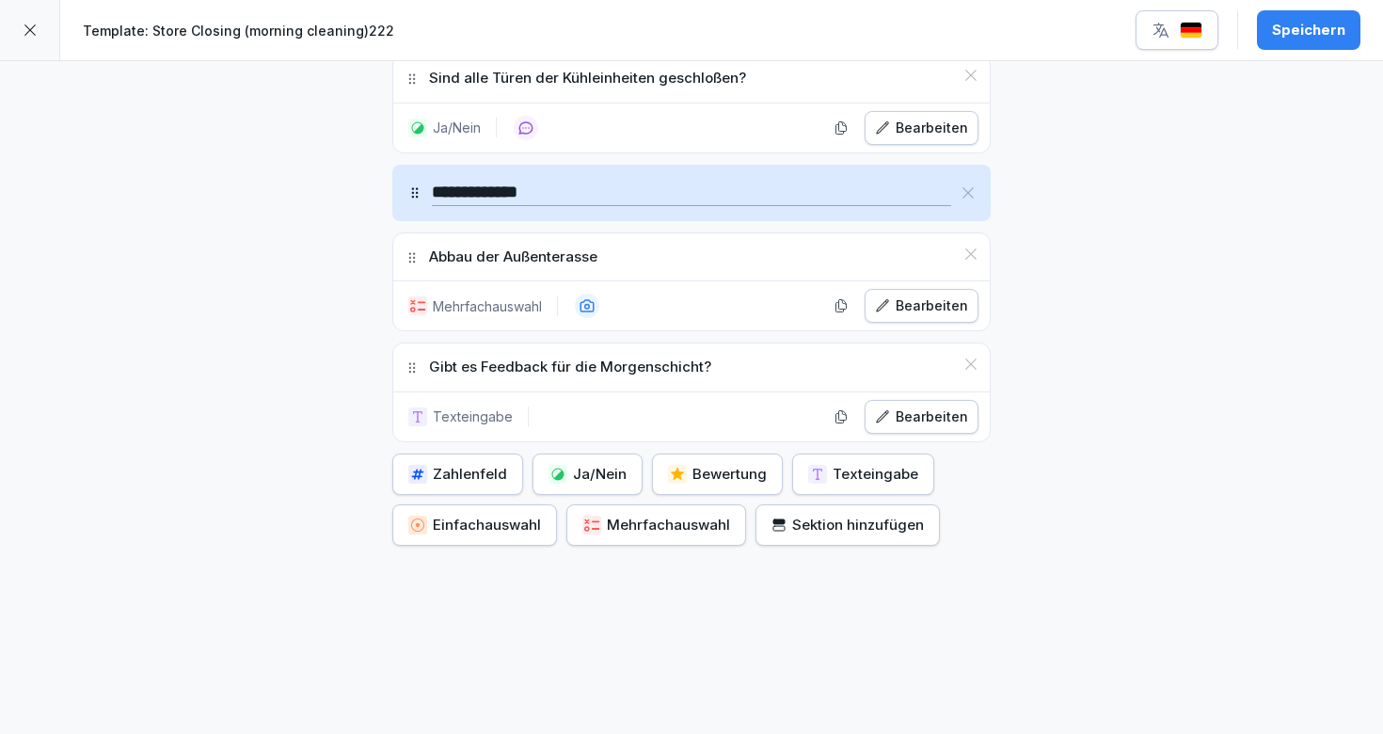
scroll to position [2169, 0]
click at [976, 361] on icon at bounding box center [970, 364] width 15 height 15
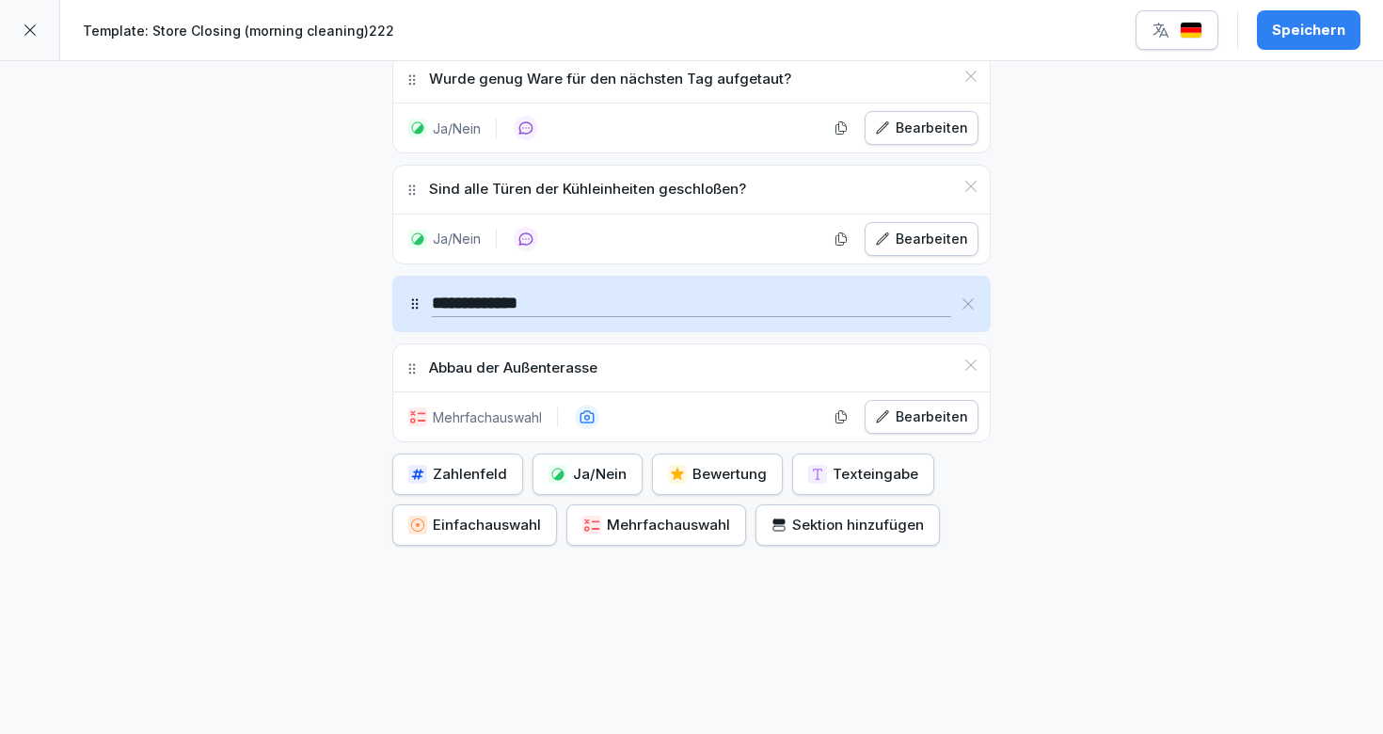
click at [971, 363] on icon at bounding box center [970, 364] width 11 height 11
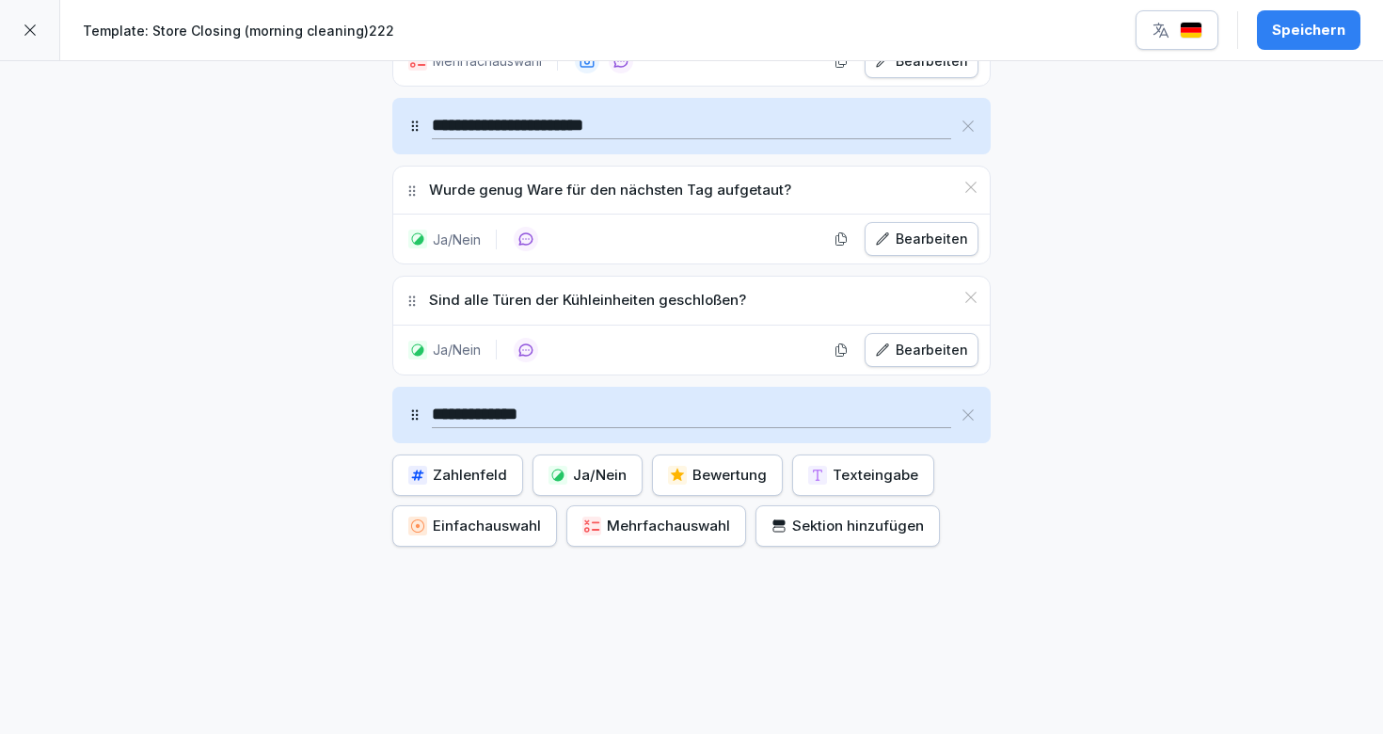
click at [976, 407] on div "**********" at bounding box center [691, 415] width 598 height 56
click at [976, 413] on div "**********" at bounding box center [691, 415] width 598 height 56
click at [977, 420] on div "**********" at bounding box center [691, 415] width 598 height 56
click at [972, 418] on icon at bounding box center [967, 414] width 11 height 11
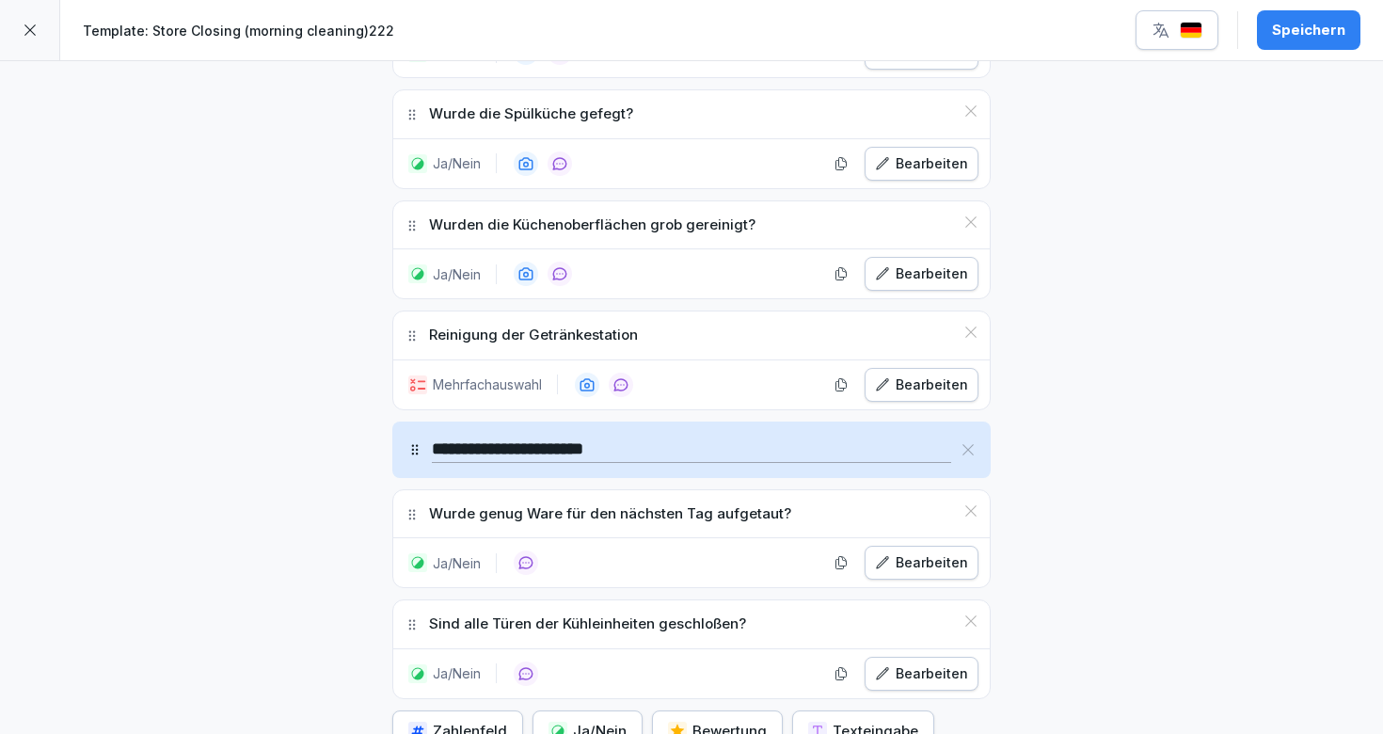
scroll to position [1626, 0]
click at [913, 272] on div "Bearbeiten" at bounding box center [921, 272] width 93 height 21
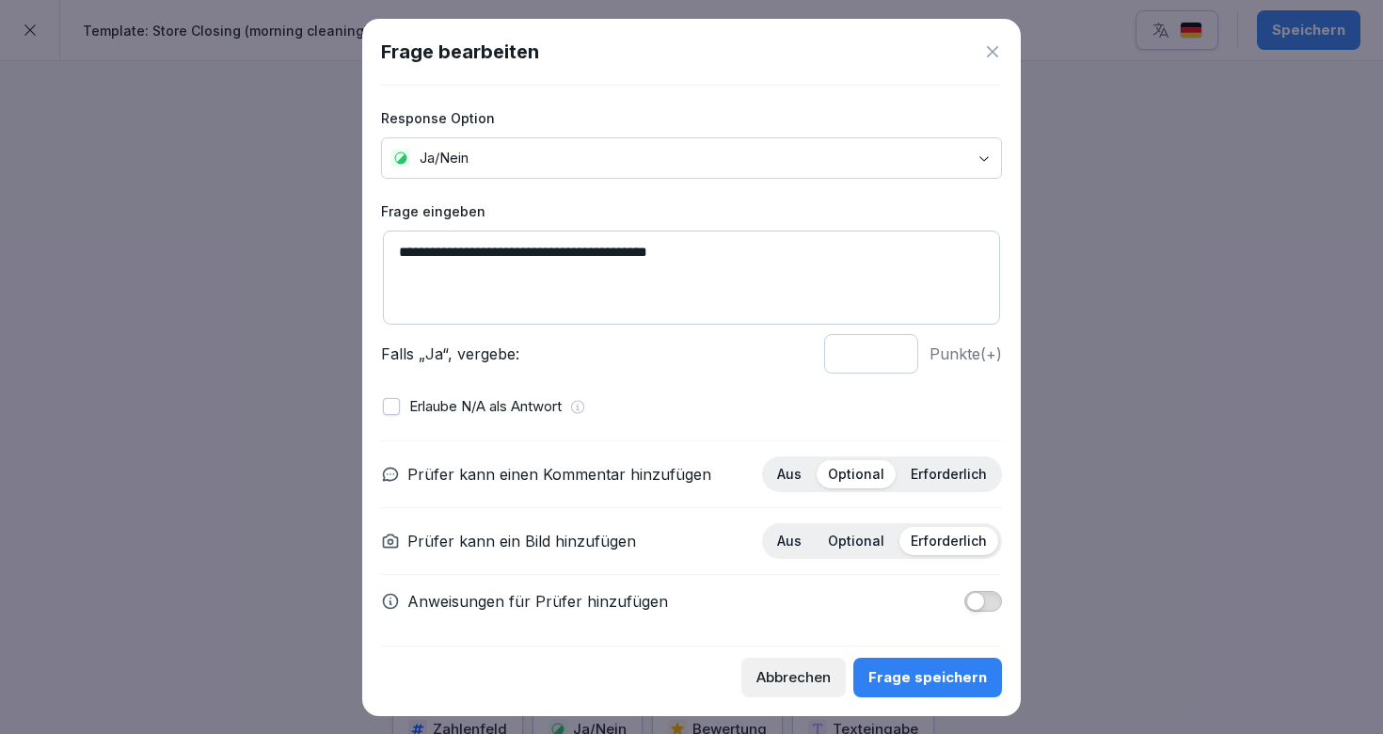
click at [633, 257] on textarea "**********" at bounding box center [691, 277] width 617 height 94
type textarea "**********"
click at [898, 676] on div "Frage speichern" at bounding box center [927, 677] width 119 height 21
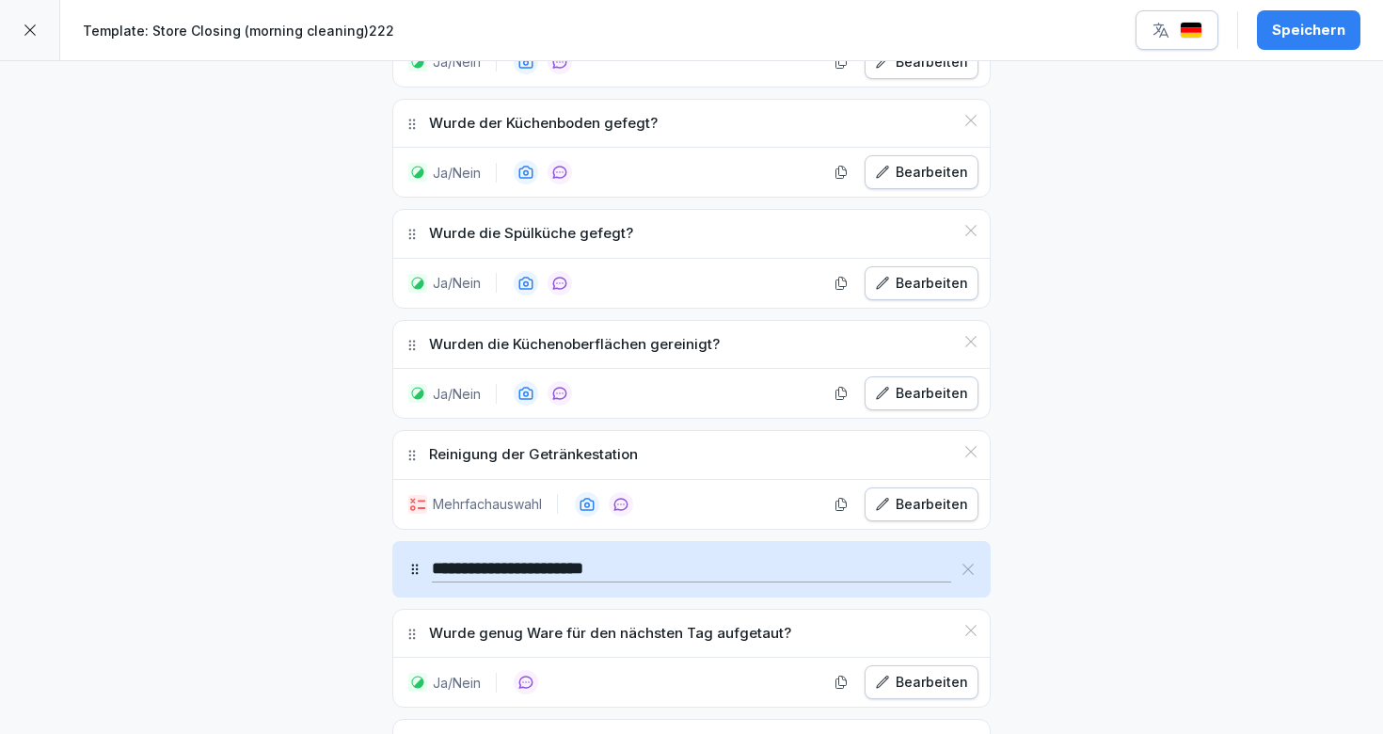
scroll to position [1504, 0]
click at [15, 24] on div at bounding box center [30, 30] width 60 height 60
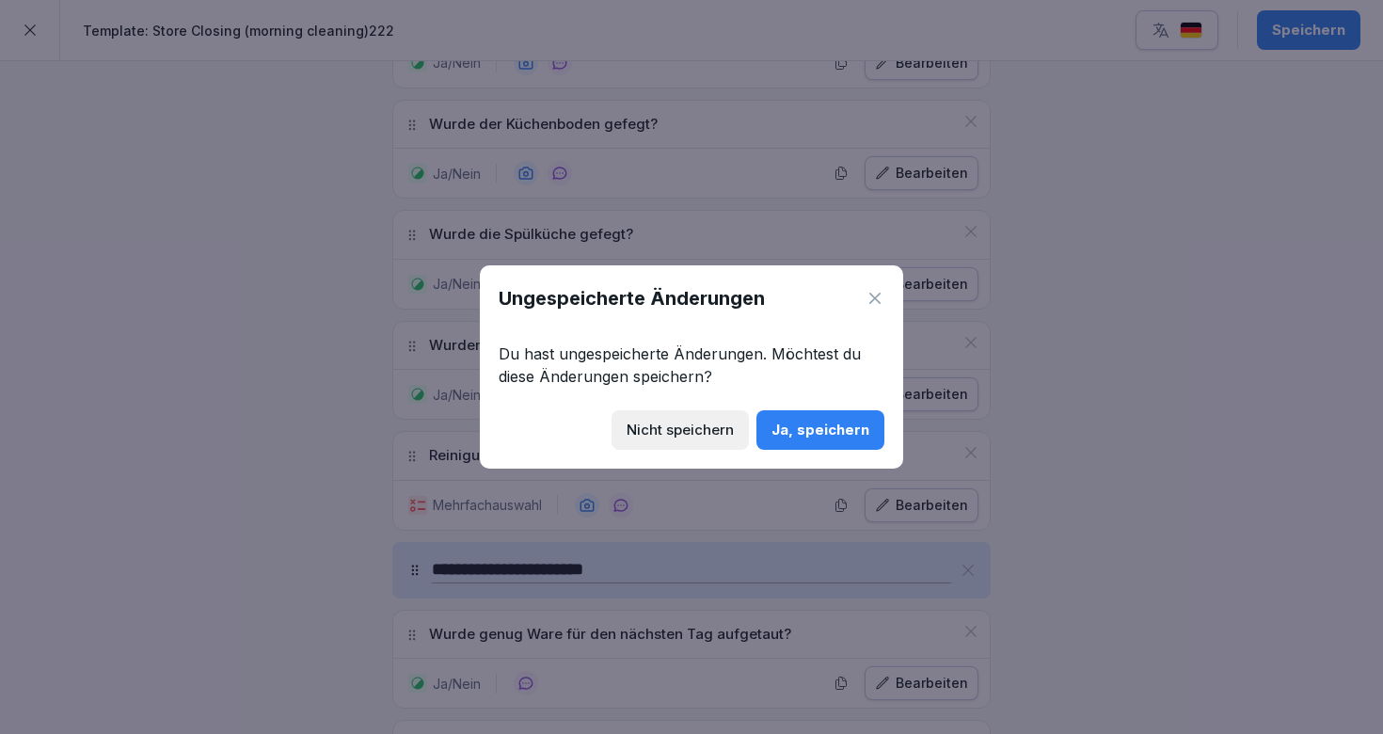
click at [681, 432] on div "Nicht speichern" at bounding box center [680, 430] width 107 height 21
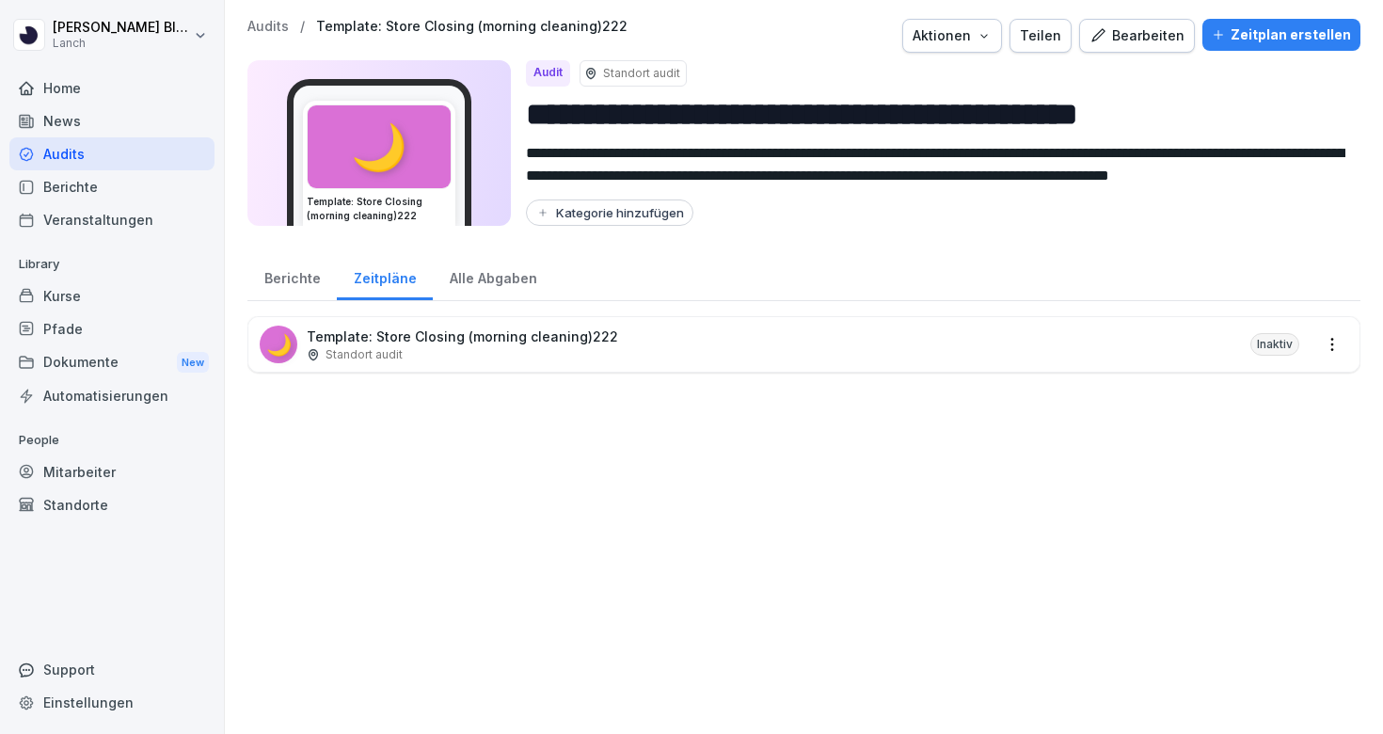
click at [264, 39] on div "Audits / Template: Store Closing (morning cleaning)222 Aktionen Teilen Bearbeit…" at bounding box center [803, 36] width 1113 height 34
click at [265, 22] on p "Audits" at bounding box center [267, 27] width 41 height 16
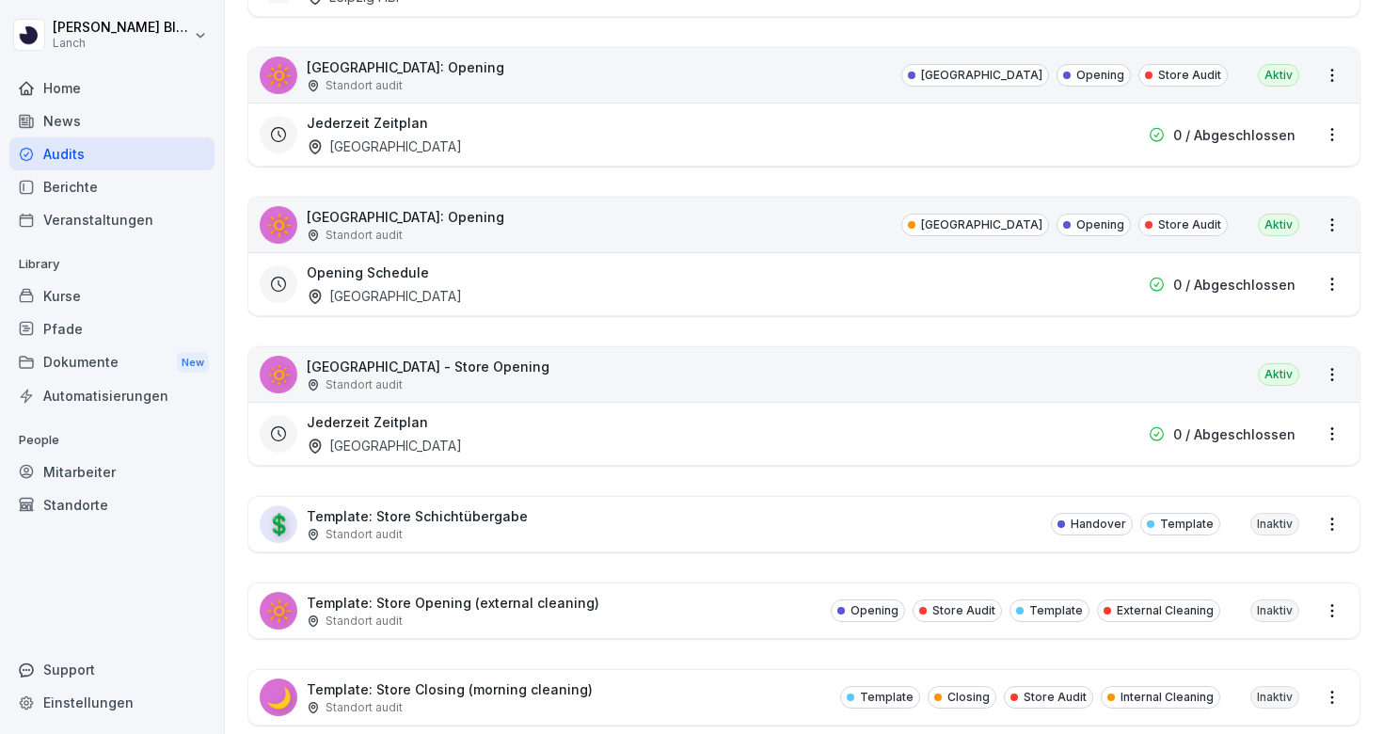
scroll to position [4878, 0]
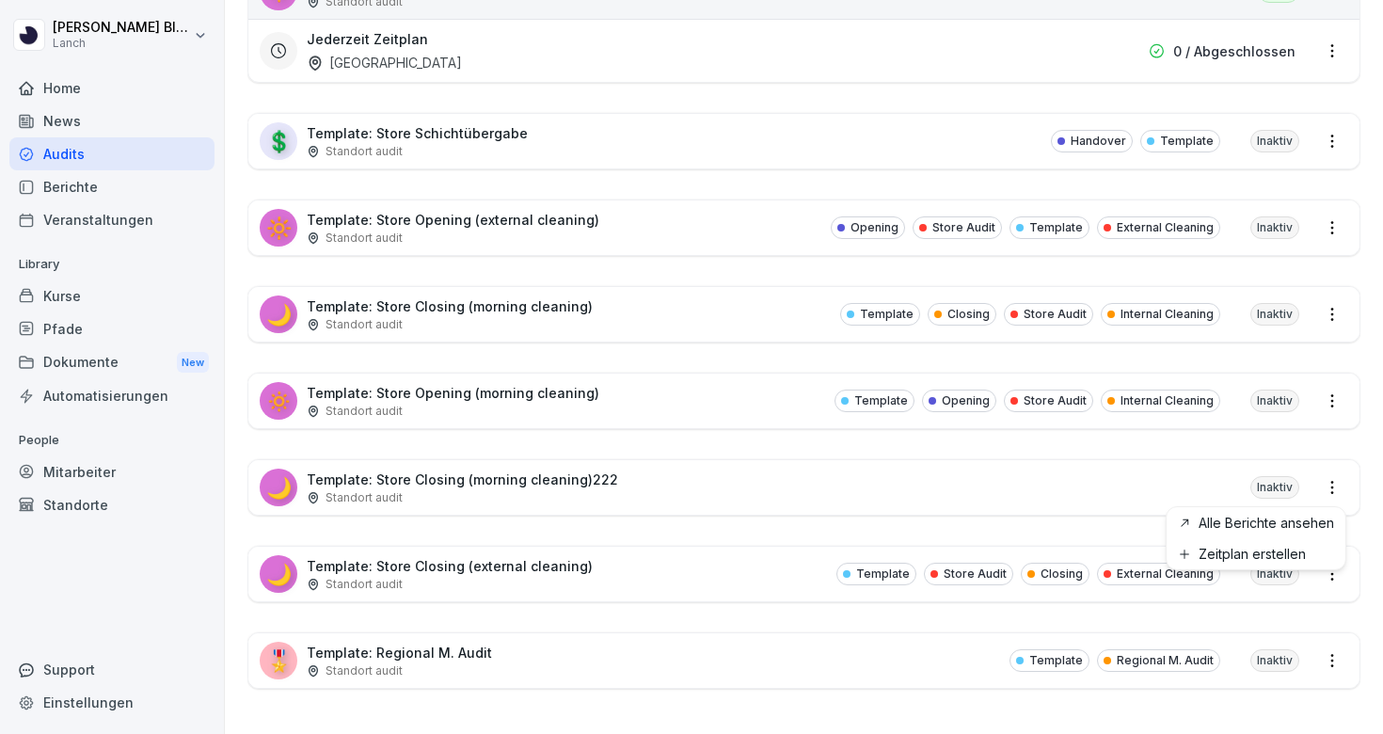
click at [1339, 484] on html "[PERSON_NAME] Lanch Home News Audits Berichte Veranstaltungen Library Kurse Pfa…" at bounding box center [691, 367] width 1383 height 734
click at [1068, 493] on html "[PERSON_NAME] Lanch Home News Audits Berichte Veranstaltungen Library Kurse Pfa…" at bounding box center [691, 367] width 1383 height 734
click at [866, 487] on div "🌙 Template: Store Closing (morning cleaning)222 Standort audit Inaktiv" at bounding box center [803, 487] width 1111 height 55
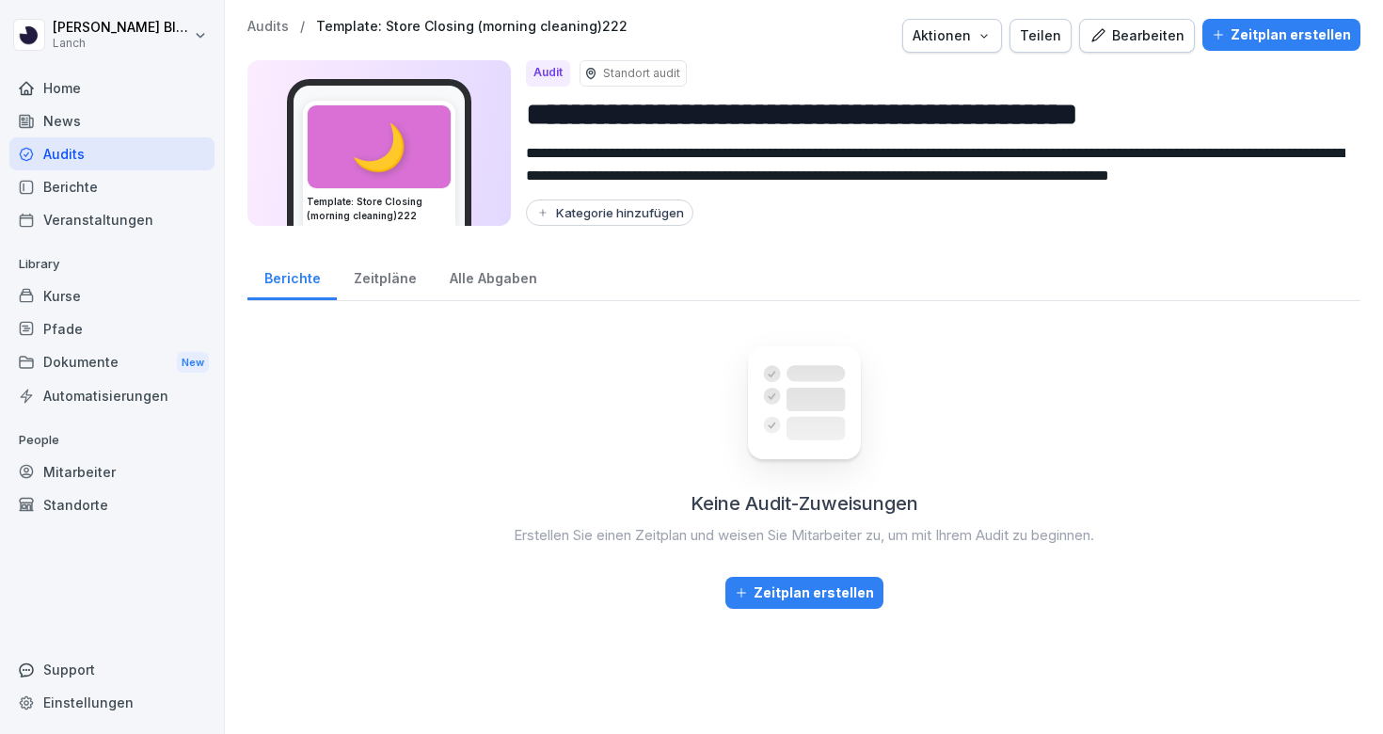
click at [986, 32] on div "Aktionen" at bounding box center [951, 35] width 79 height 21
click at [871, 121] on div "Audit löschen" at bounding box center [912, 112] width 209 height 32
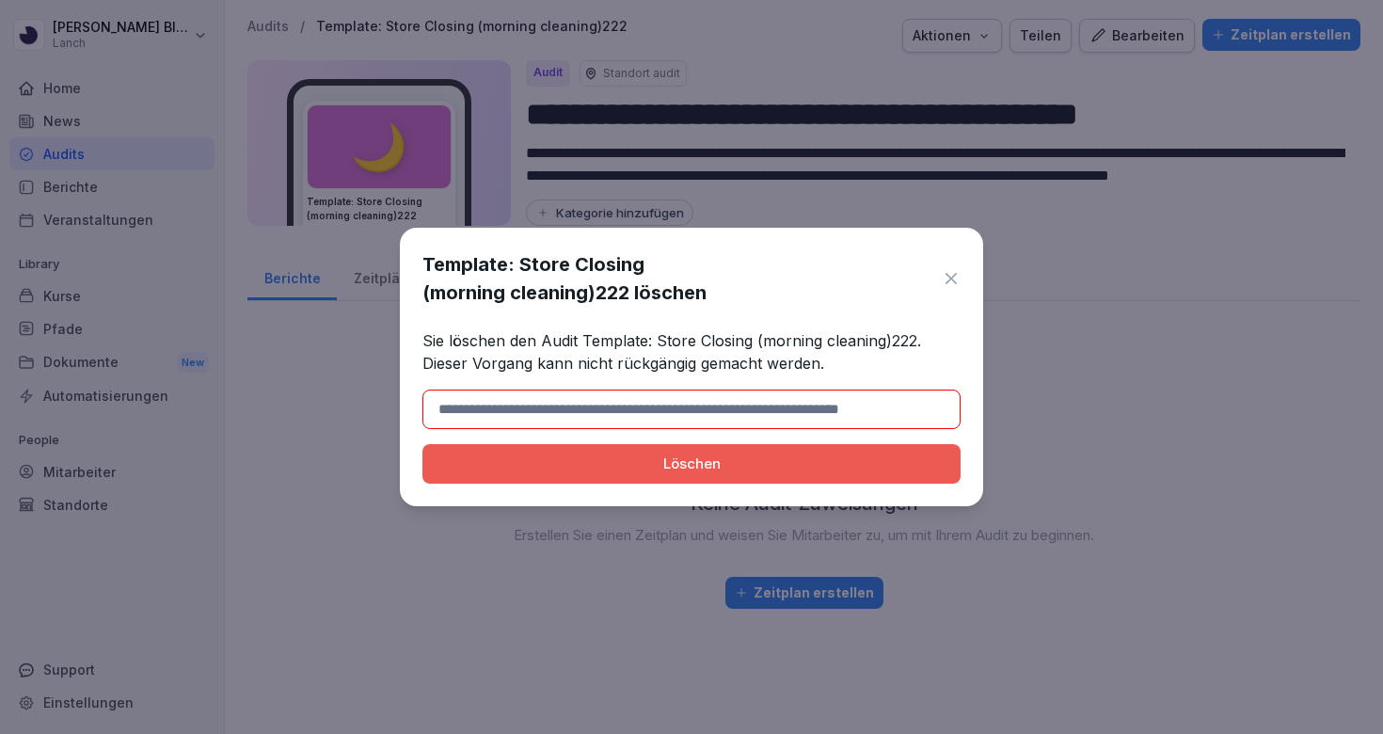
click at [705, 472] on div "Löschen" at bounding box center [691, 463] width 508 height 21
click at [964, 271] on div "Template: Store Closing (morning cleaning)222 löschen Sie löschen den Audit Tem…" at bounding box center [691, 367] width 583 height 278
click at [951, 278] on icon at bounding box center [950, 278] width 11 height 11
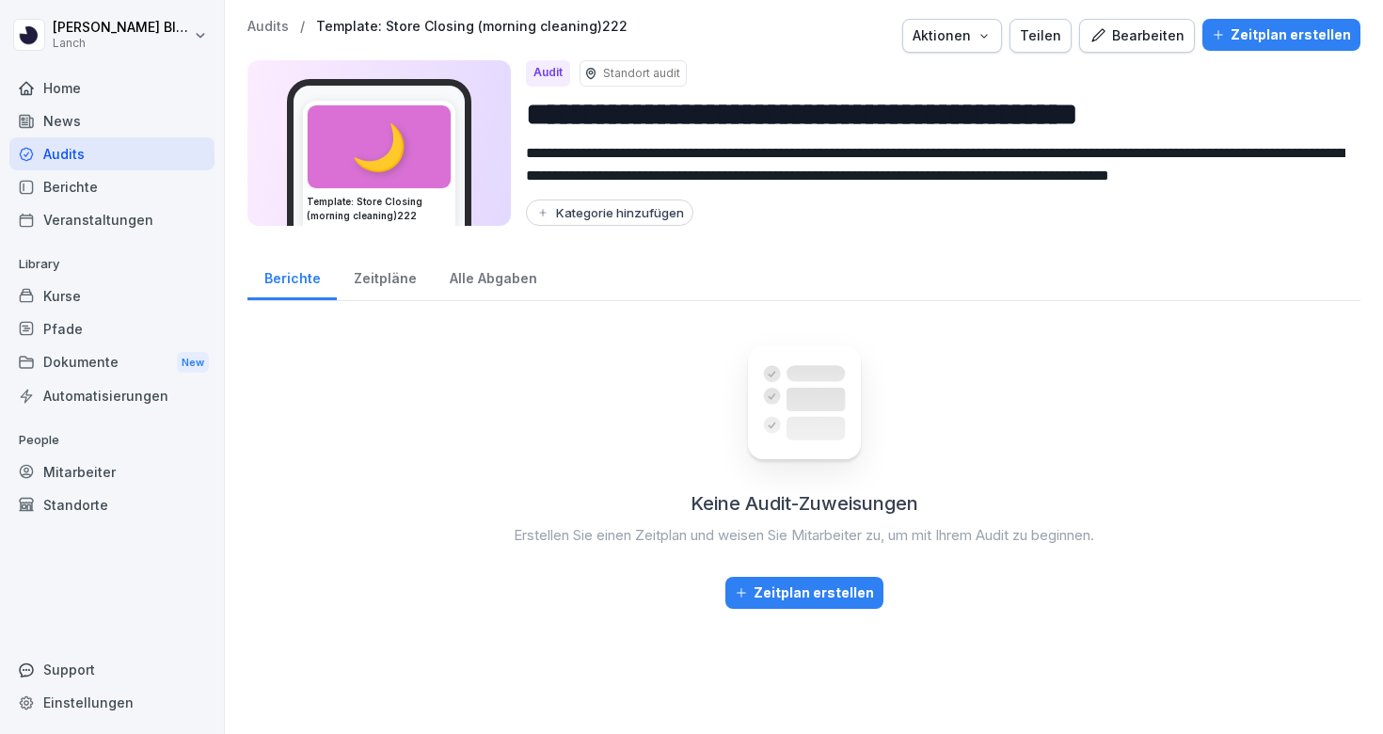
click at [278, 24] on p "Audits" at bounding box center [267, 27] width 41 height 16
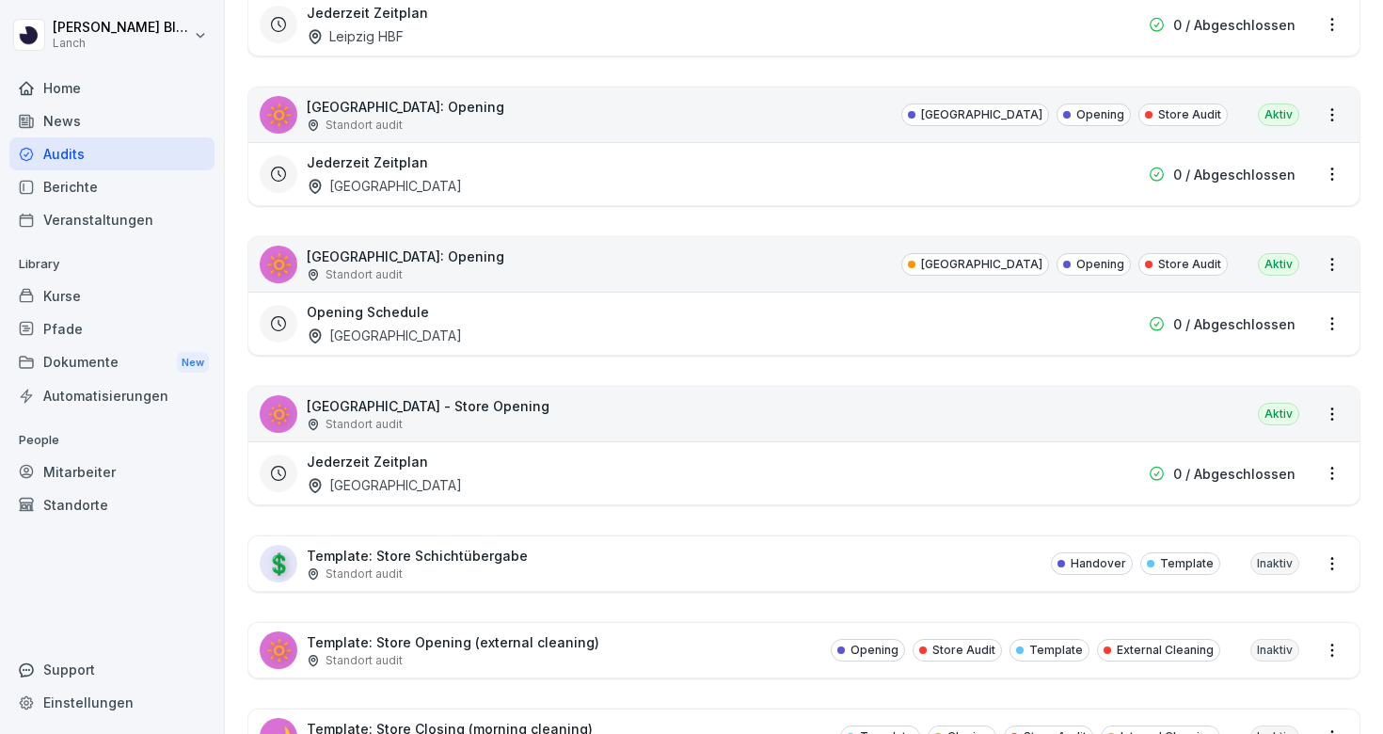
scroll to position [4878, 0]
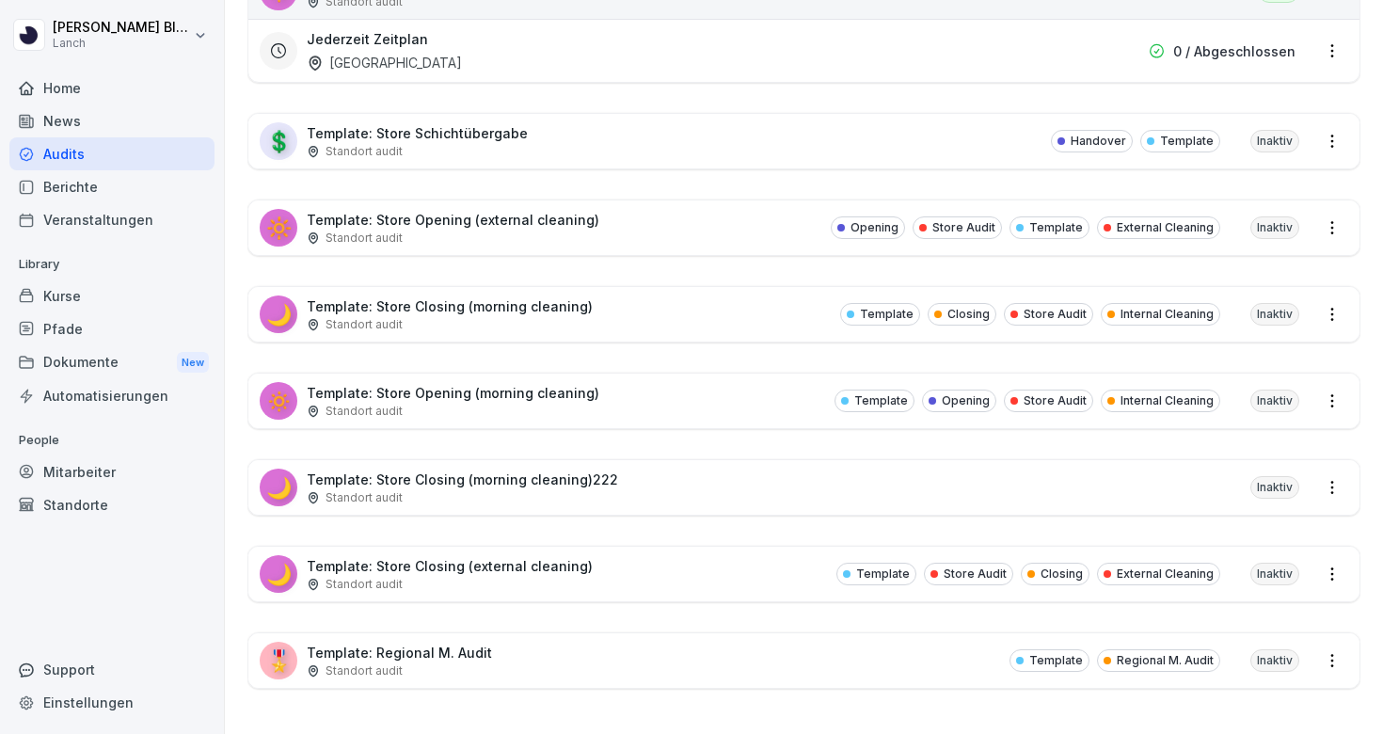
click at [507, 397] on p "Template: Store Opening (morning cleaning)" at bounding box center [453, 393] width 293 height 20
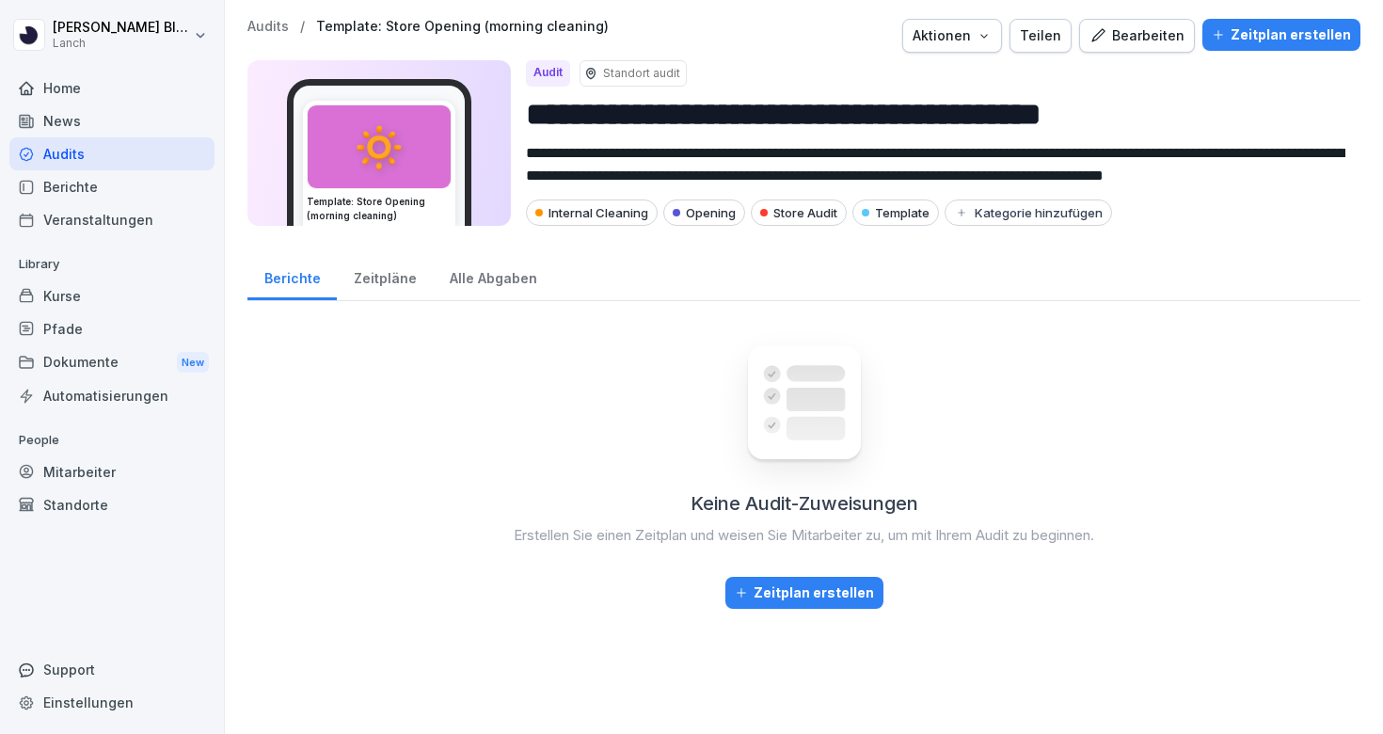
click at [271, 23] on p "Audits" at bounding box center [267, 27] width 41 height 16
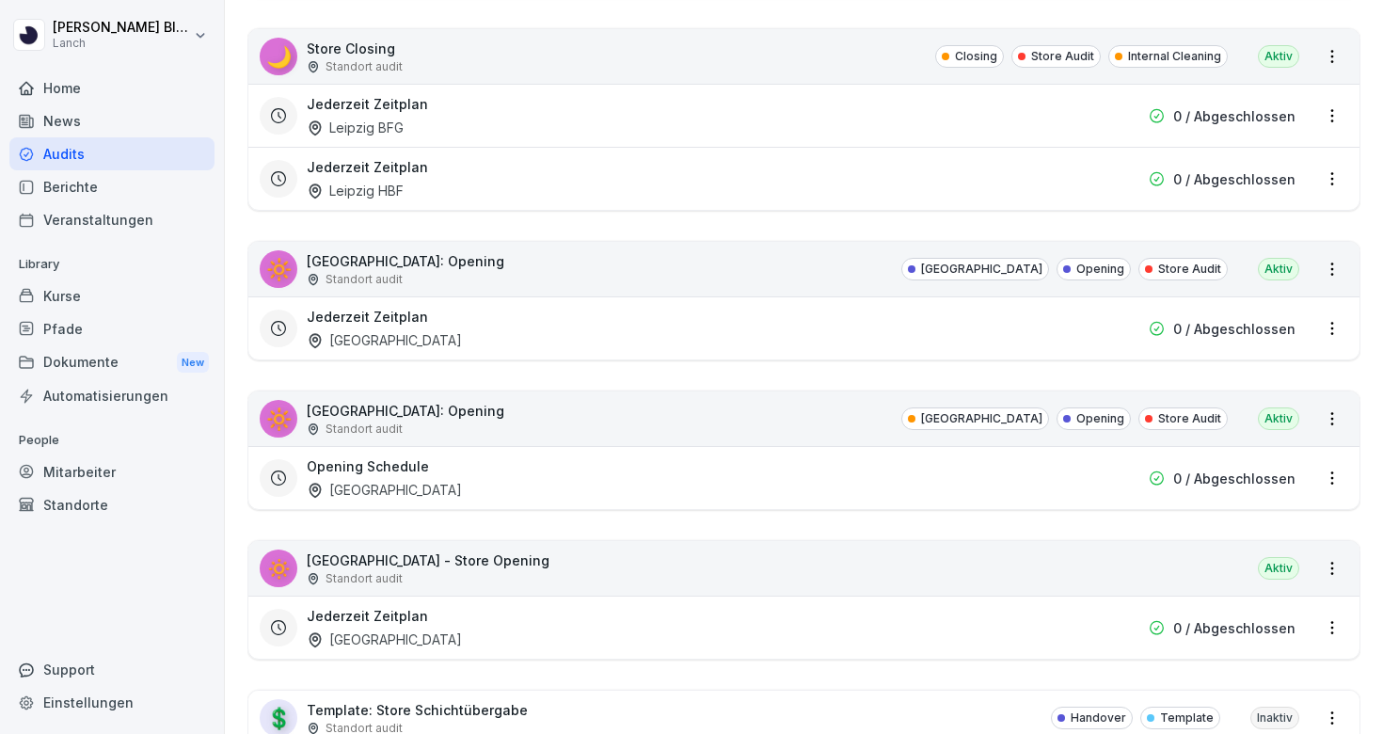
scroll to position [4878, 0]
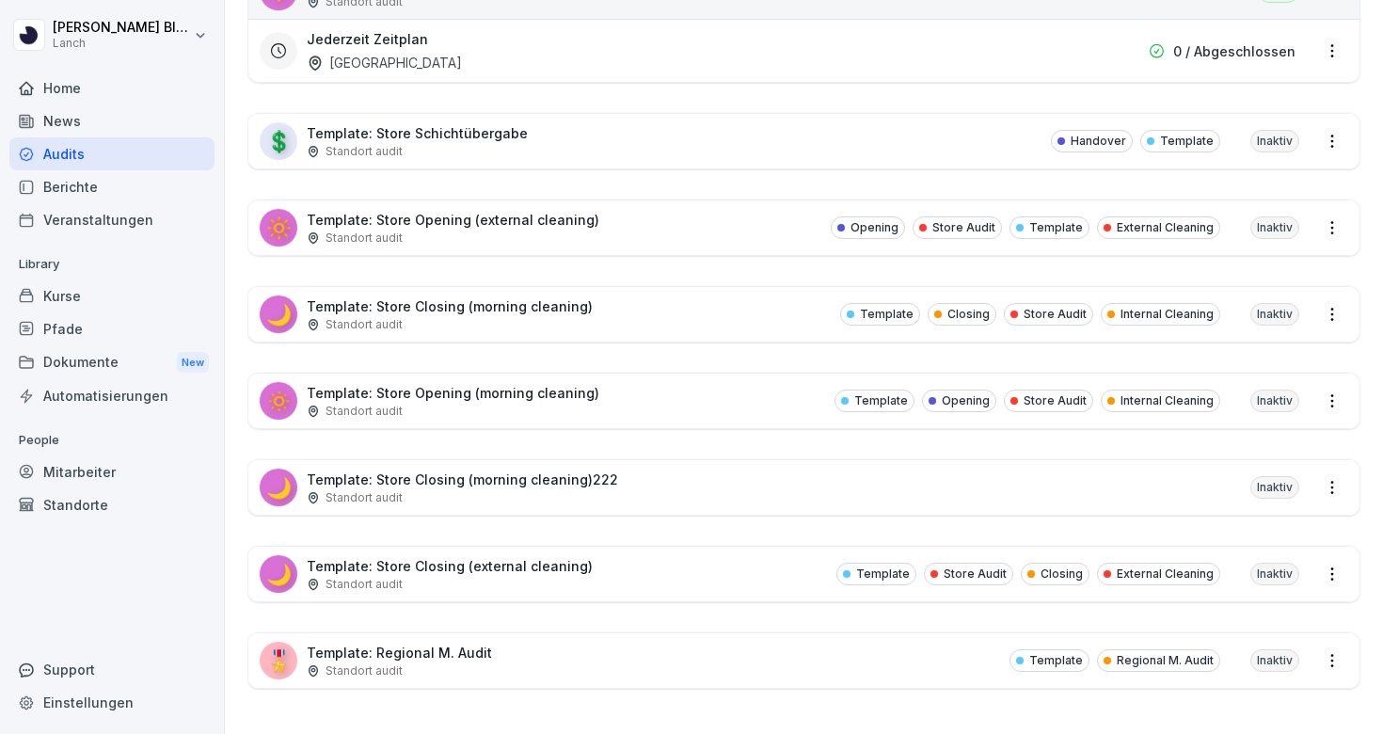
click at [552, 236] on div "Standort audit" at bounding box center [453, 238] width 293 height 17
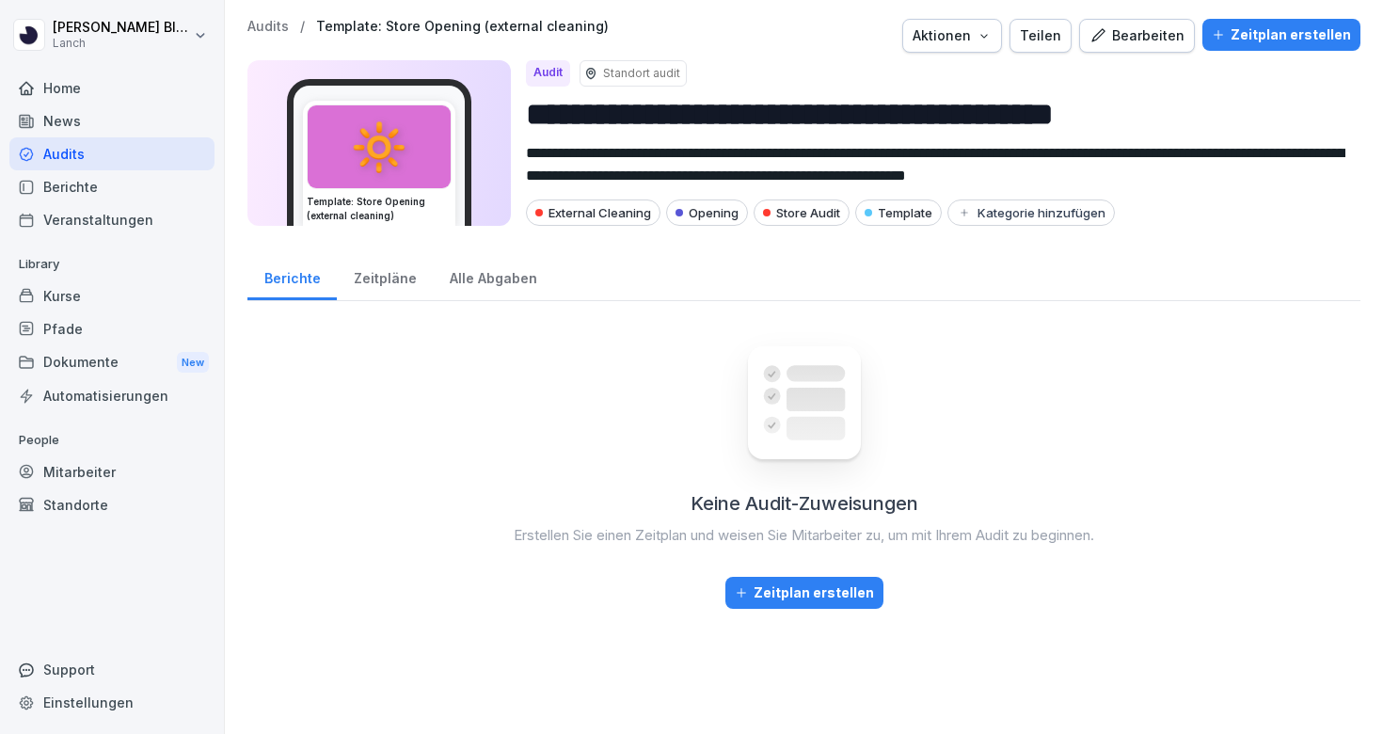
click at [497, 218] on div "🔆 Template: Store Opening (external cleaning)" at bounding box center [378, 143] width 263 height 166
click at [379, 280] on div "Zeitpläne" at bounding box center [385, 276] width 96 height 48
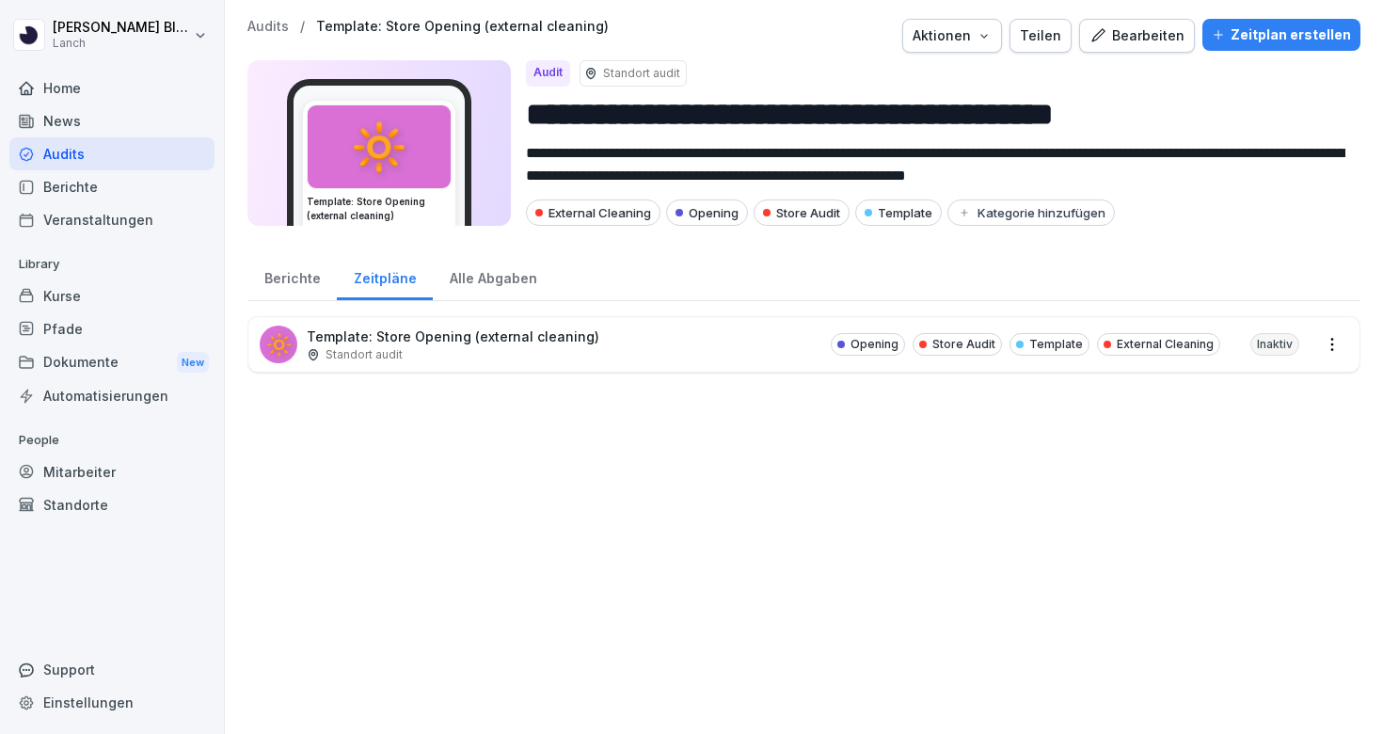
click at [1162, 34] on div "Bearbeiten" at bounding box center [1136, 35] width 95 height 21
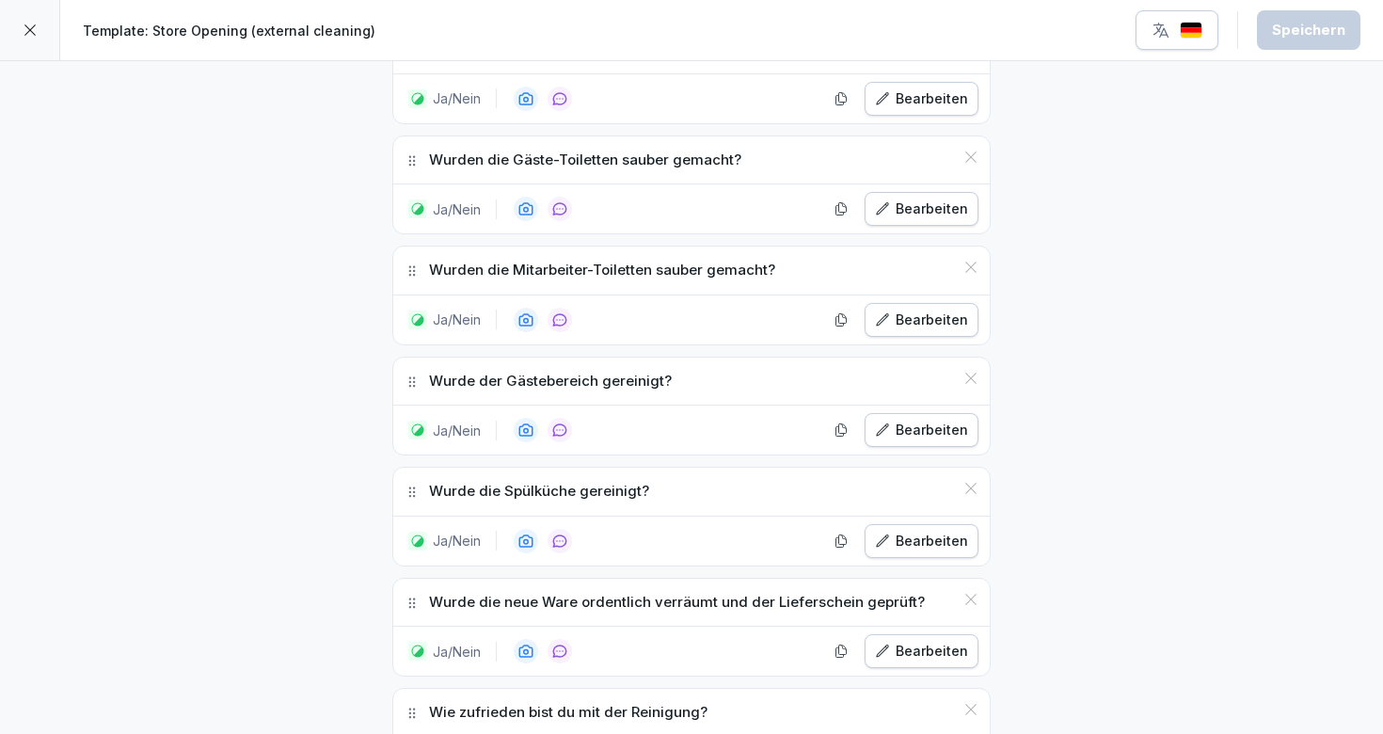
scroll to position [2343, 0]
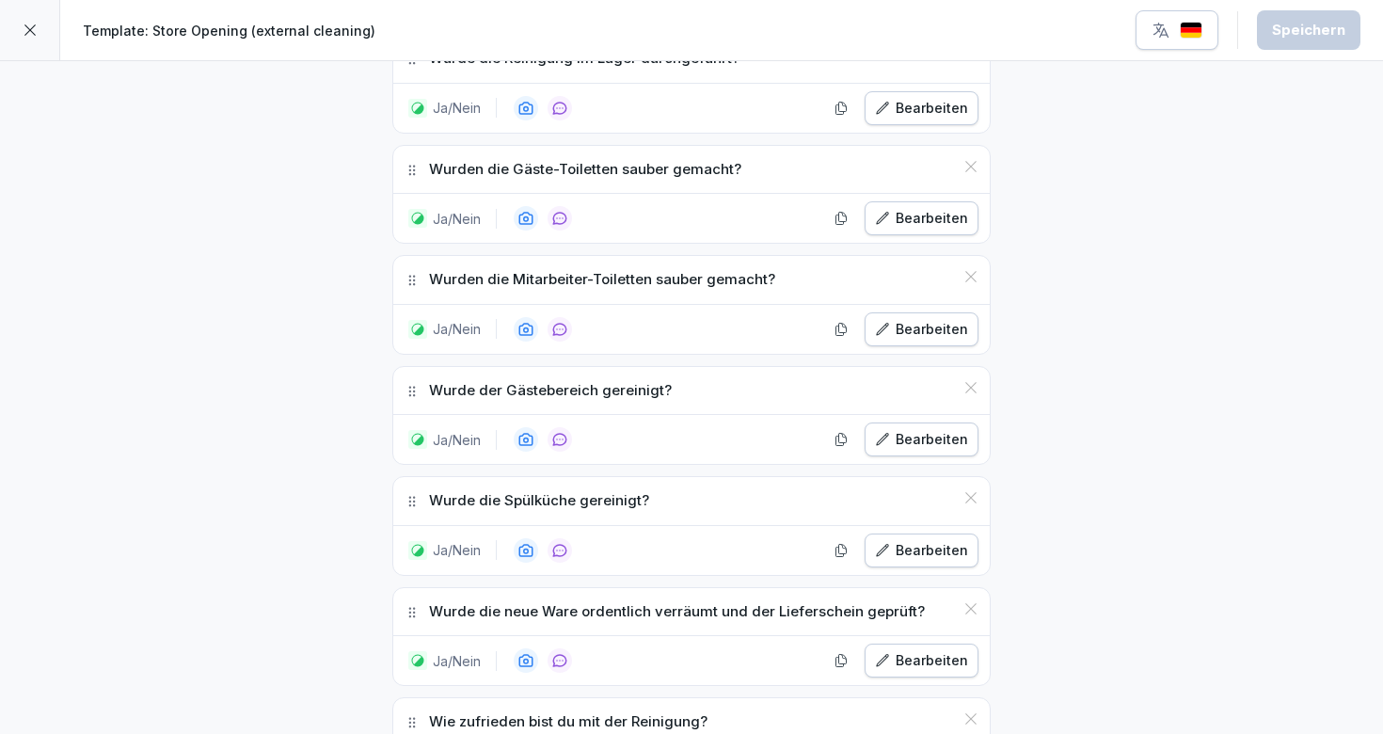
click at [37, 32] on icon at bounding box center [30, 30] width 15 height 15
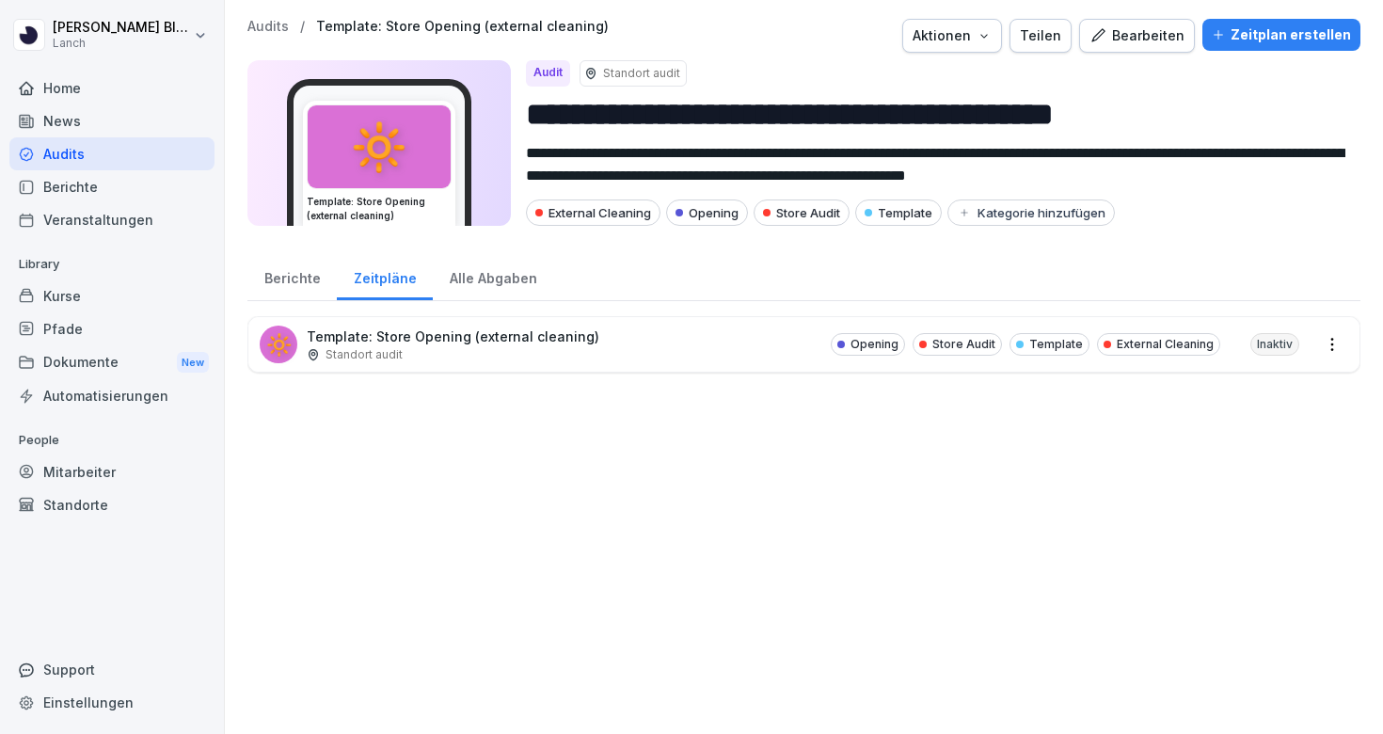
click at [295, 274] on div "Berichte" at bounding box center [291, 276] width 89 height 48
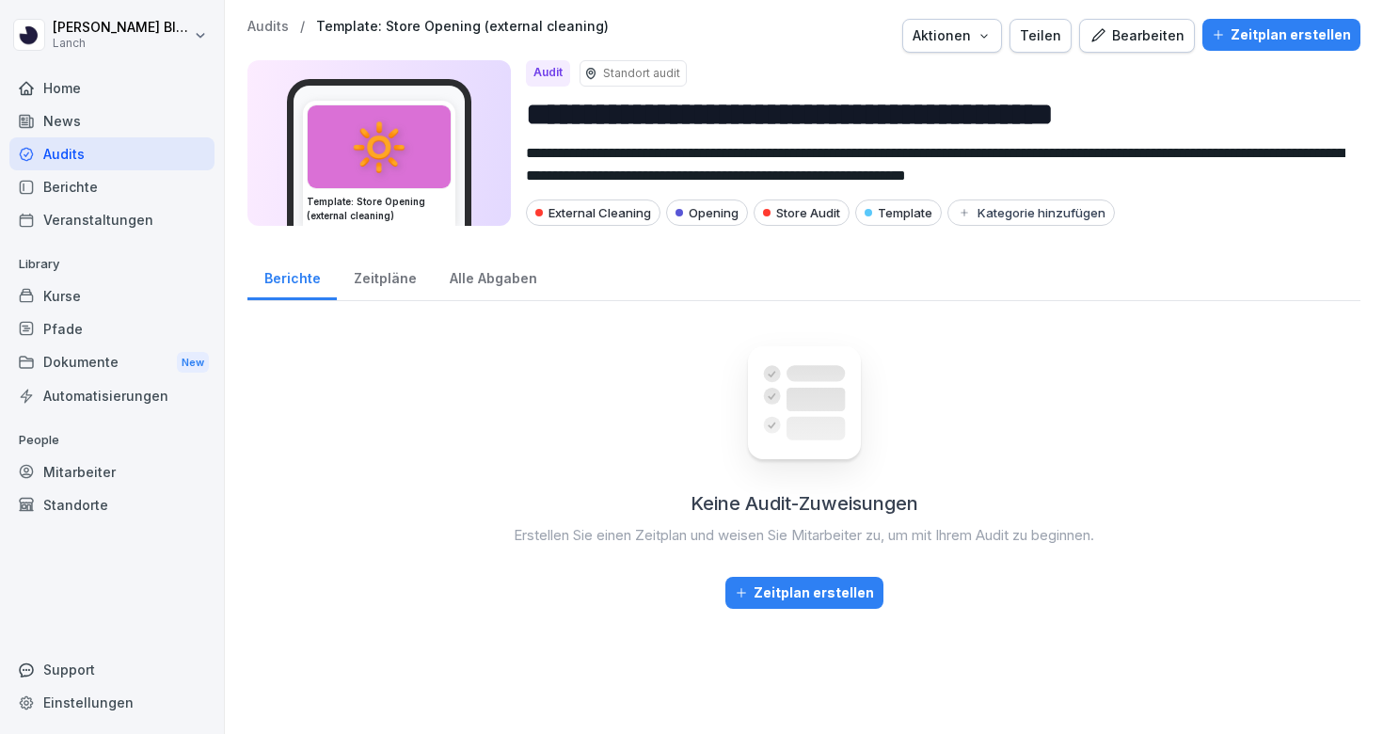
click at [265, 24] on p "Audits" at bounding box center [267, 27] width 41 height 16
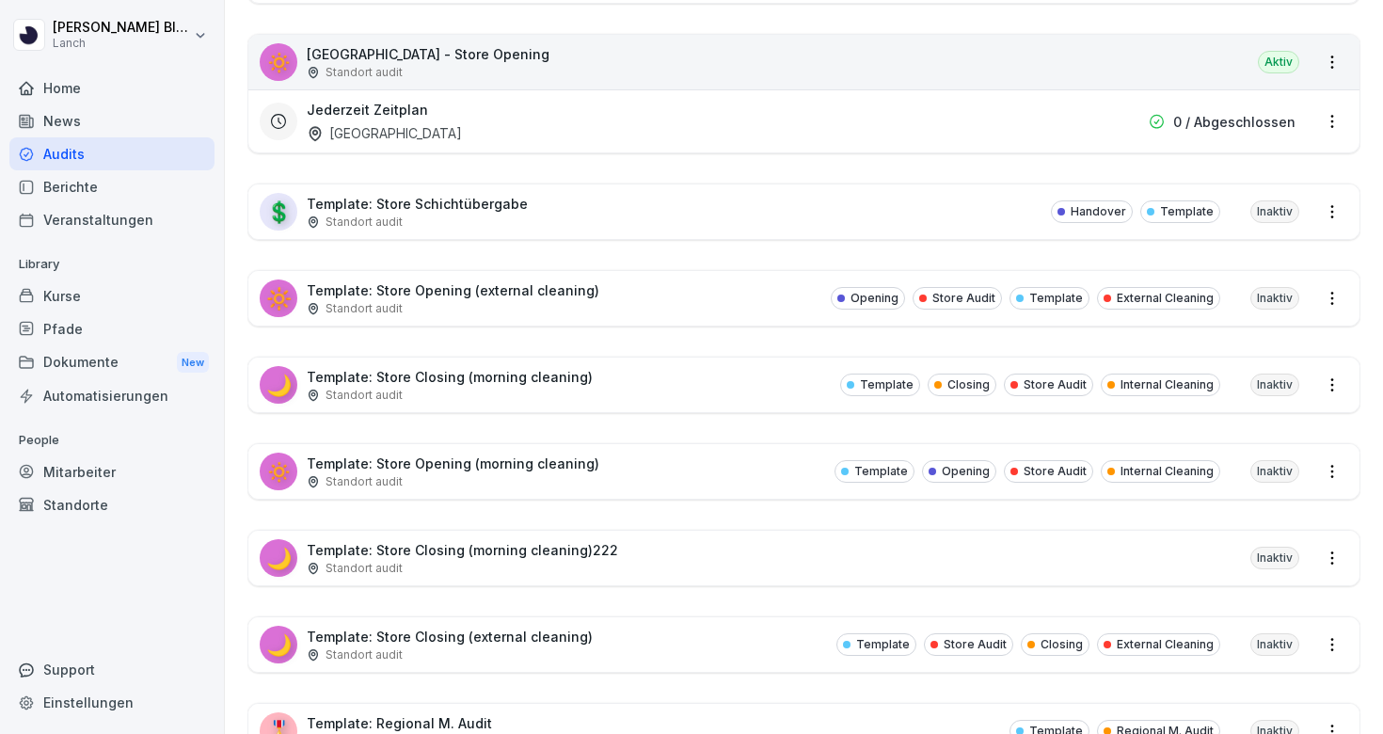
scroll to position [4878, 0]
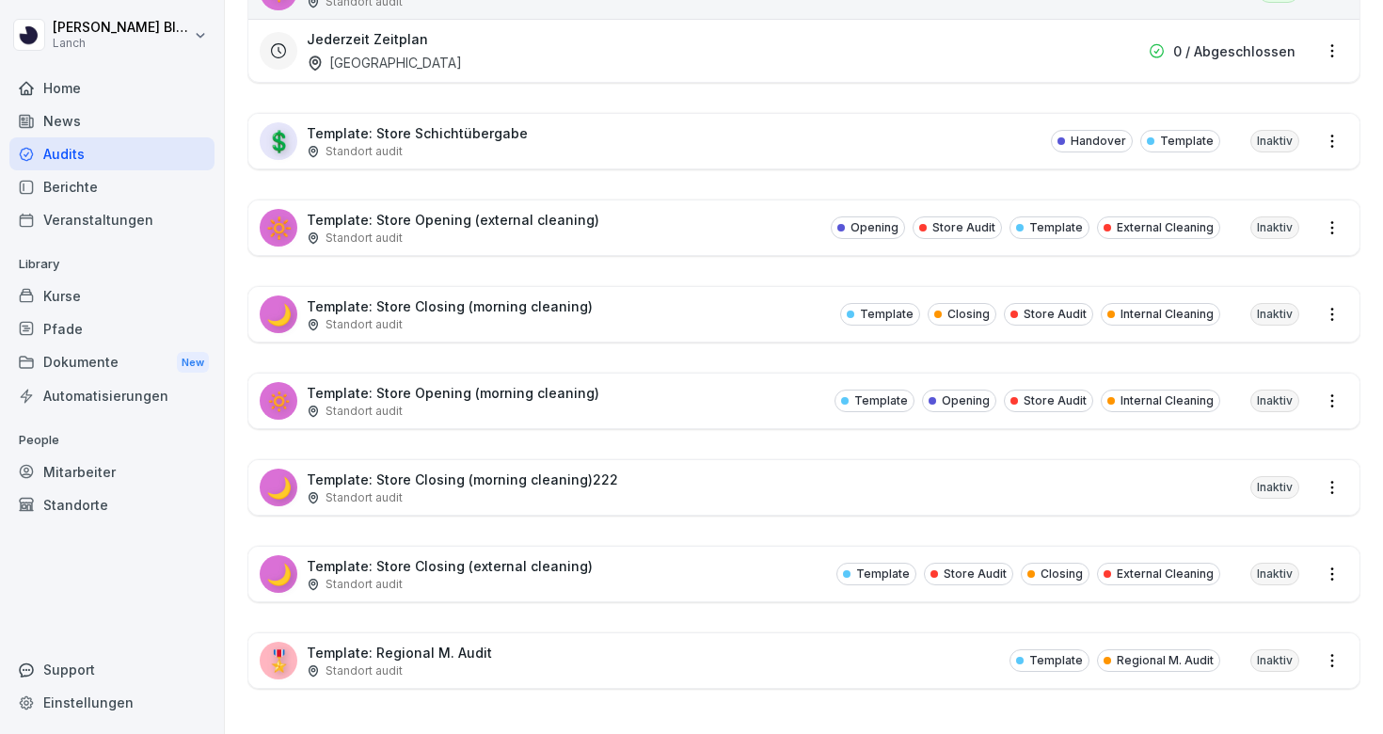
click at [607, 322] on div "🌙 Template: Store Closing (morning cleaning) Standort audit Template Closing St…" at bounding box center [803, 314] width 1111 height 55
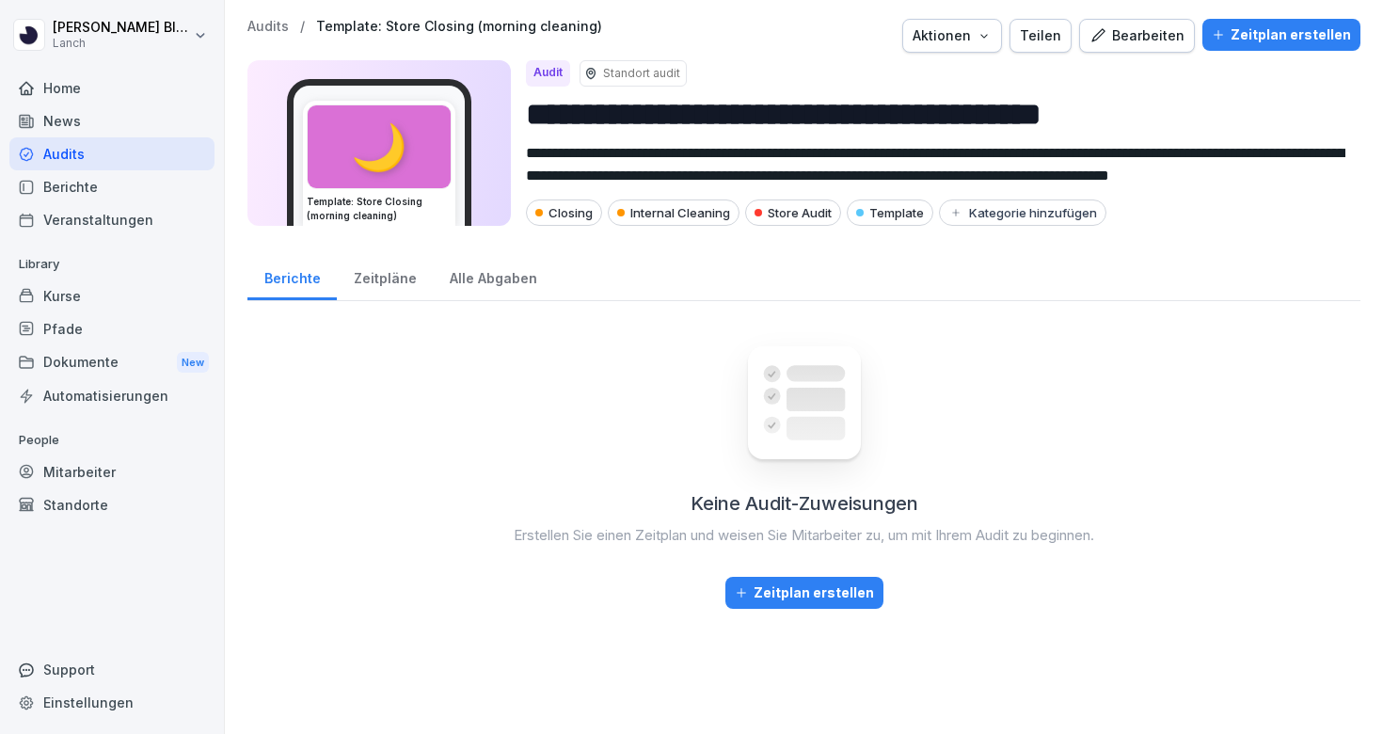
click at [976, 31] on div "Aktionen" at bounding box center [951, 35] width 79 height 21
click at [918, 87] on p "Audit duplizieren" at bounding box center [898, 79] width 104 height 17
click at [1228, 115] on input "**********" at bounding box center [935, 114] width 819 height 48
type input "**********"
click at [1163, 44] on div "Bearbeiten" at bounding box center [1136, 35] width 95 height 21
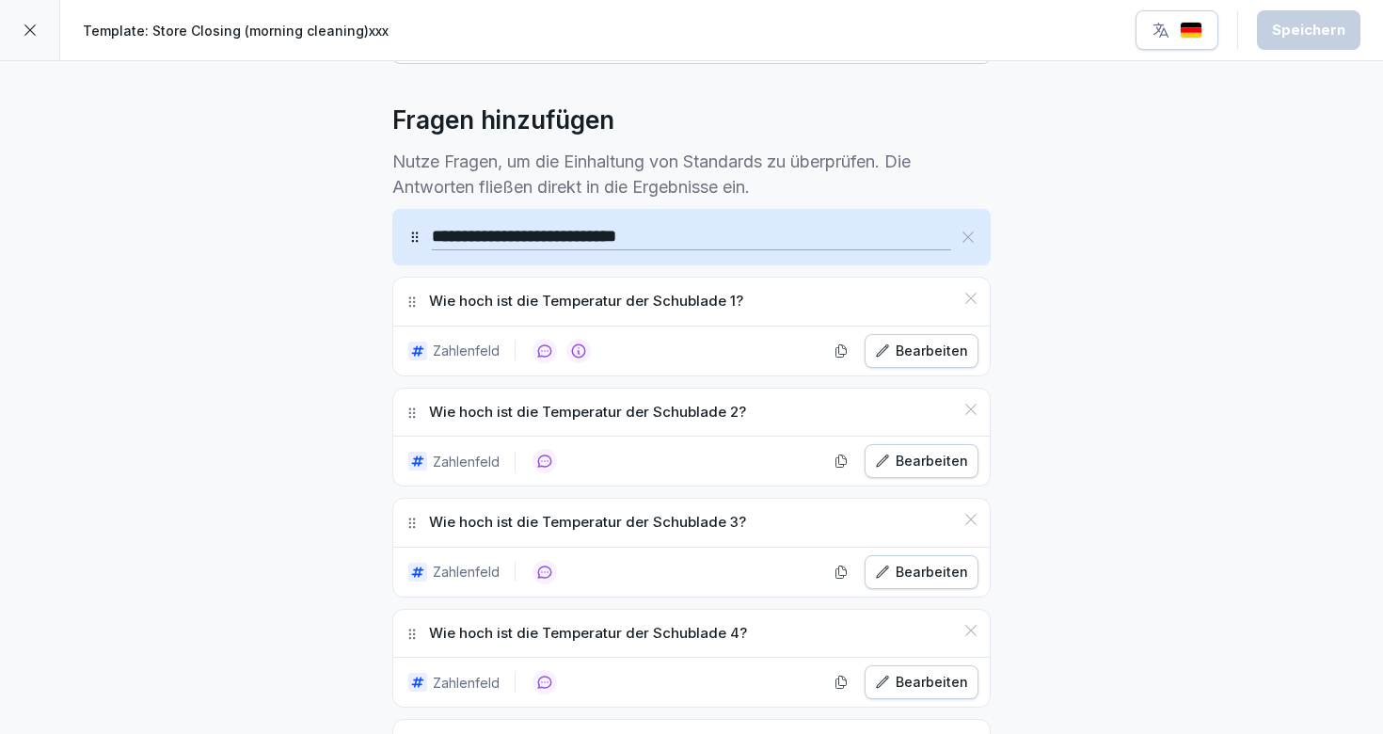
scroll to position [506, 0]
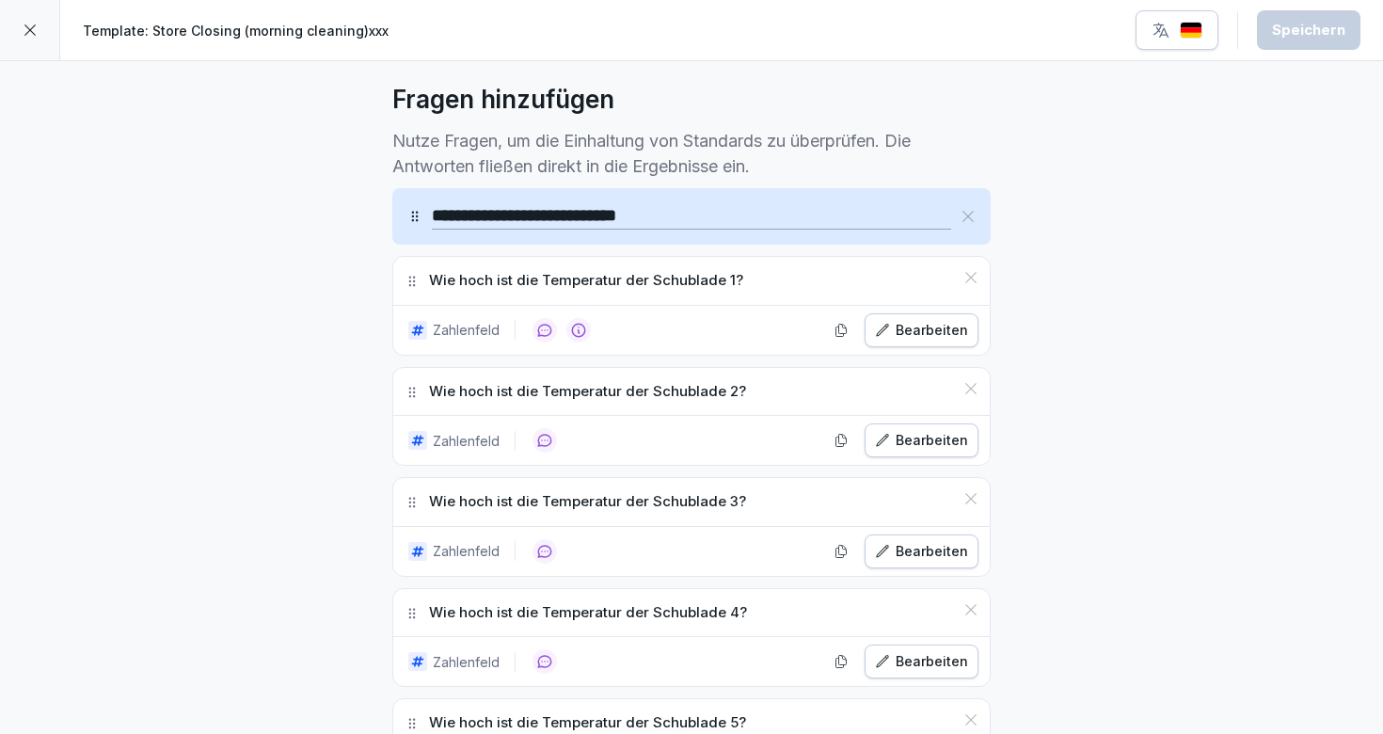
click at [971, 218] on icon at bounding box center [967, 216] width 15 height 15
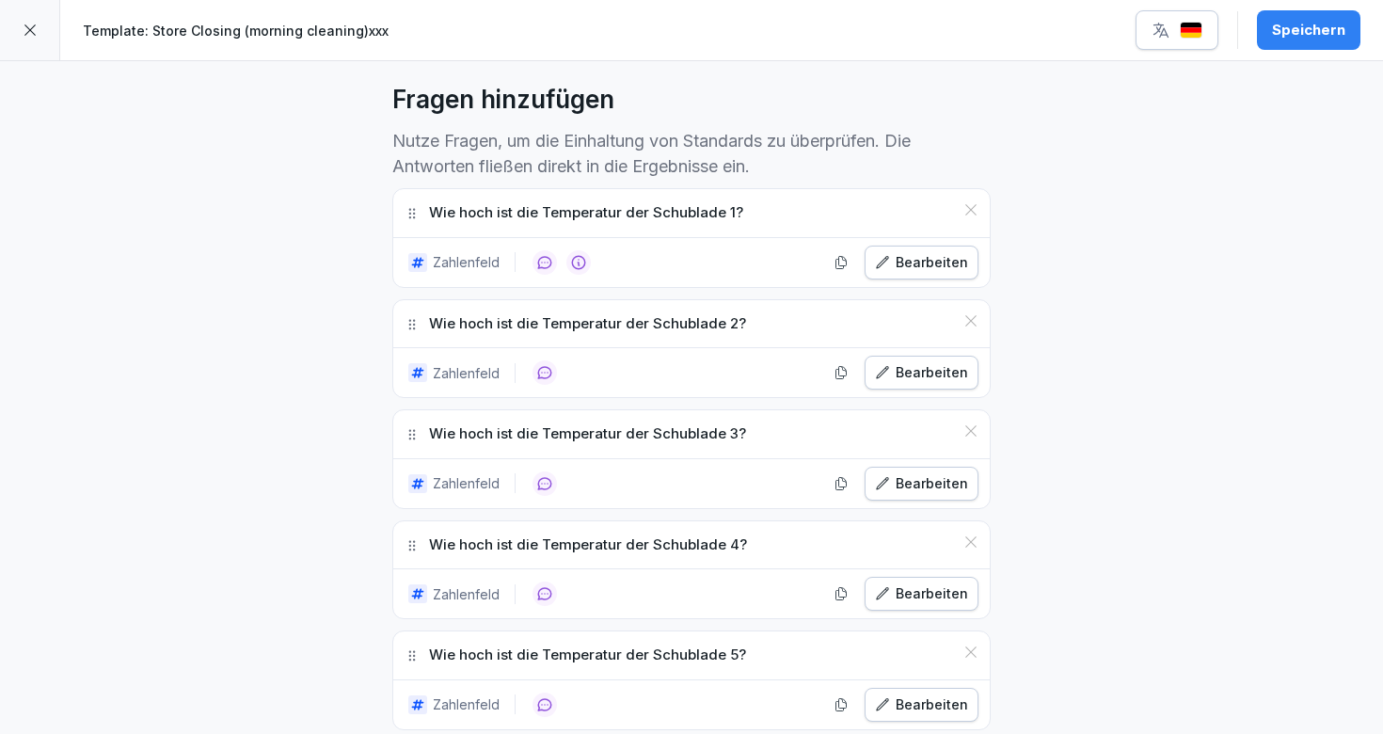
click at [969, 212] on icon at bounding box center [970, 209] width 11 height 11
click at [969, 208] on icon at bounding box center [970, 209] width 11 height 11
click at [969, 315] on icon at bounding box center [970, 320] width 11 height 11
click at [969, 208] on icon at bounding box center [970, 209] width 11 height 11
click at [969, 315] on icon at bounding box center [970, 320] width 11 height 11
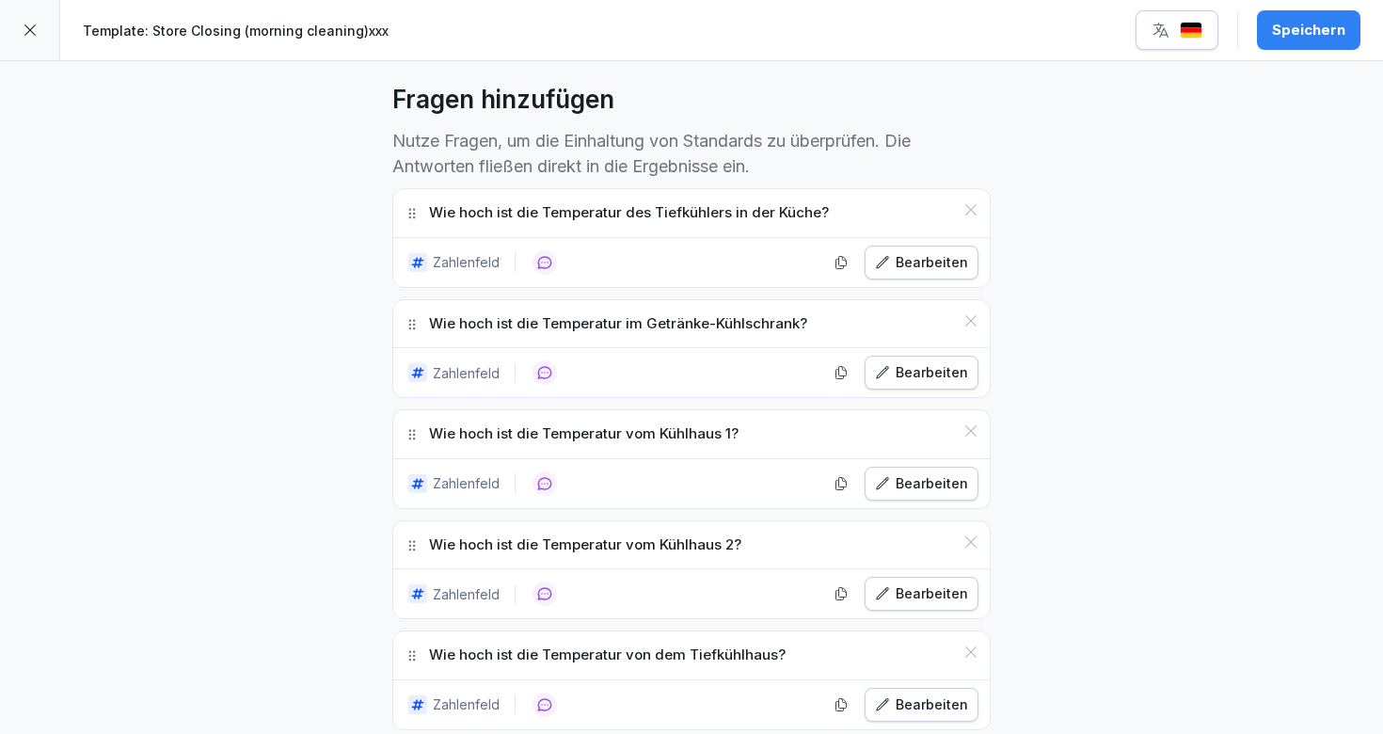
click at [969, 208] on icon at bounding box center [970, 209] width 11 height 11
click at [969, 315] on icon at bounding box center [970, 320] width 11 height 11
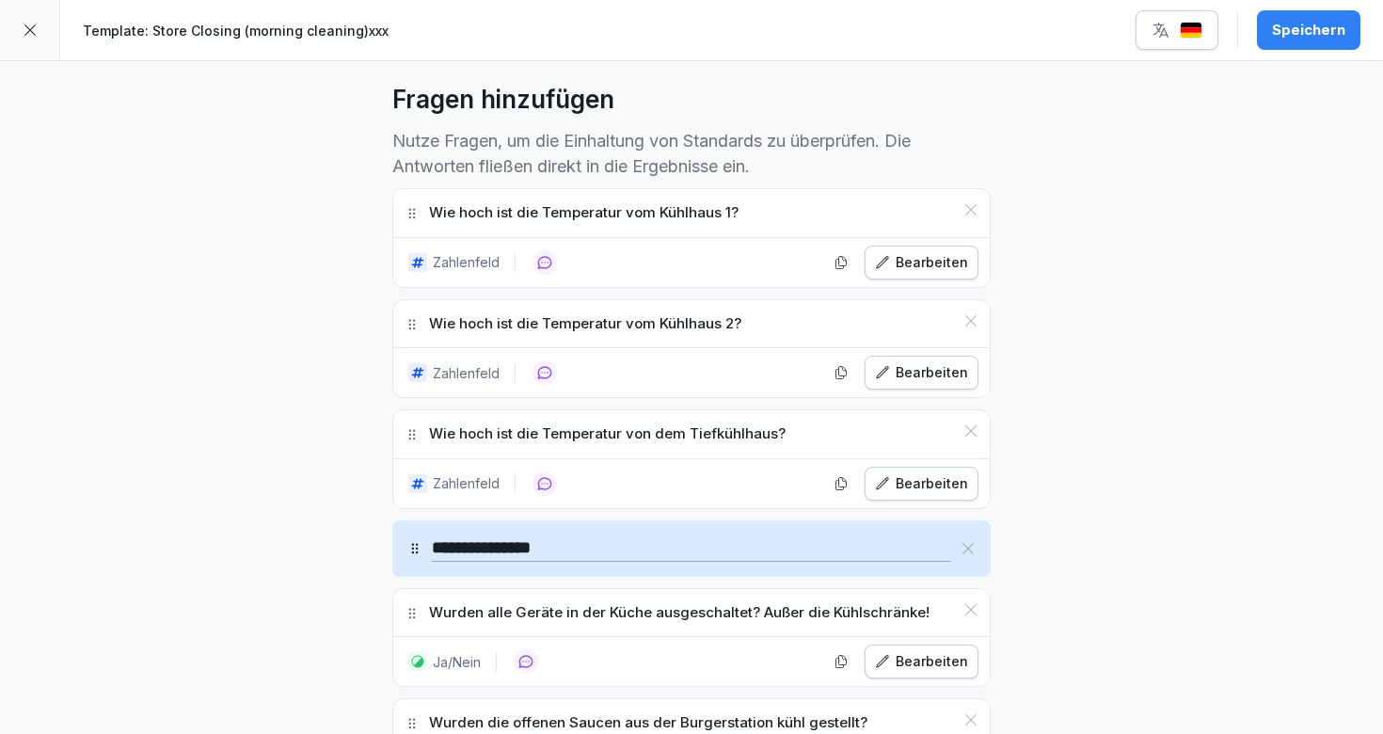
click at [969, 208] on icon at bounding box center [970, 209] width 11 height 11
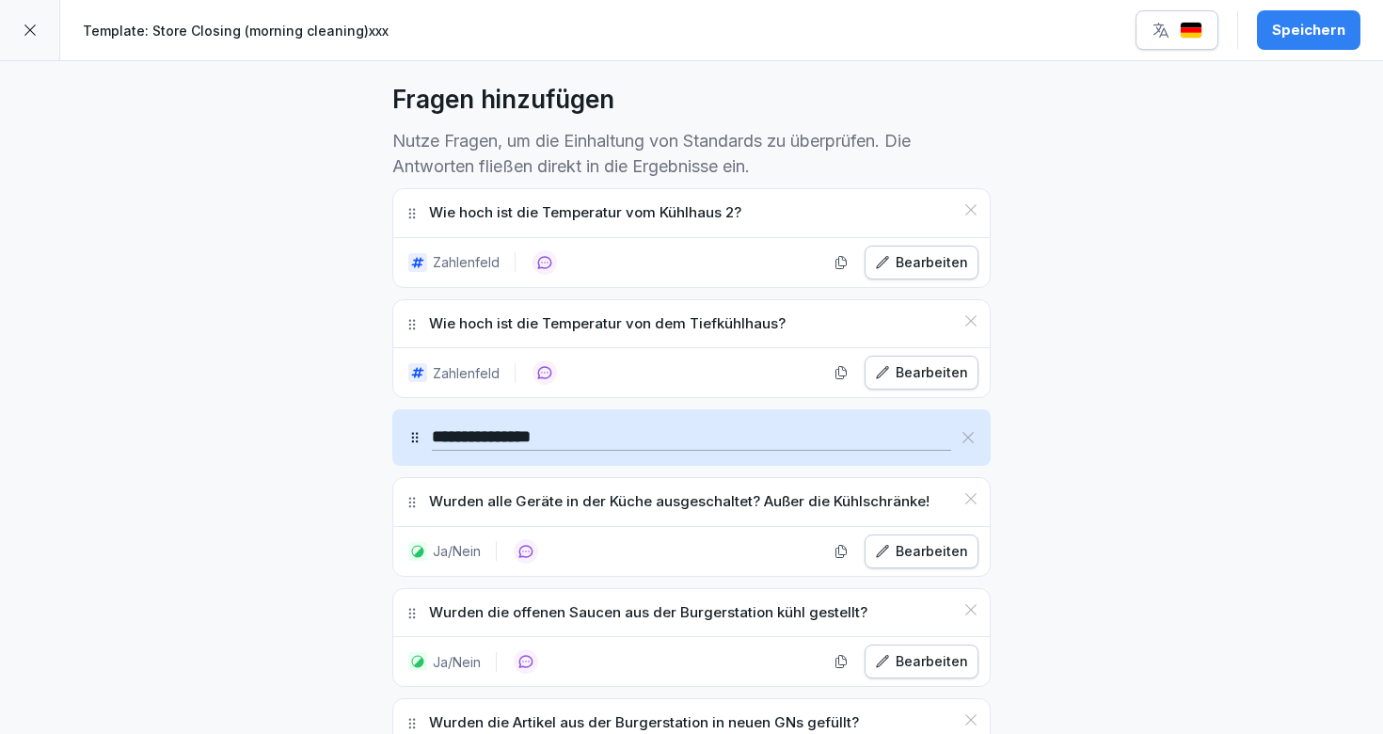
click at [969, 208] on icon at bounding box center [970, 209] width 11 height 11
click at [969, 315] on icon at bounding box center [970, 320] width 11 height 11
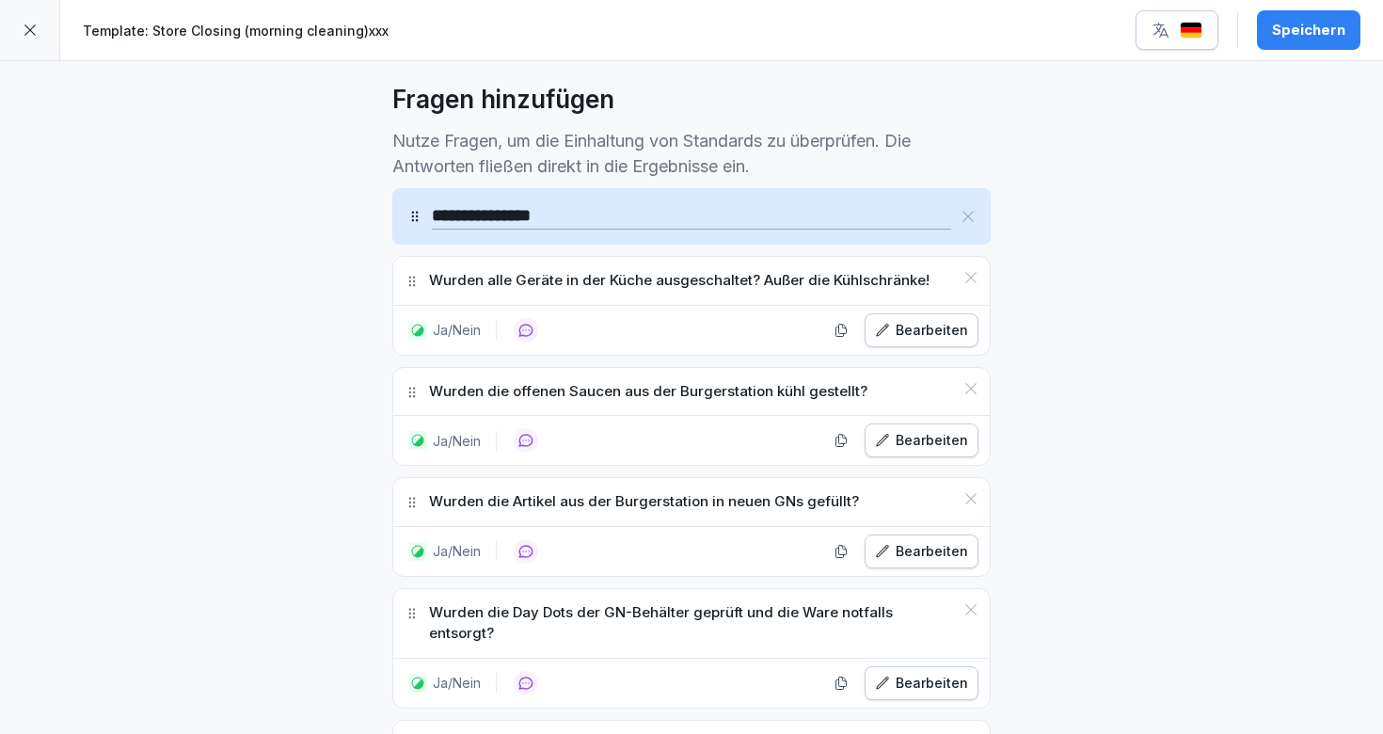
click at [969, 207] on div "**********" at bounding box center [691, 216] width 598 height 56
click at [982, 211] on div "**********" at bounding box center [691, 216] width 598 height 56
click at [968, 213] on icon at bounding box center [967, 216] width 15 height 15
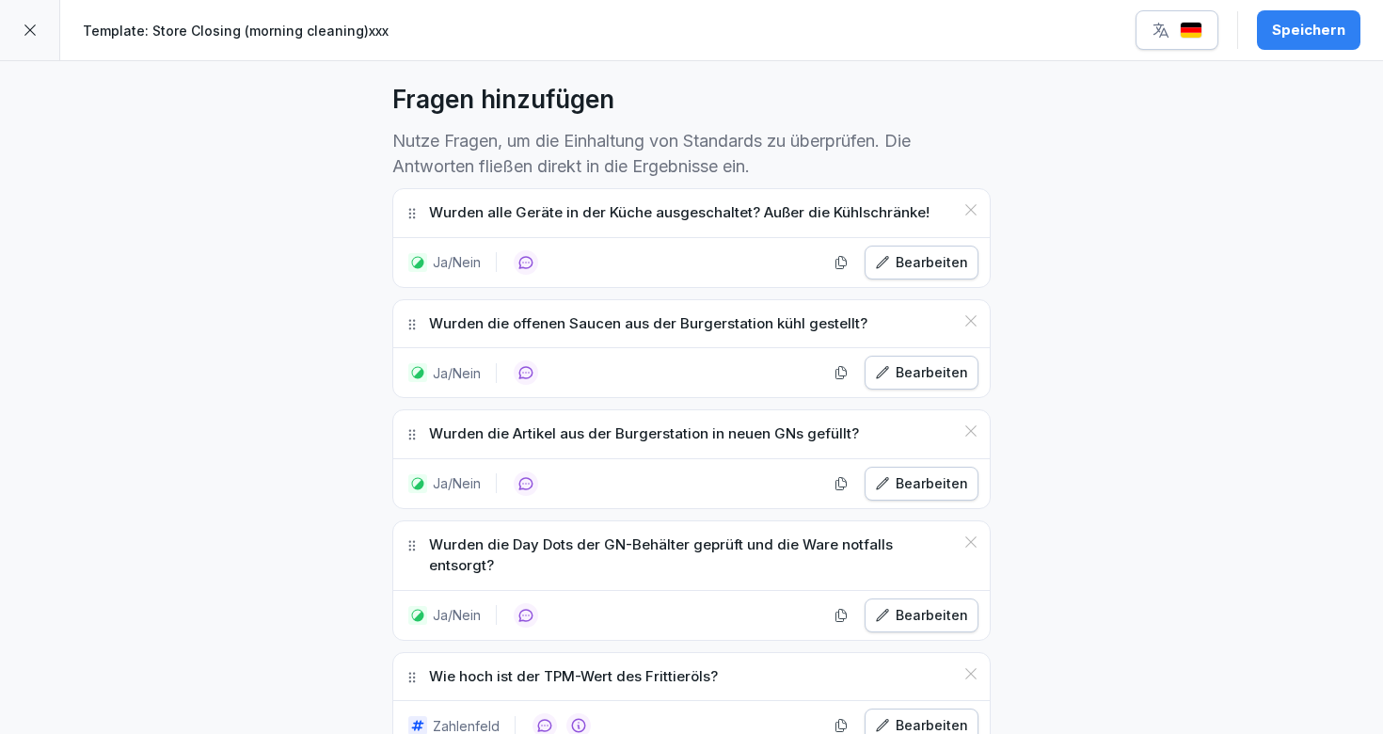
click at [968, 213] on icon at bounding box center [970, 209] width 15 height 15
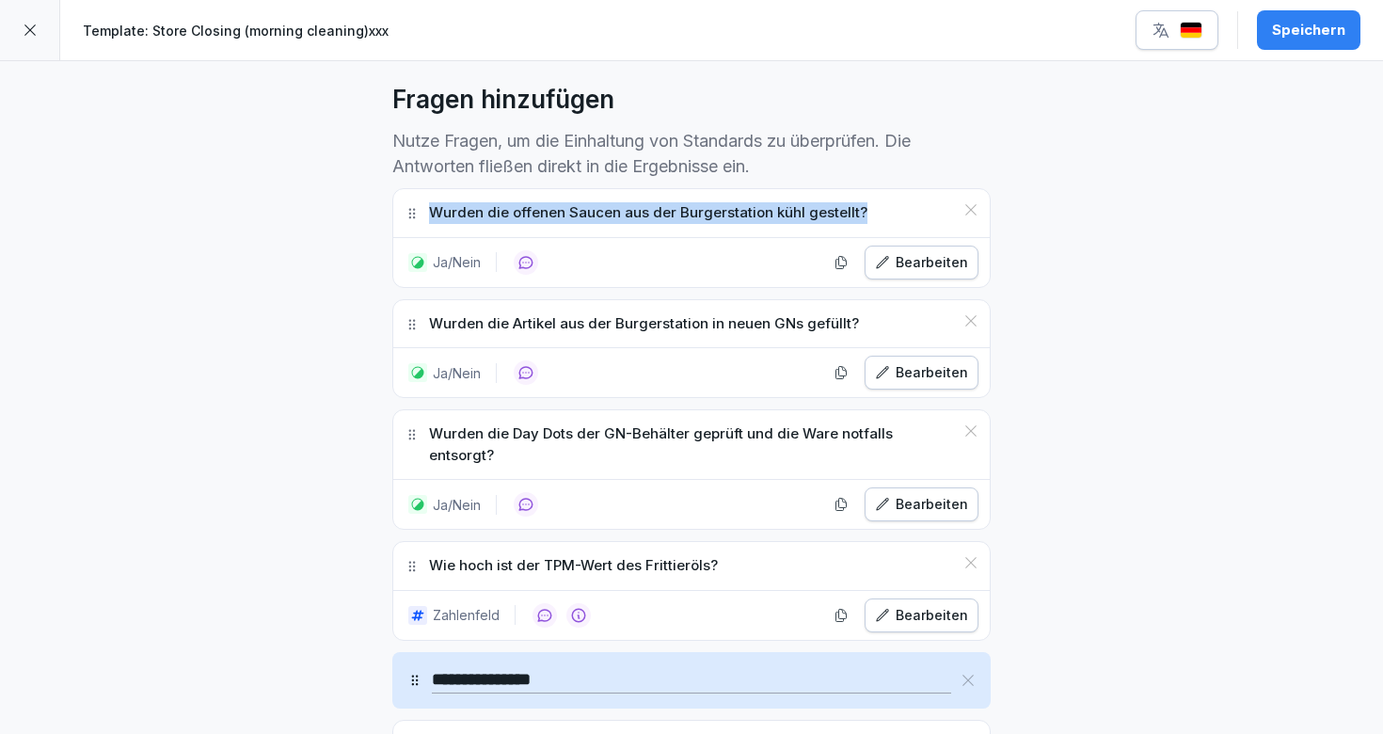
click at [968, 213] on icon at bounding box center [970, 209] width 15 height 15
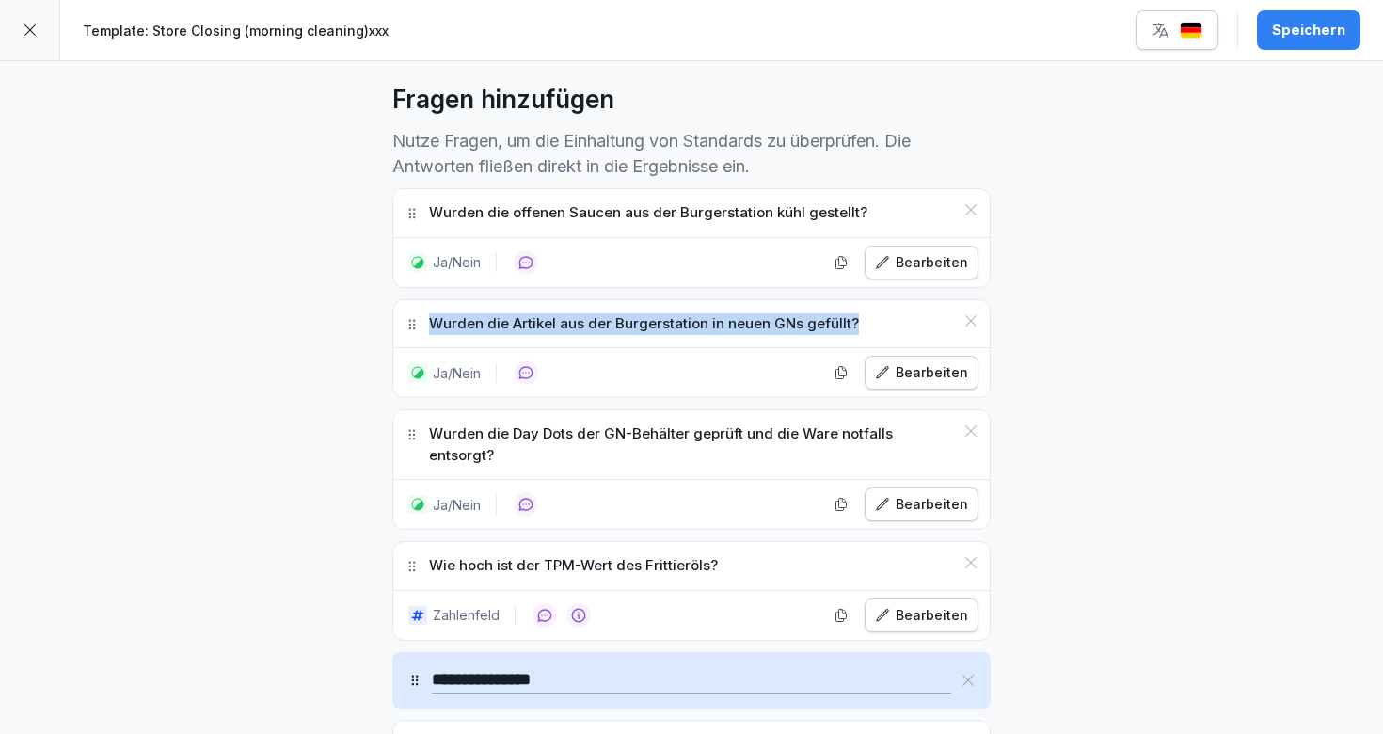
click at [968, 313] on icon at bounding box center [970, 320] width 15 height 15
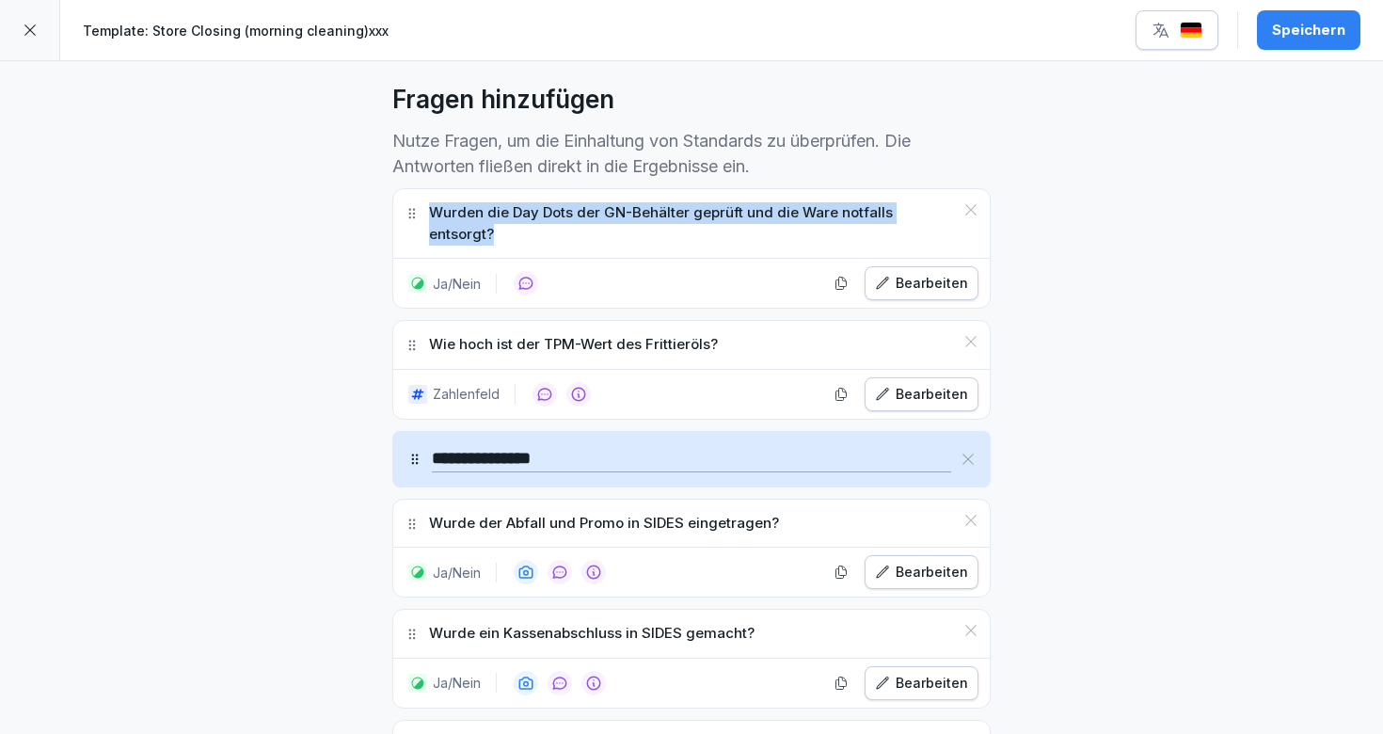
click at [968, 213] on icon at bounding box center [970, 209] width 15 height 15
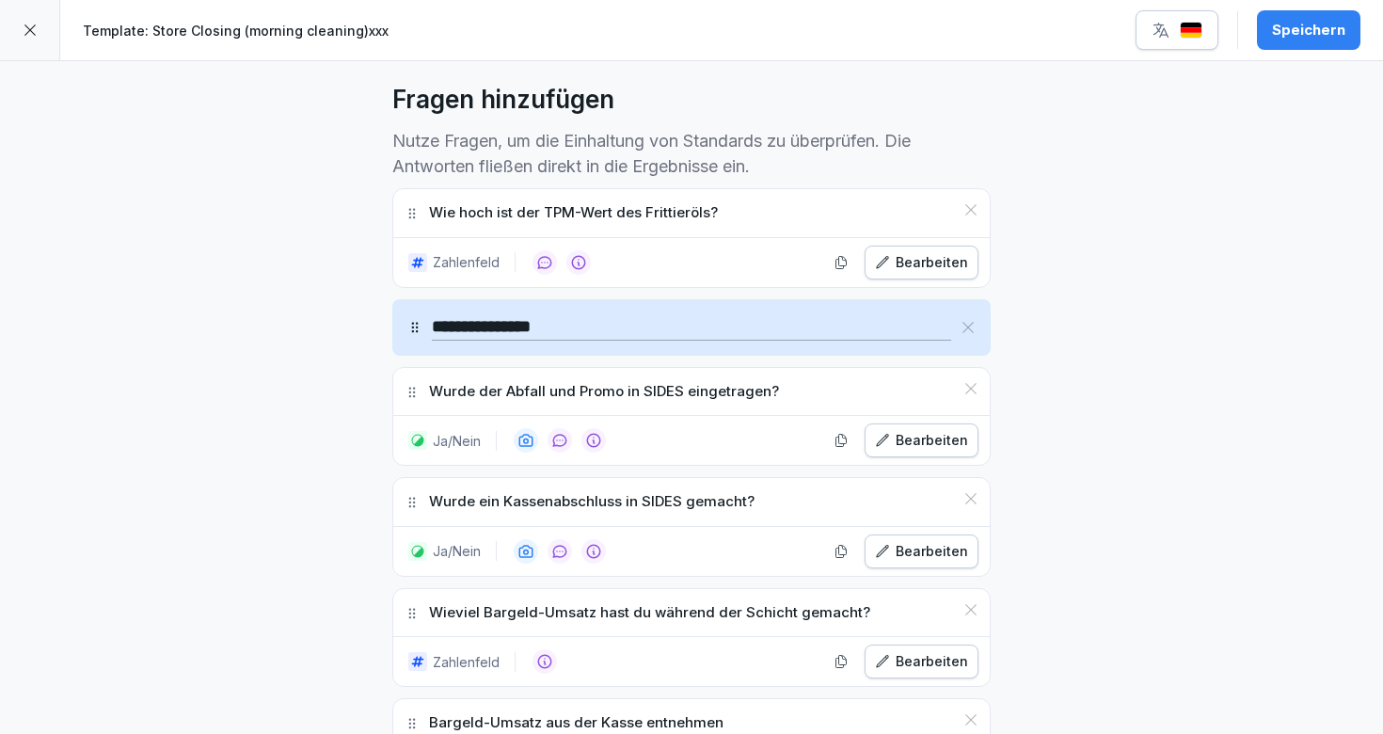
click at [968, 213] on icon at bounding box center [970, 209] width 15 height 15
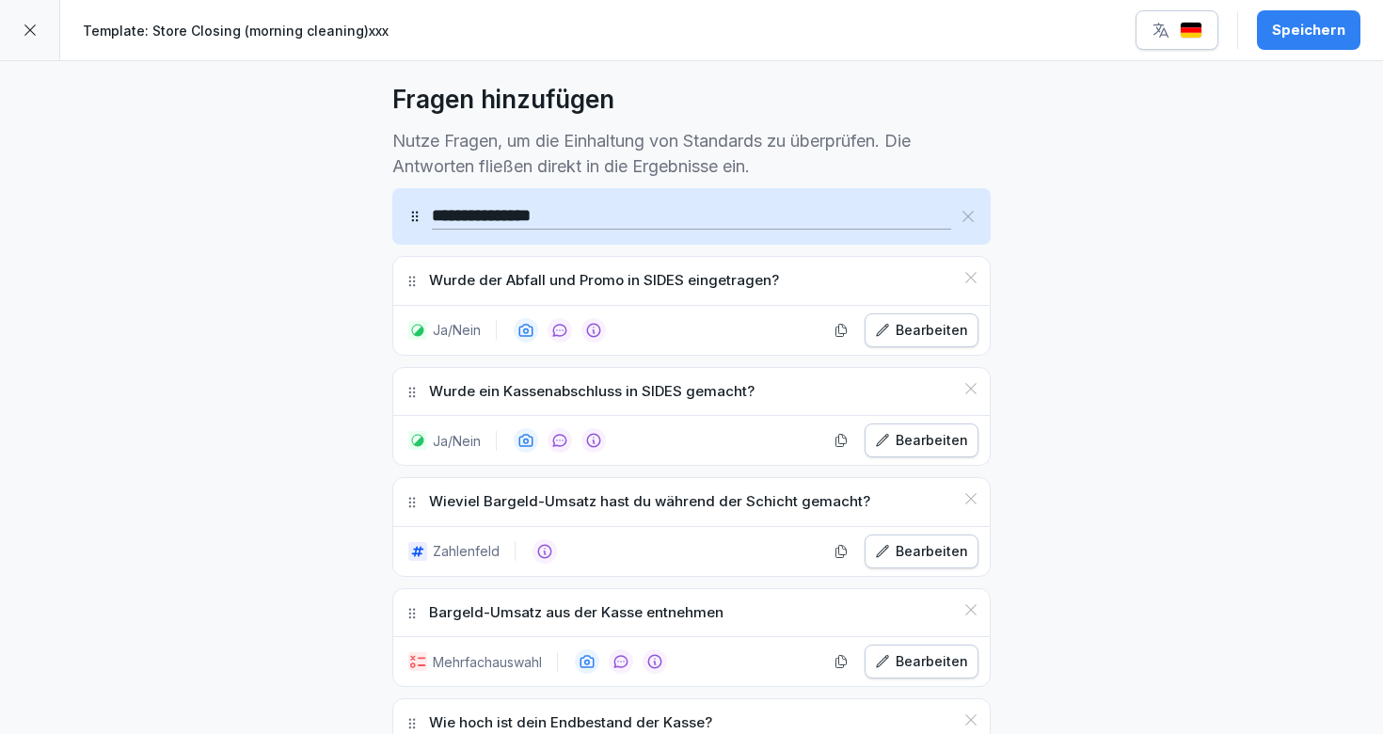
click at [968, 213] on icon at bounding box center [967, 216] width 15 height 15
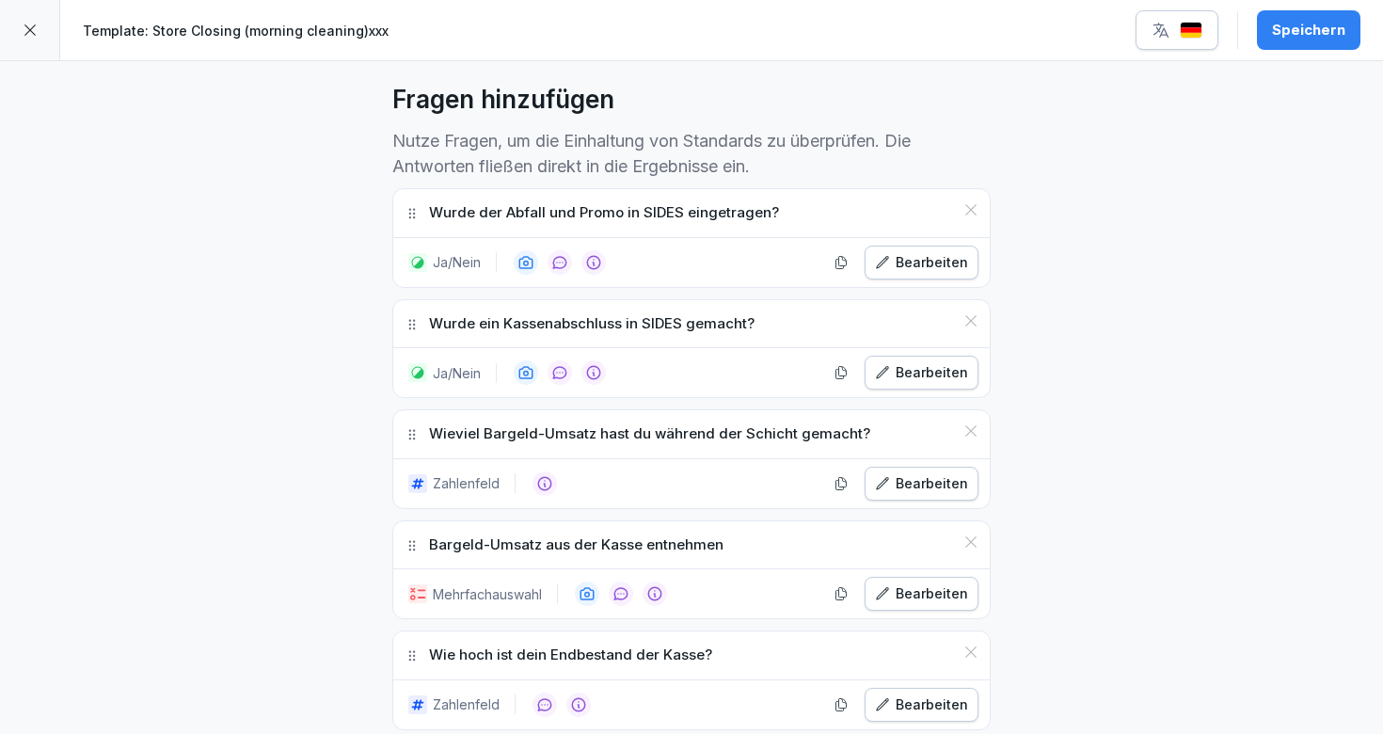
click at [968, 213] on icon at bounding box center [970, 209] width 15 height 15
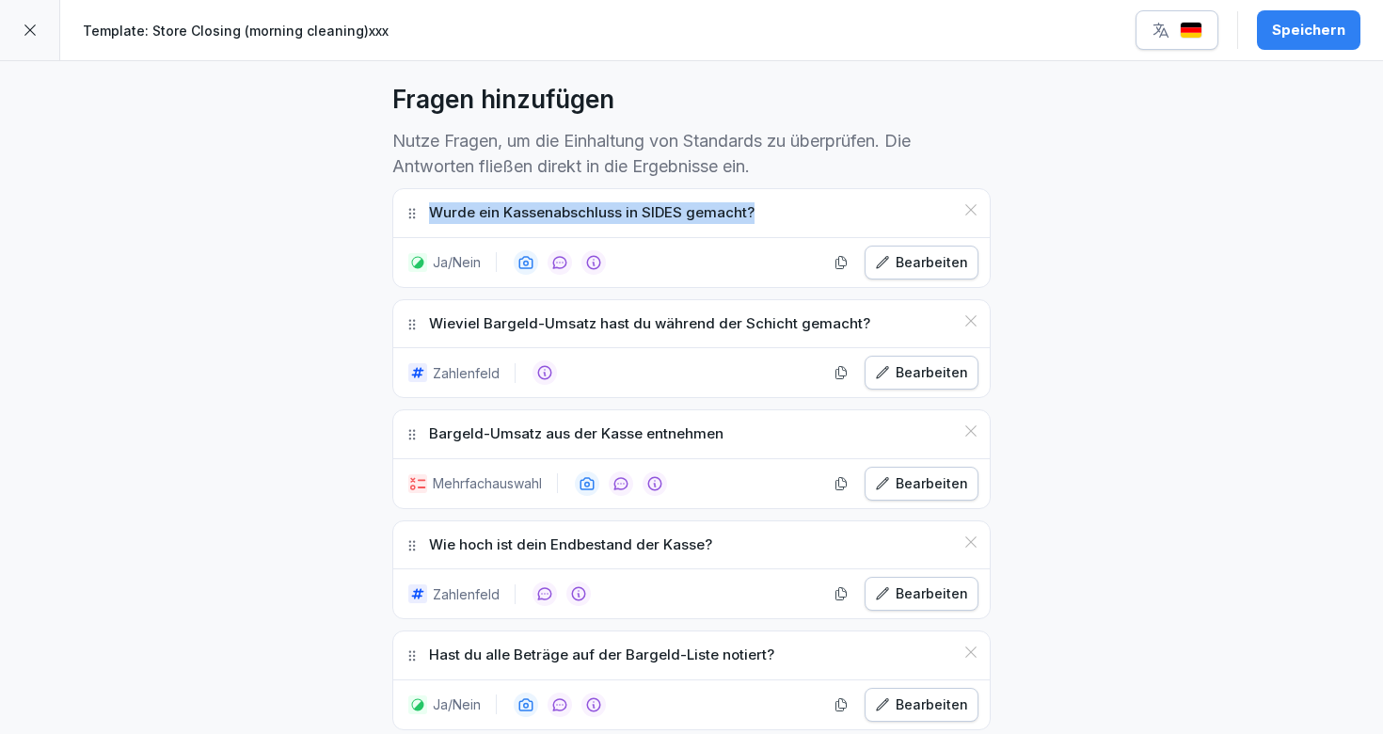
click at [968, 213] on icon at bounding box center [970, 209] width 15 height 15
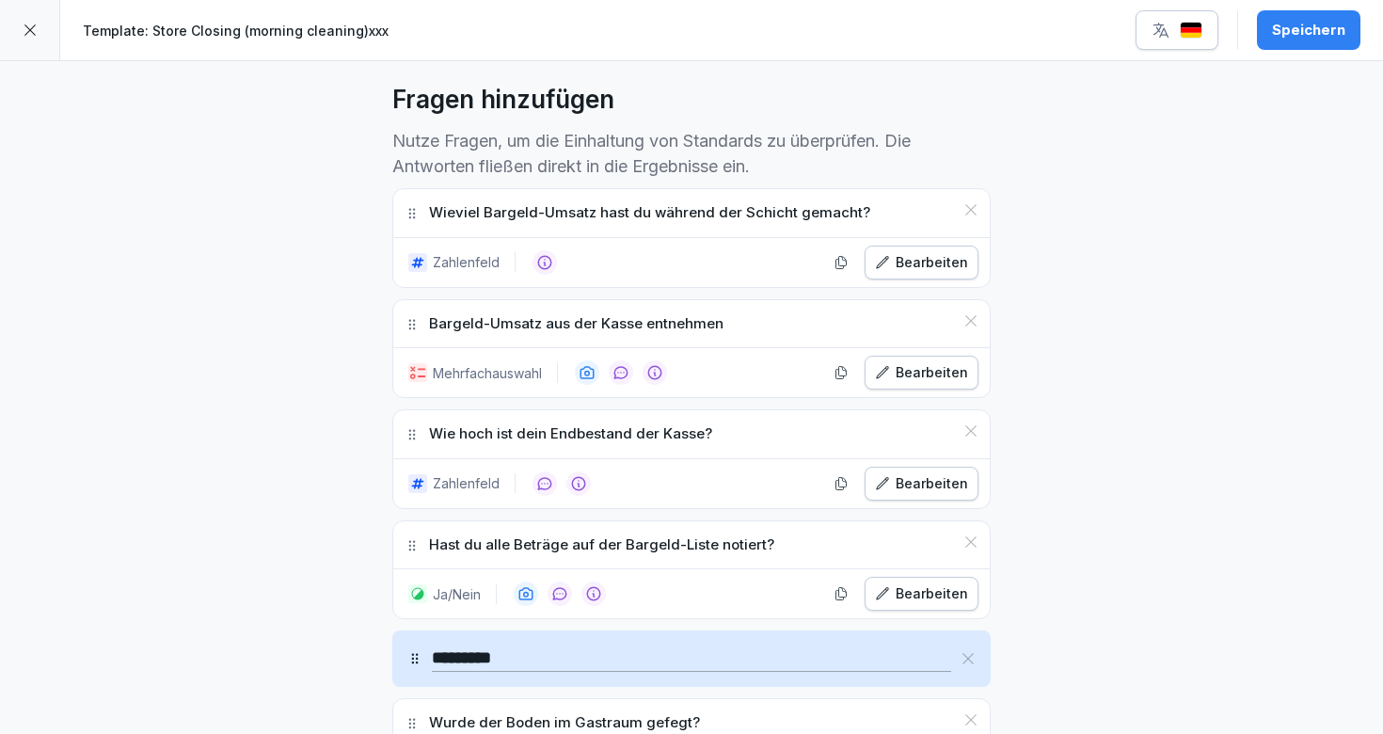
click at [968, 213] on icon at bounding box center [970, 209] width 15 height 15
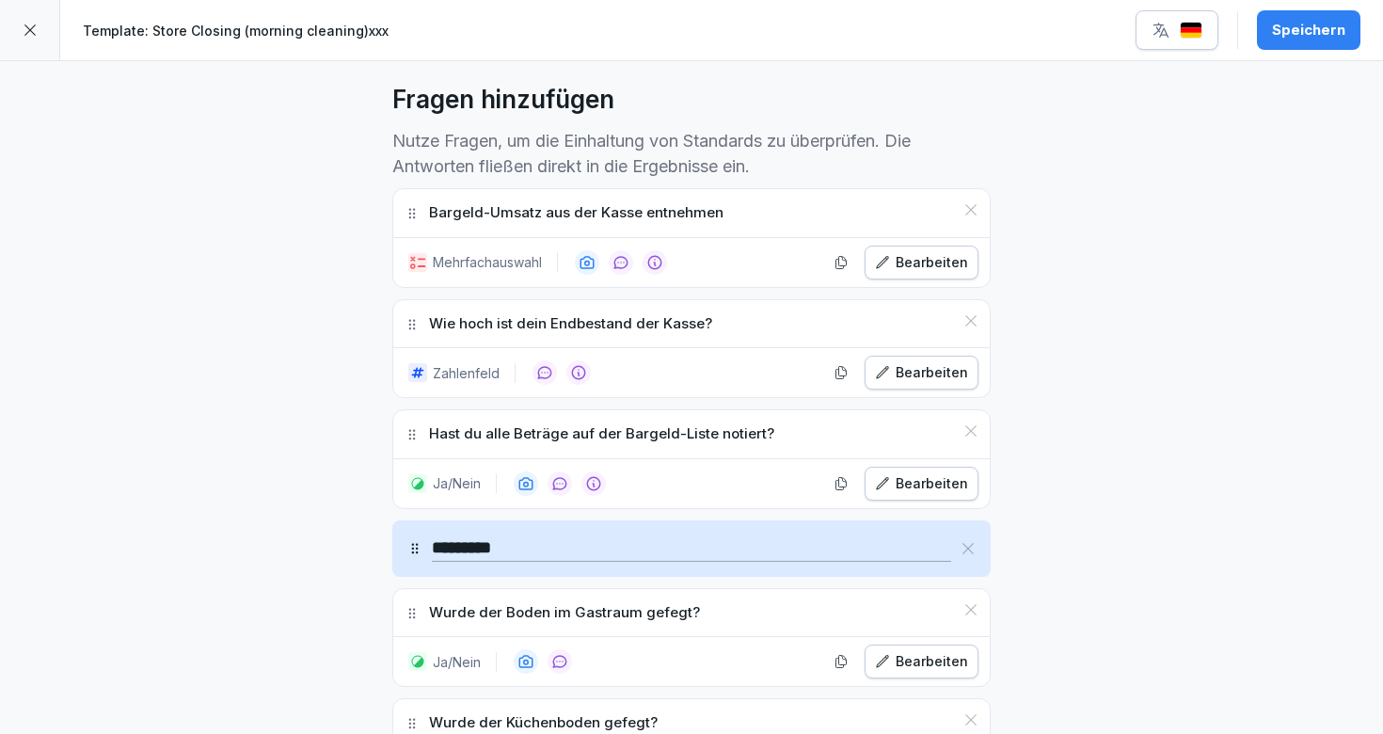
click at [968, 213] on icon at bounding box center [970, 209] width 15 height 15
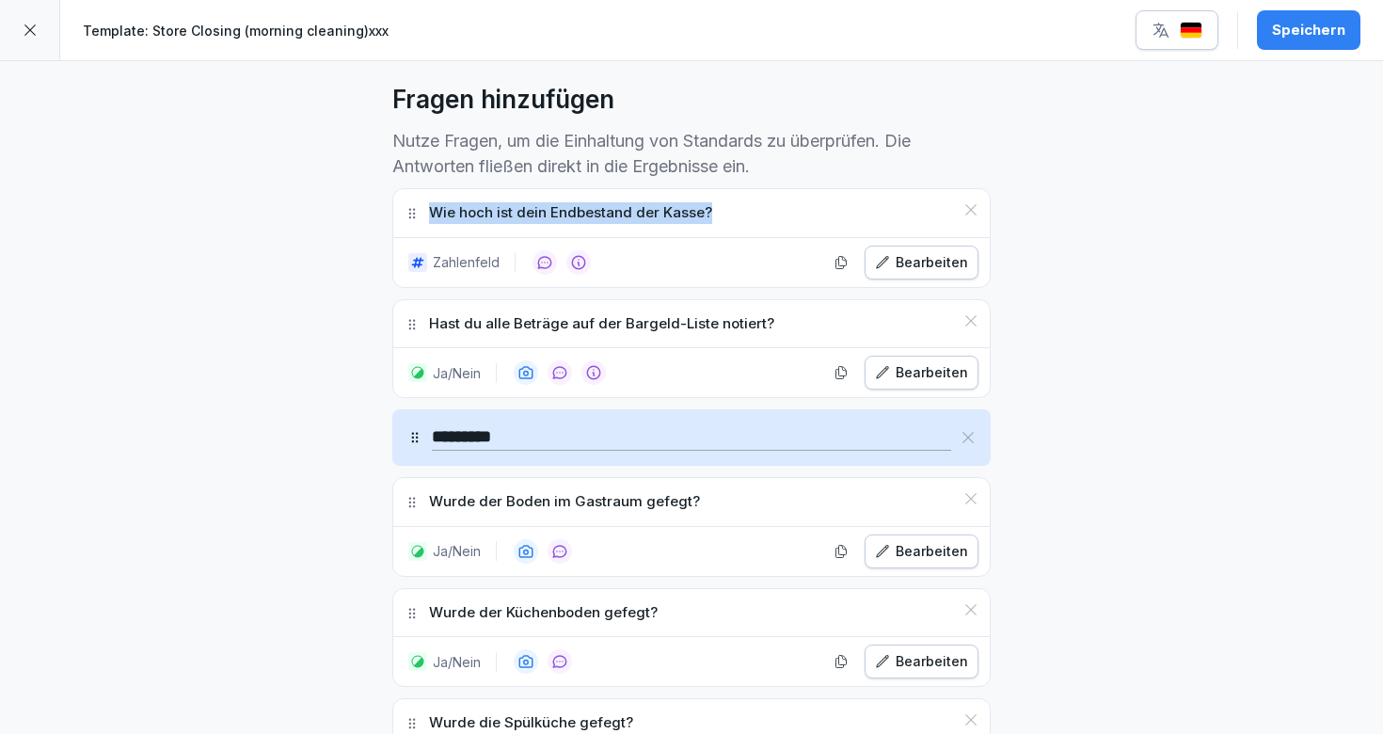
click at [968, 213] on icon at bounding box center [970, 209] width 15 height 15
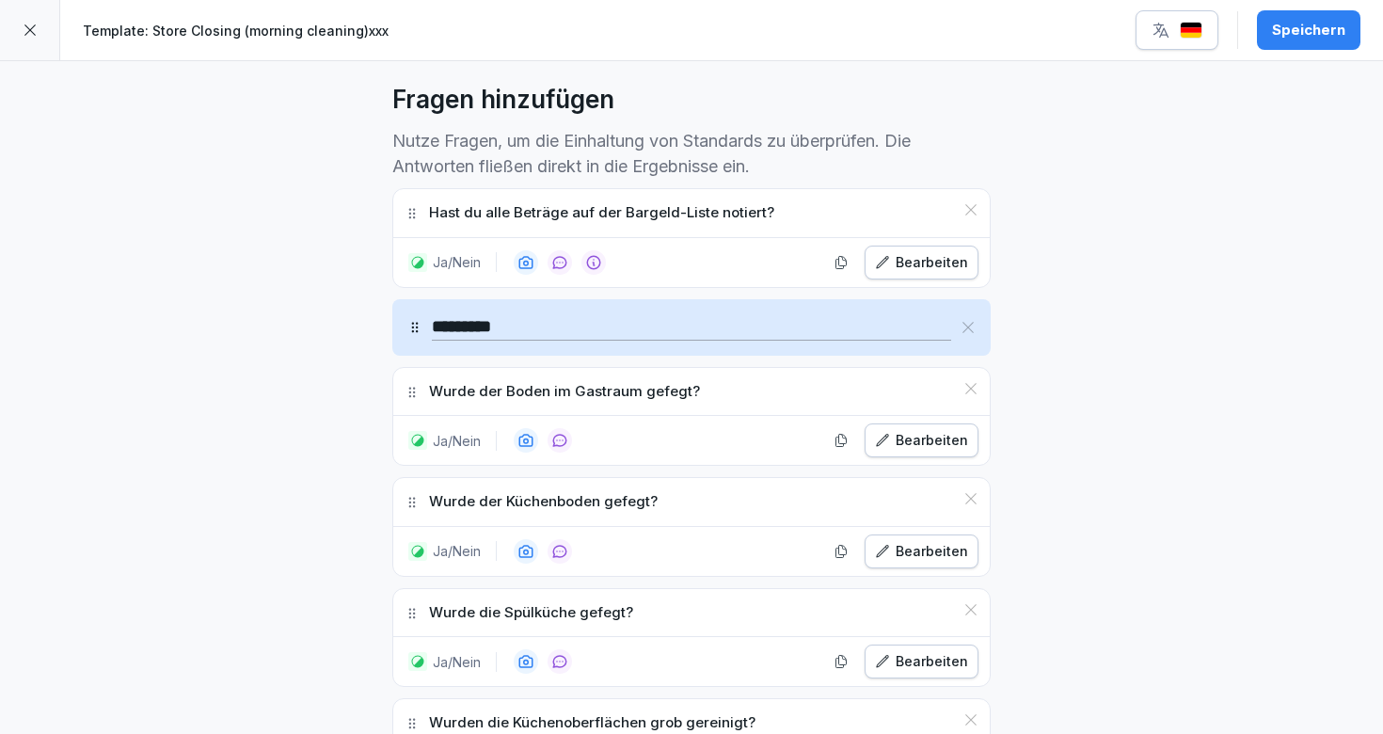
click at [968, 213] on icon at bounding box center [970, 209] width 15 height 15
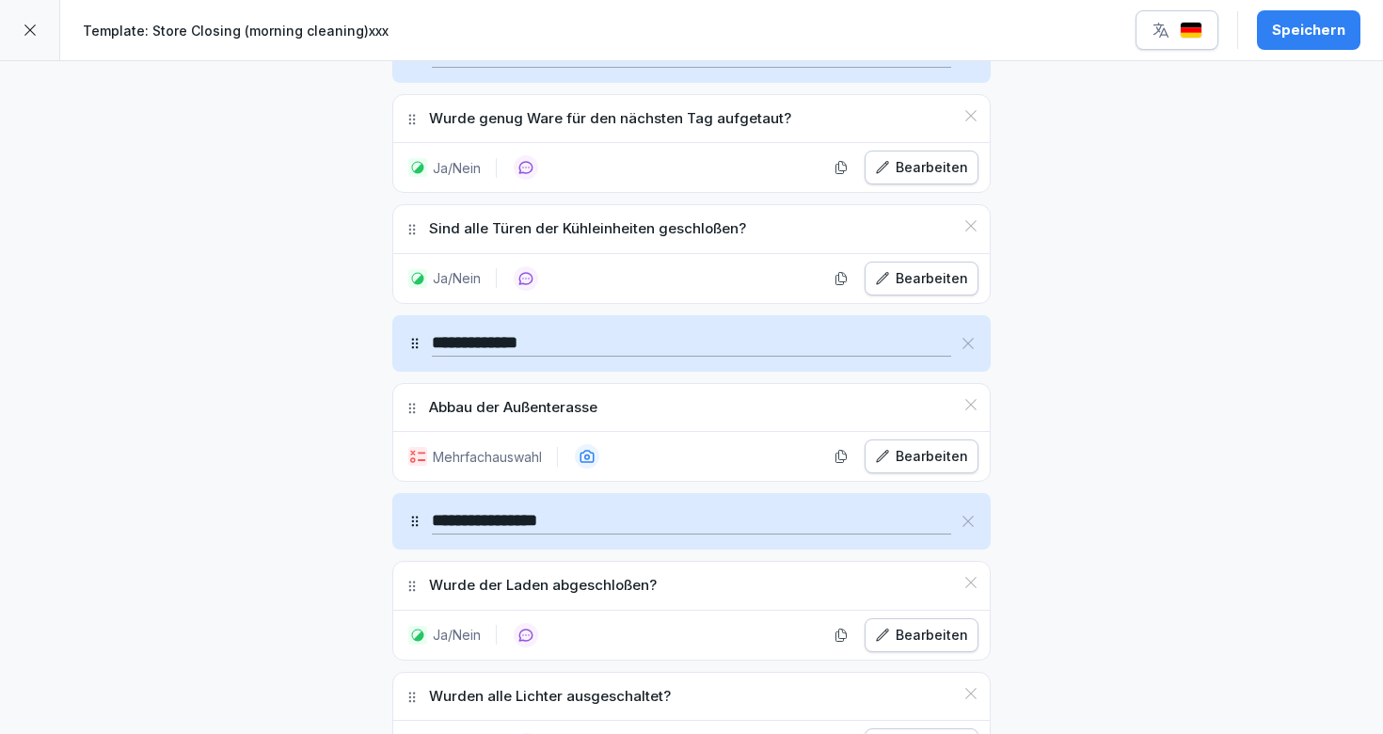
scroll to position [1323, 0]
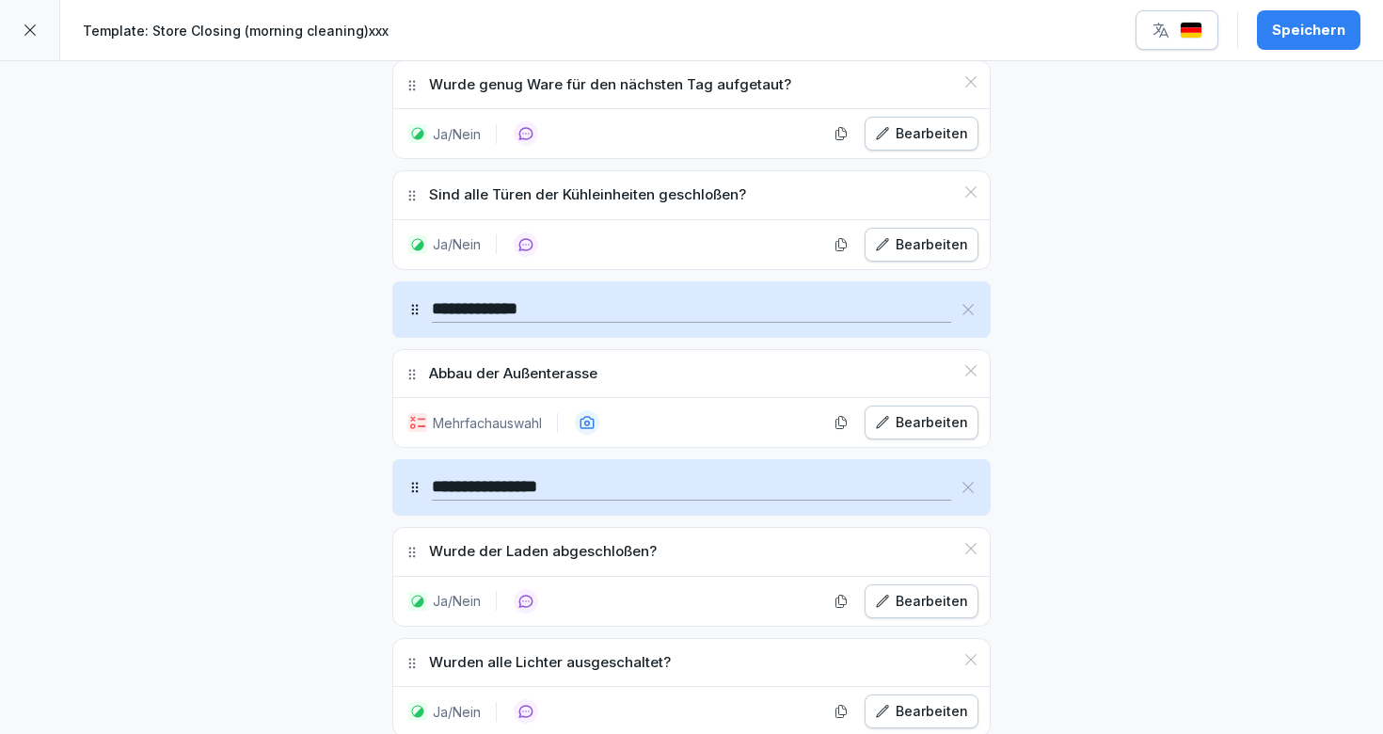
click at [964, 311] on icon at bounding box center [967, 309] width 15 height 15
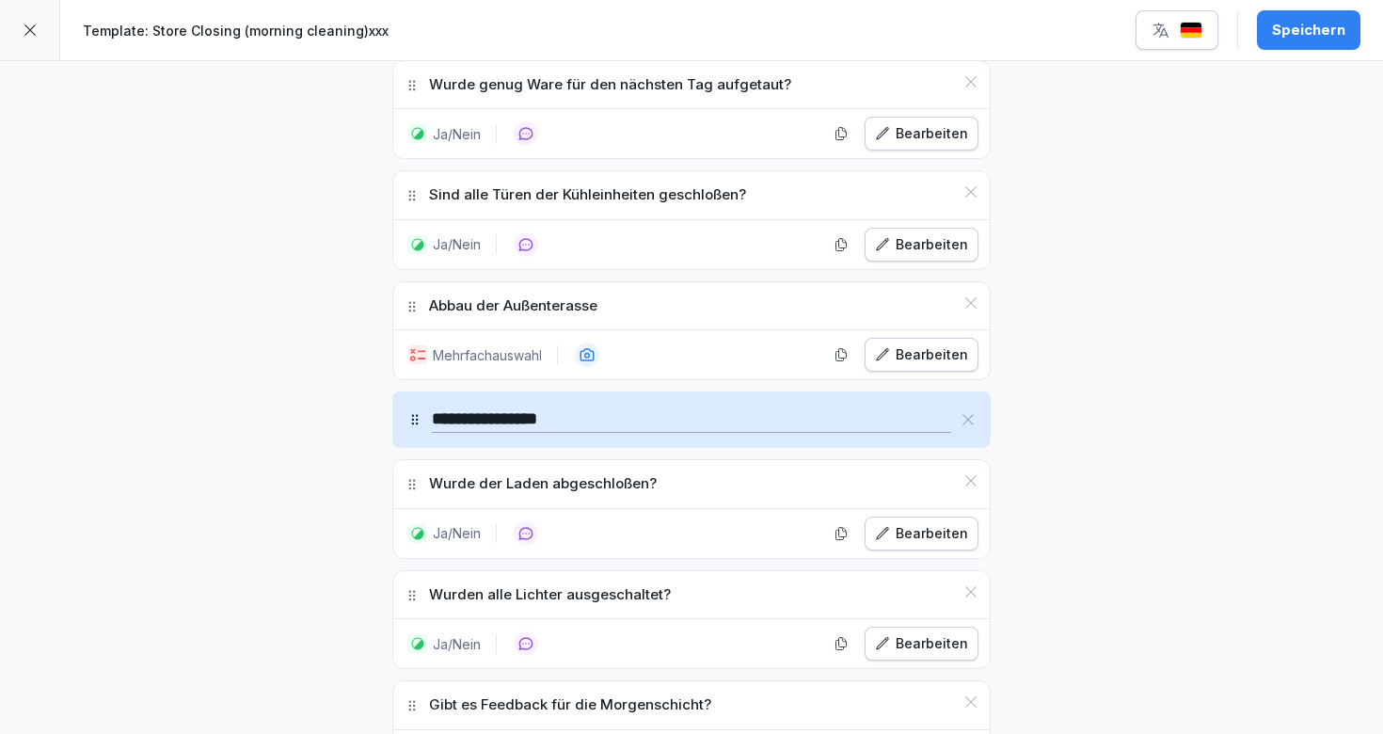
click at [973, 304] on icon at bounding box center [970, 302] width 11 height 11
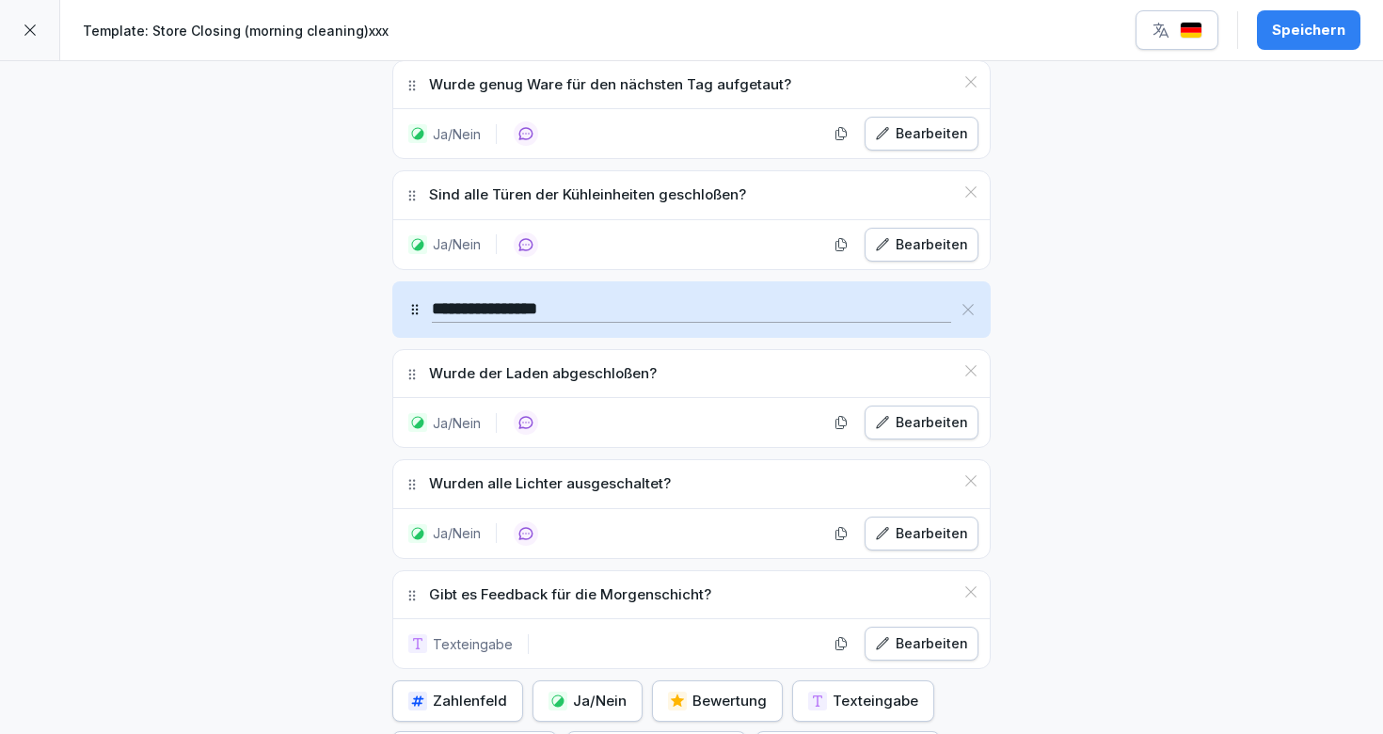
click at [973, 304] on icon at bounding box center [967, 309] width 11 height 11
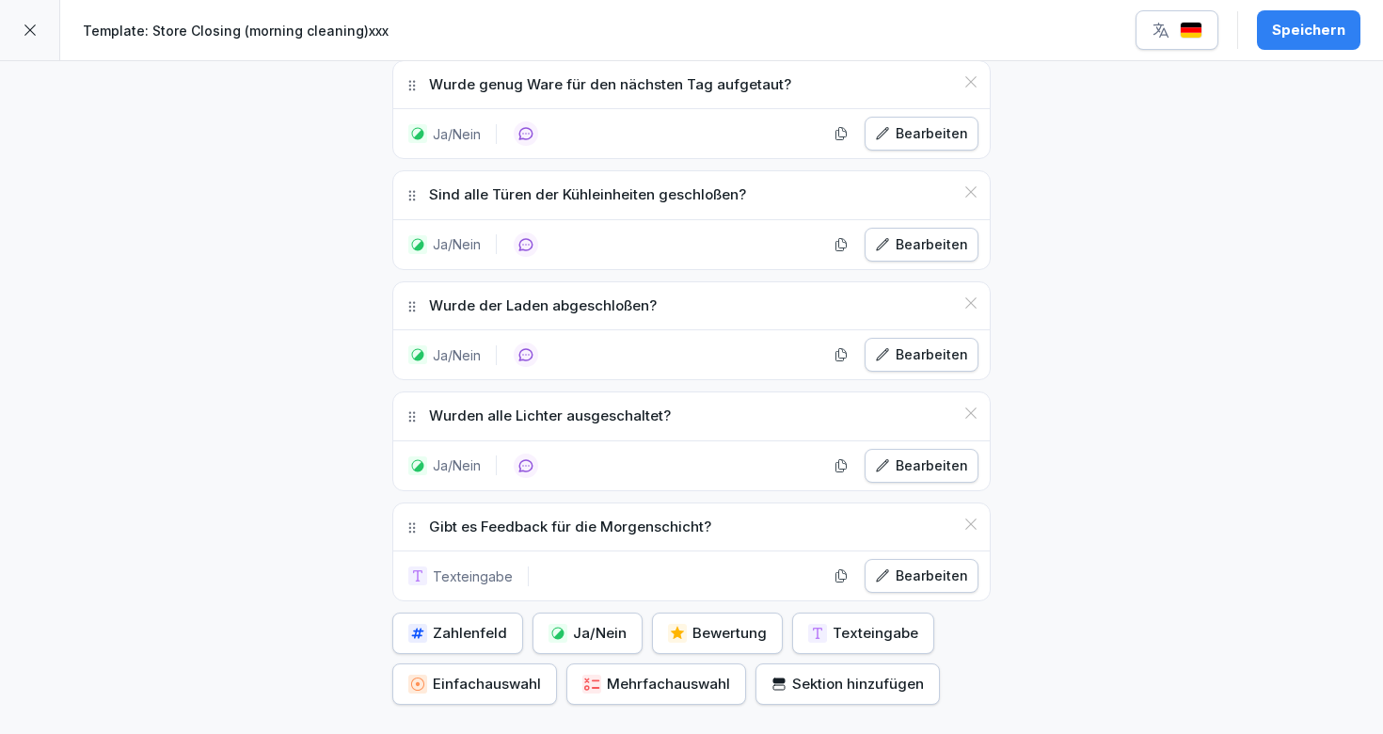
click at [972, 305] on icon at bounding box center [970, 302] width 15 height 15
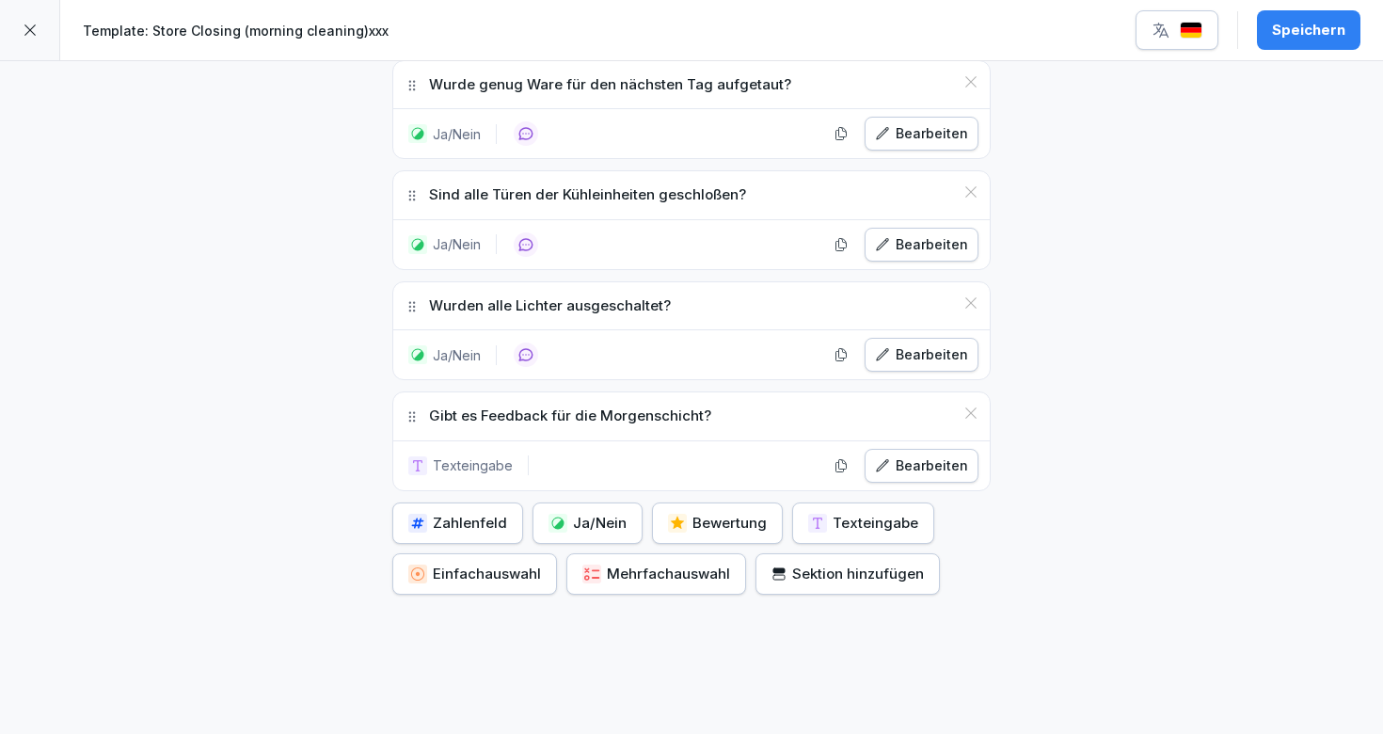
click at [972, 305] on icon at bounding box center [970, 302] width 15 height 15
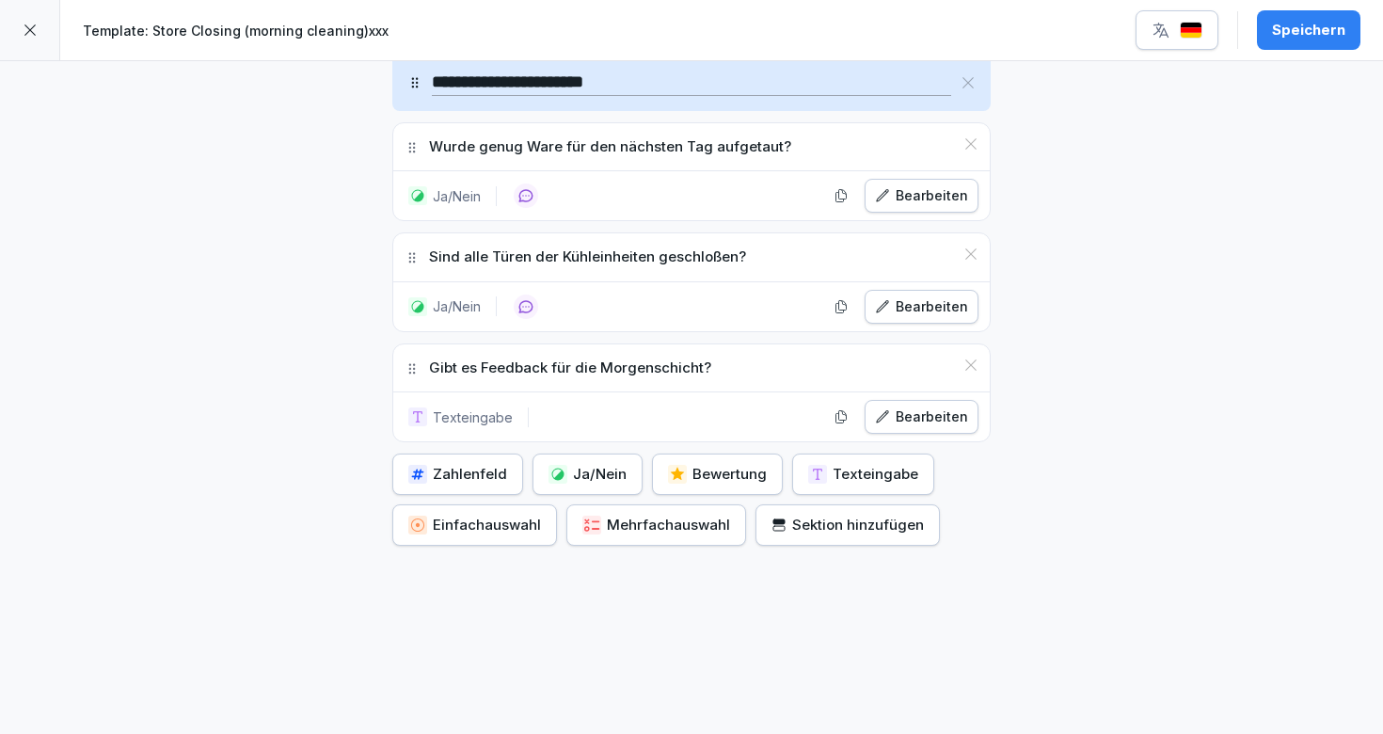
click at [972, 363] on icon at bounding box center [970, 364] width 11 height 11
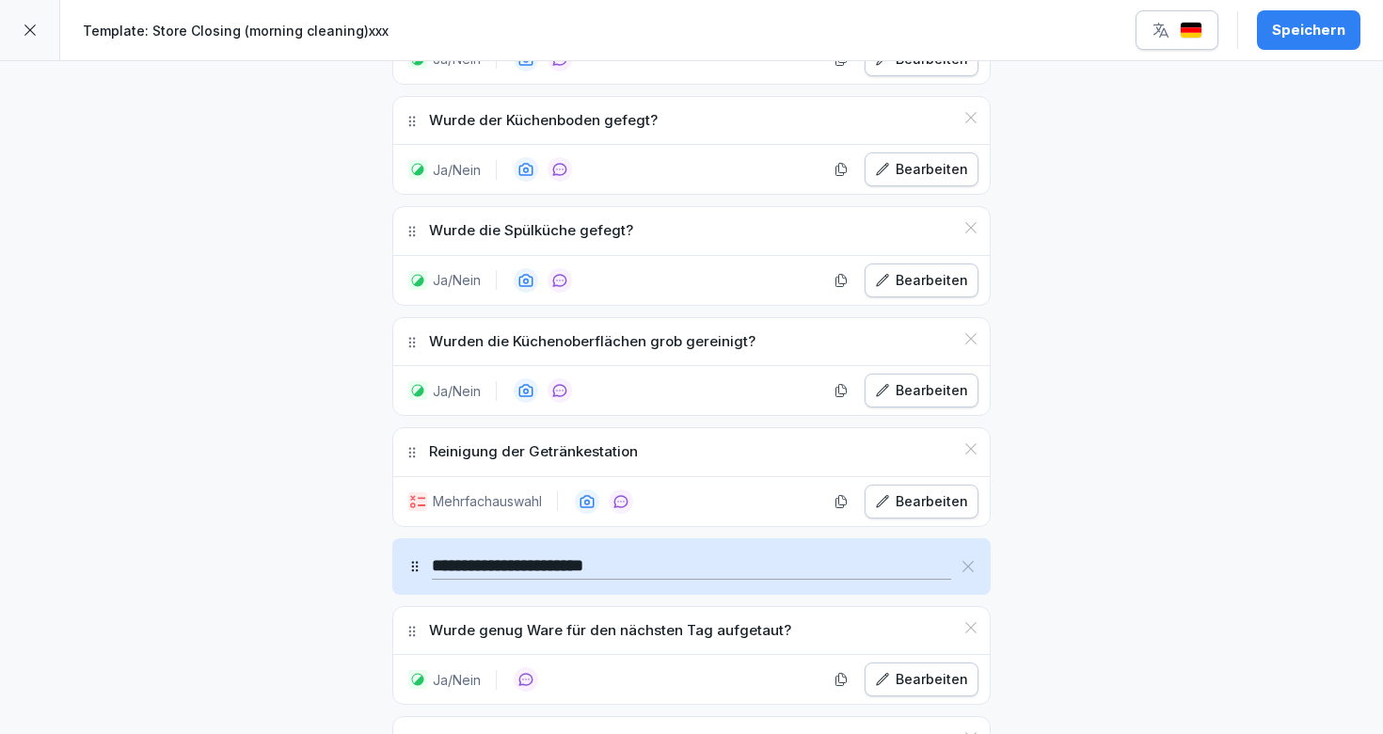
scroll to position [794, 0]
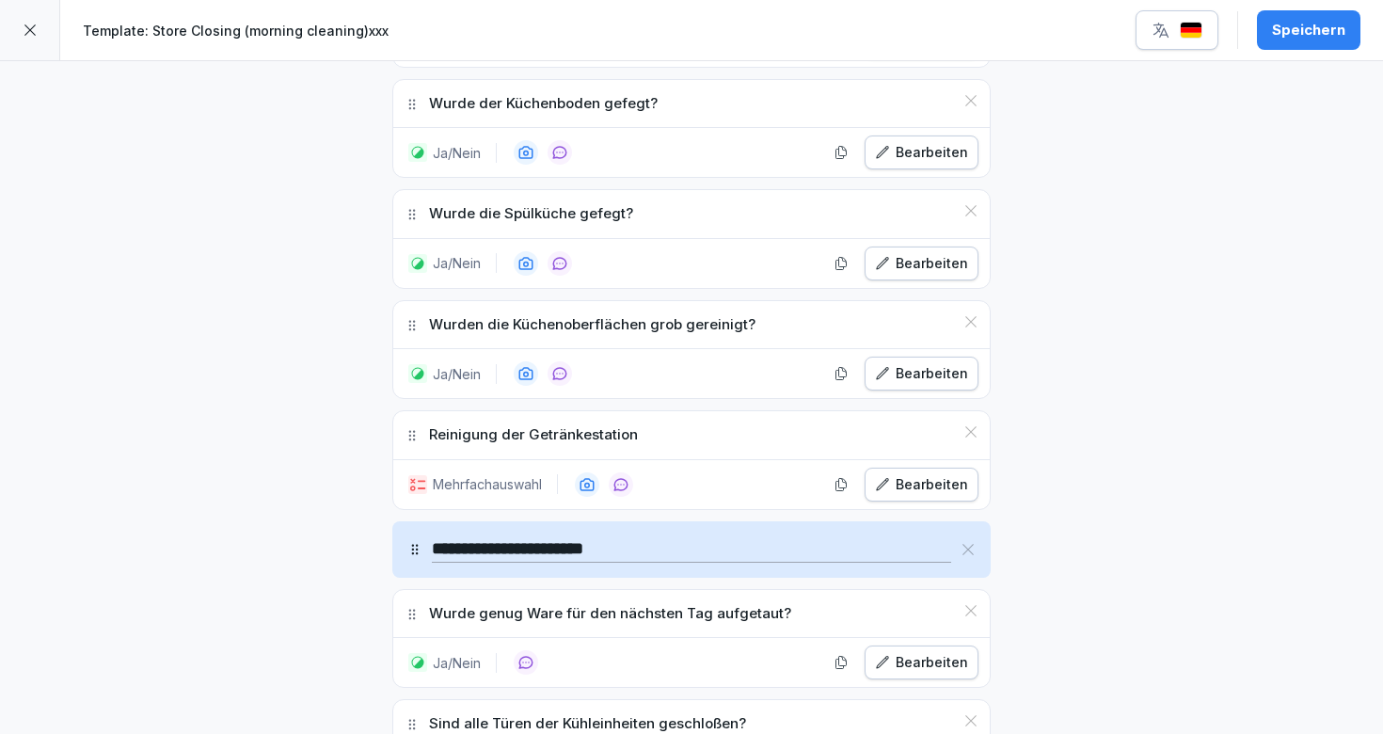
click at [567, 433] on p "Reinigung der Getränkestation" at bounding box center [533, 435] width 209 height 22
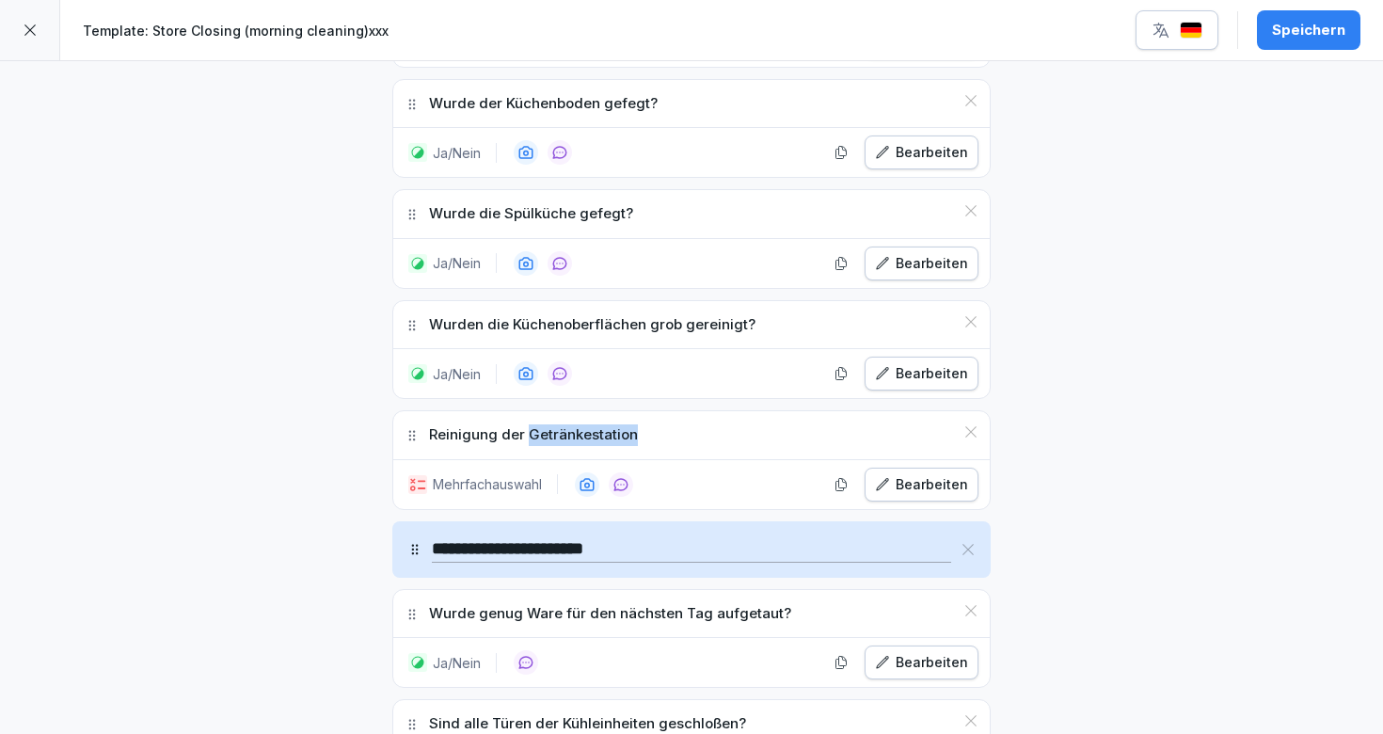
click at [567, 433] on p "Reinigung der Getränkestation" at bounding box center [533, 435] width 209 height 22
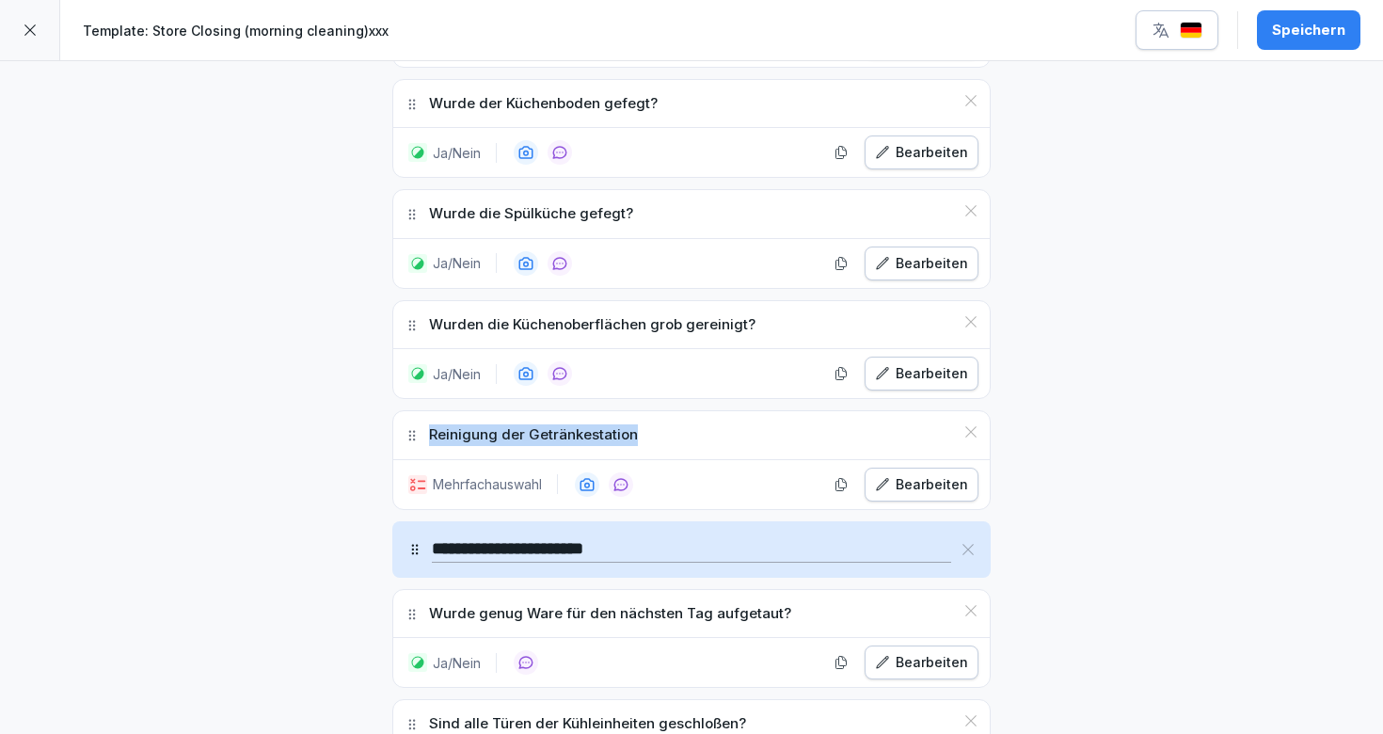
click at [567, 433] on p "Reinigung der Getränkestation" at bounding box center [533, 435] width 209 height 22
click at [976, 428] on icon at bounding box center [970, 431] width 15 height 15
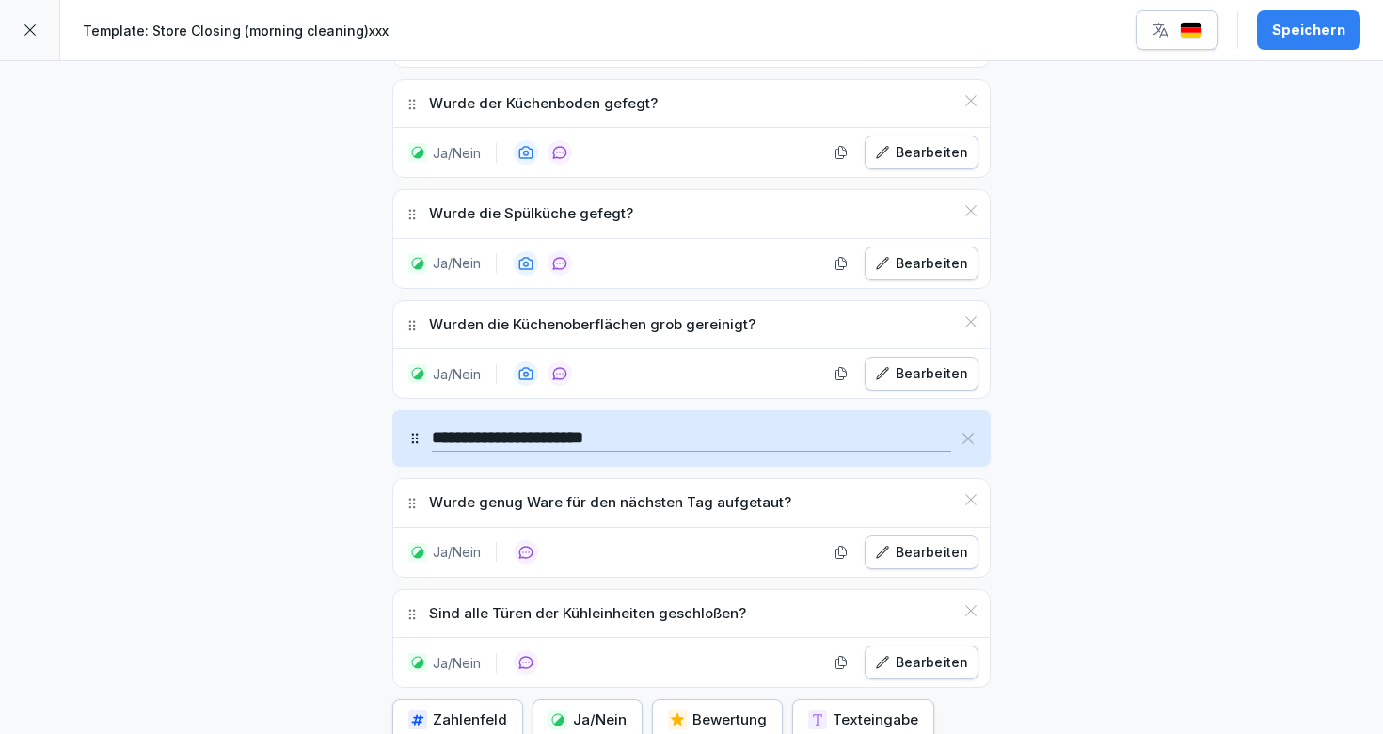
click at [40, 35] on div at bounding box center [30, 30] width 60 height 60
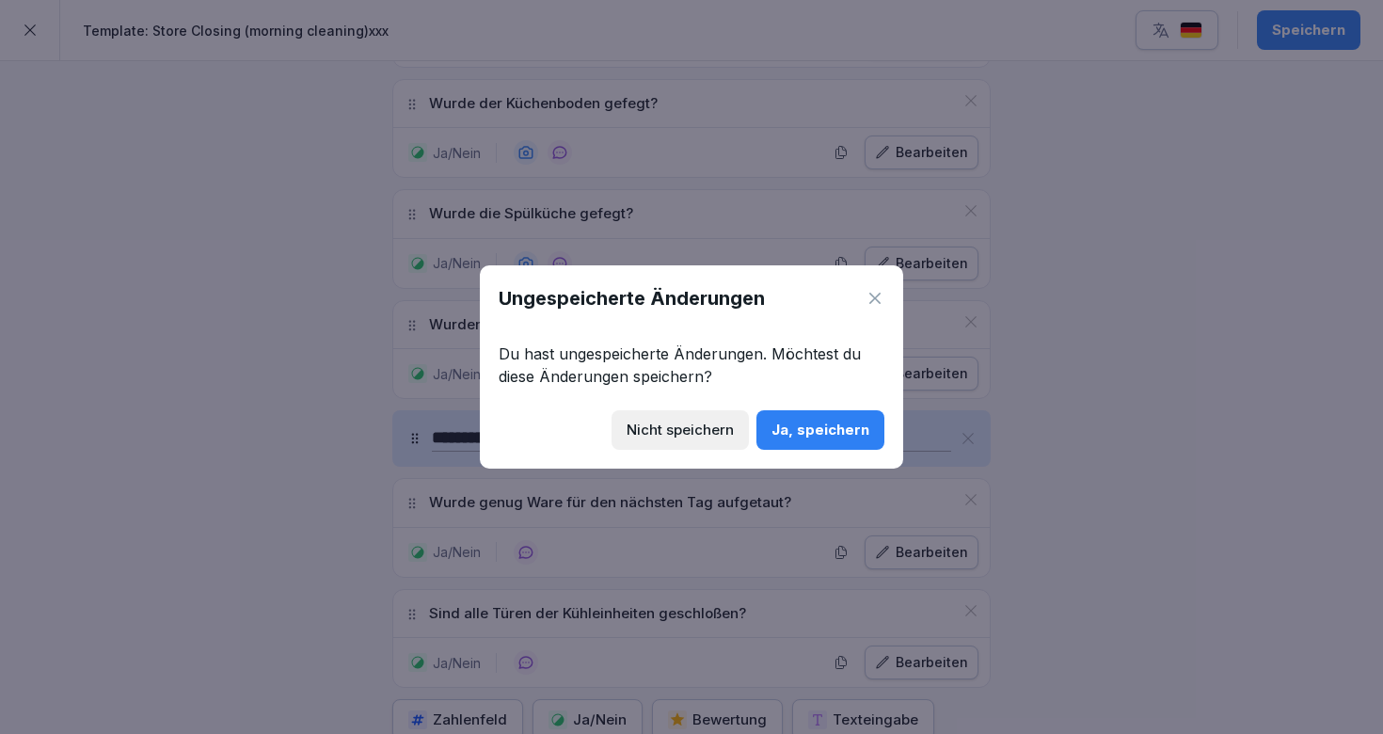
click at [692, 424] on div "Nicht speichern" at bounding box center [680, 430] width 107 height 21
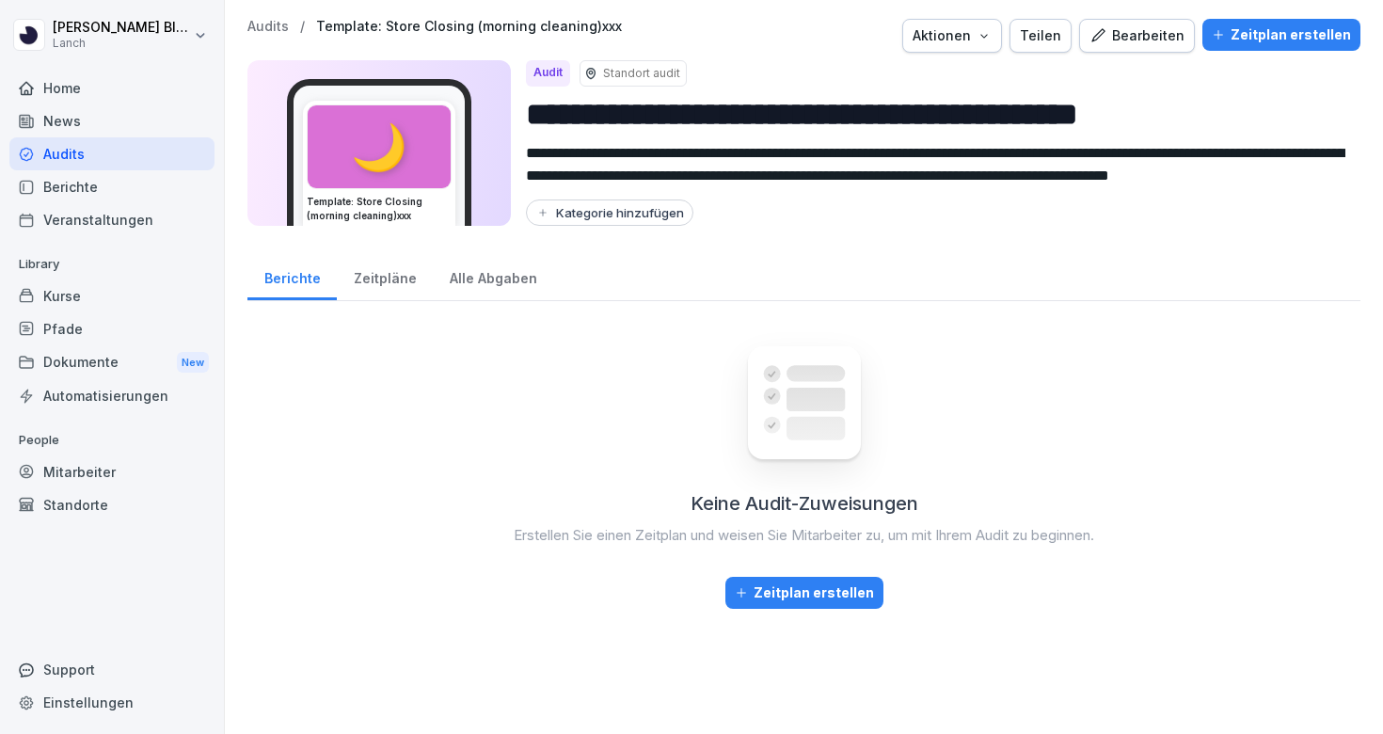
click at [267, 20] on p "Audits" at bounding box center [267, 27] width 41 height 16
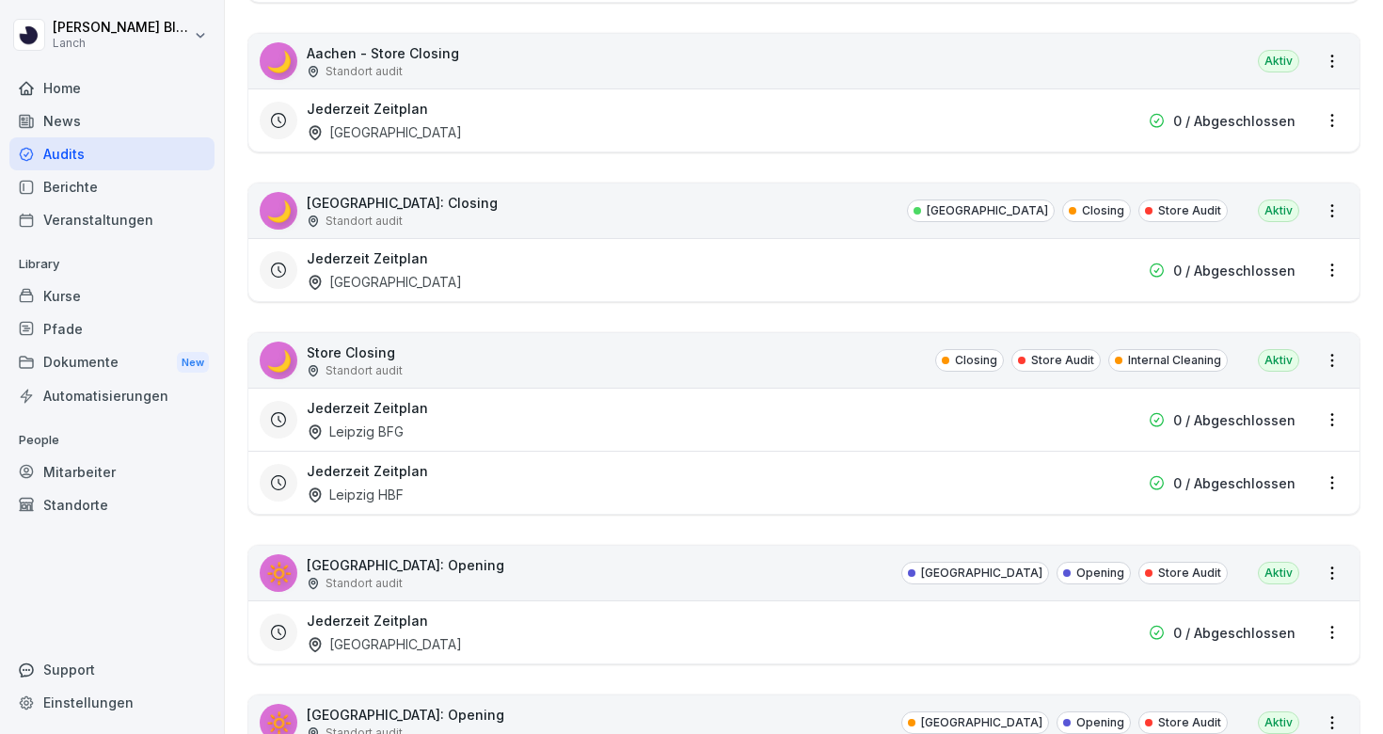
scroll to position [4965, 0]
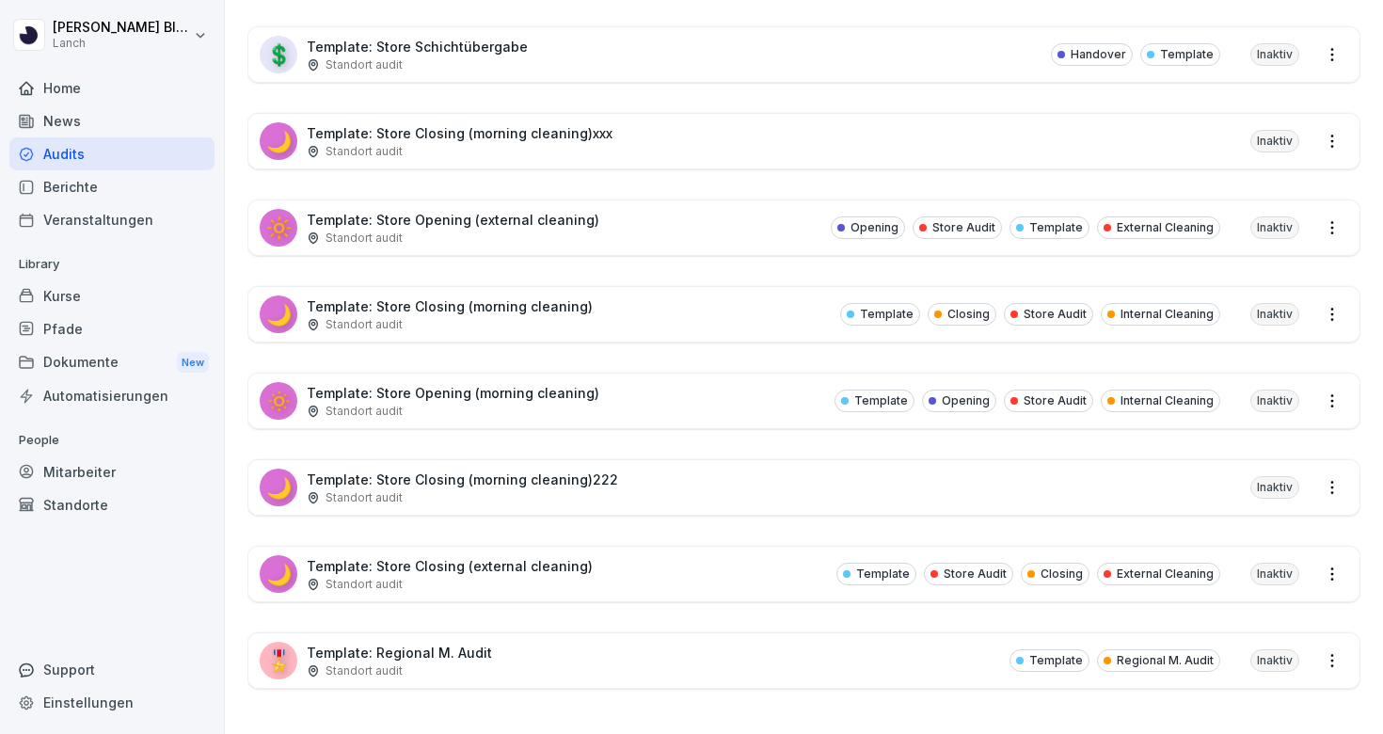
click at [506, 385] on p "Template: Store Opening (morning cleaning)" at bounding box center [453, 393] width 293 height 20
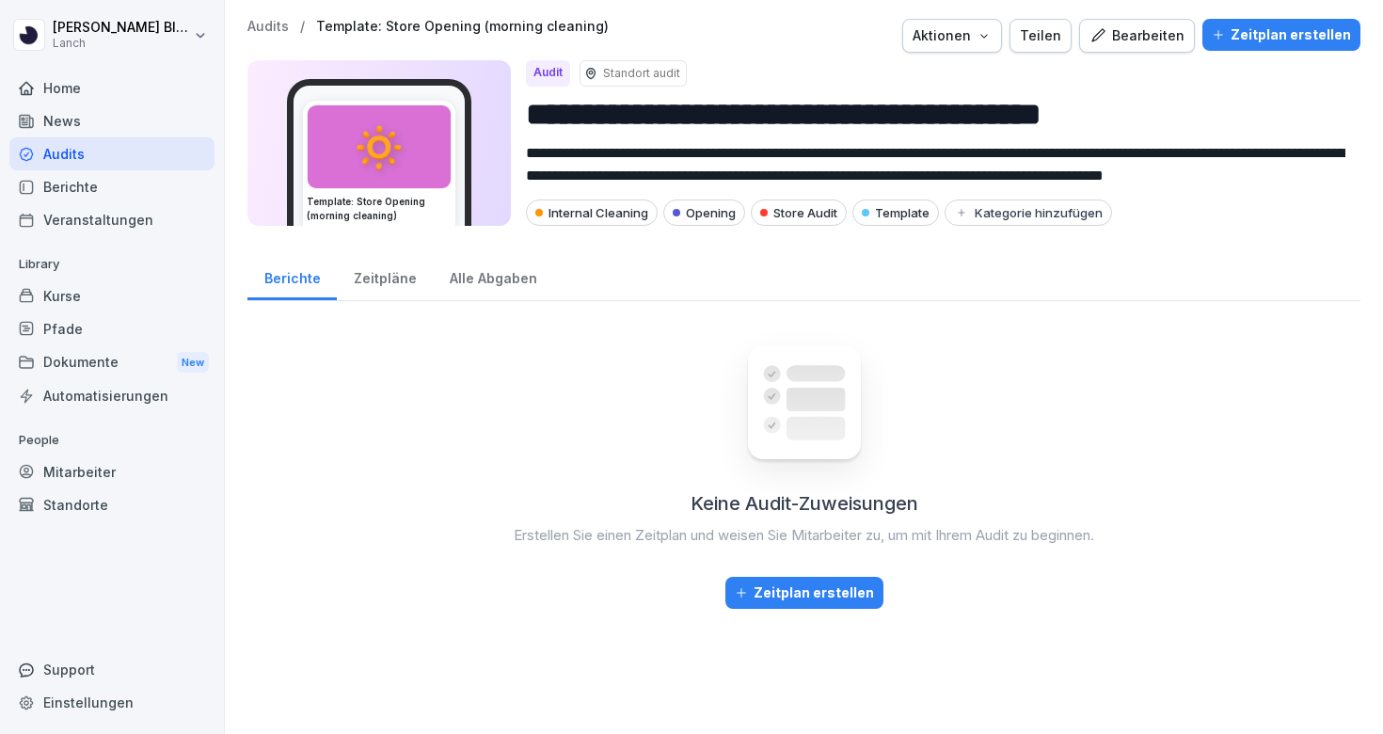
click at [1144, 35] on div "Bearbeiten" at bounding box center [1136, 35] width 95 height 21
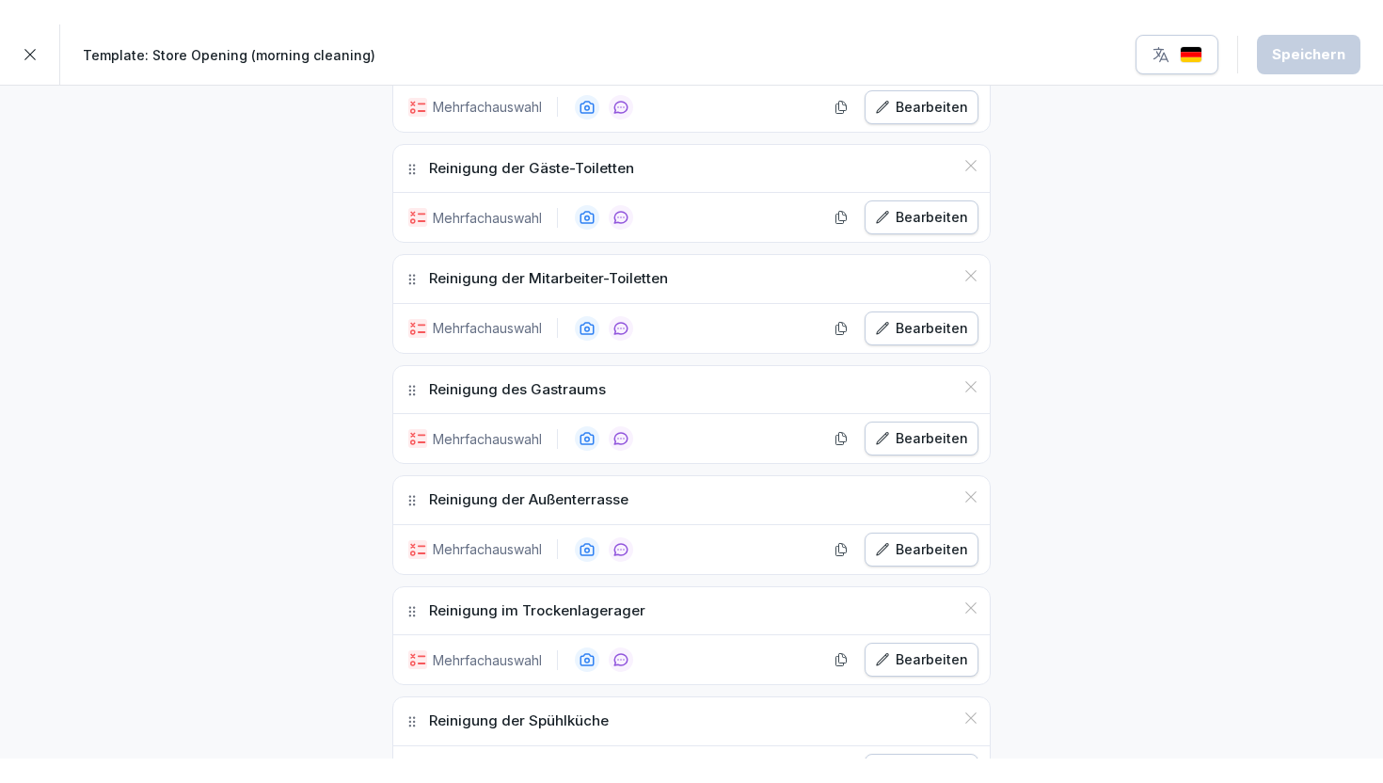
scroll to position [2657, 0]
